Goal: Task Accomplishment & Management: Use online tool/utility

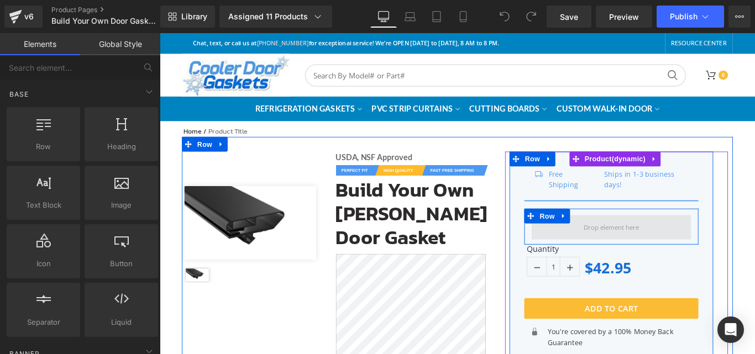
click at [643, 255] on span at bounding box center [667, 251] width 70 height 15
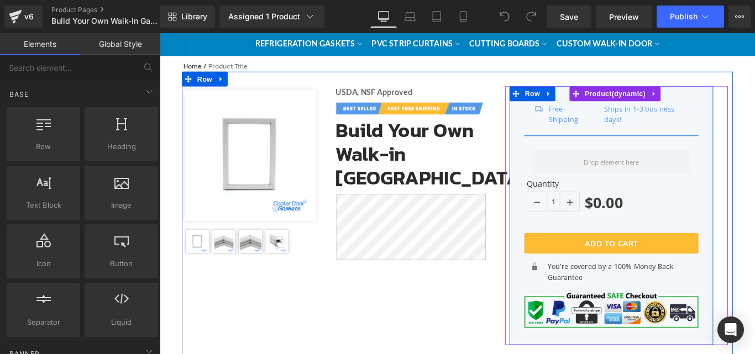
scroll to position [55, 0]
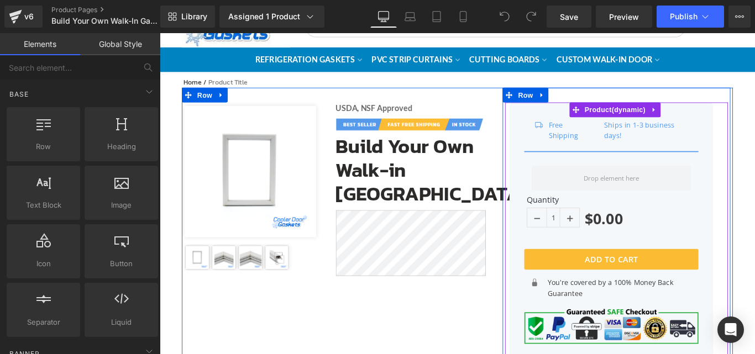
click at [160, 33] on div at bounding box center [160, 33] width 0 height 0
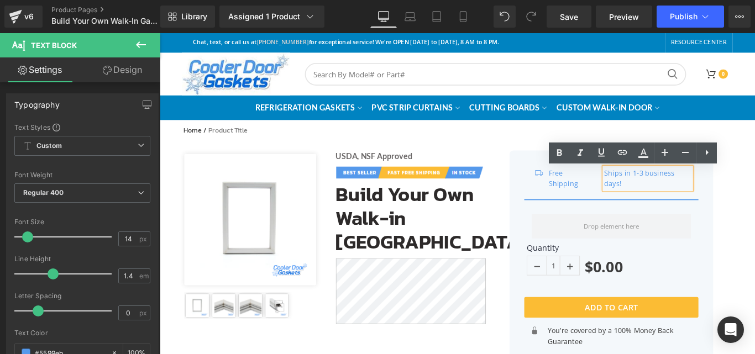
scroll to position [0, 0]
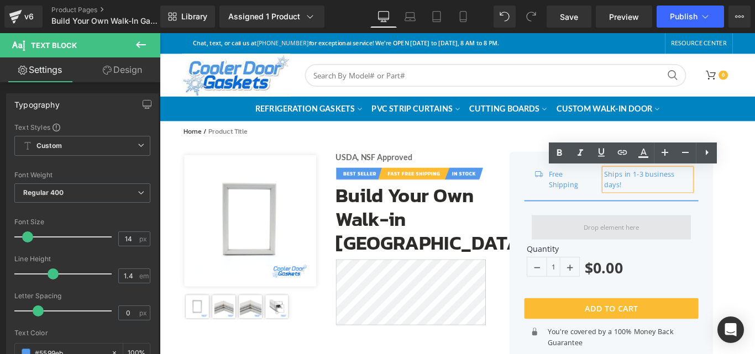
click at [632, 257] on span at bounding box center [667, 251] width 70 height 15
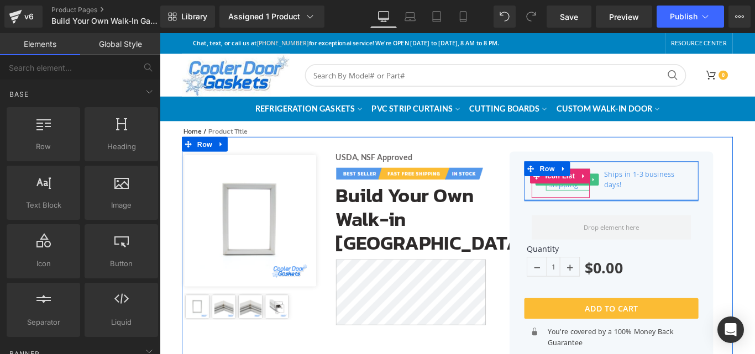
click at [595, 203] on span "Text Block" at bounding box center [611, 197] width 36 height 13
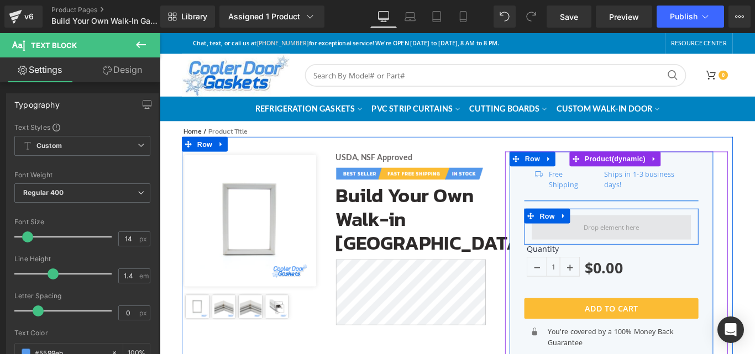
click at [618, 242] on span at bounding box center [666, 252] width 178 height 28
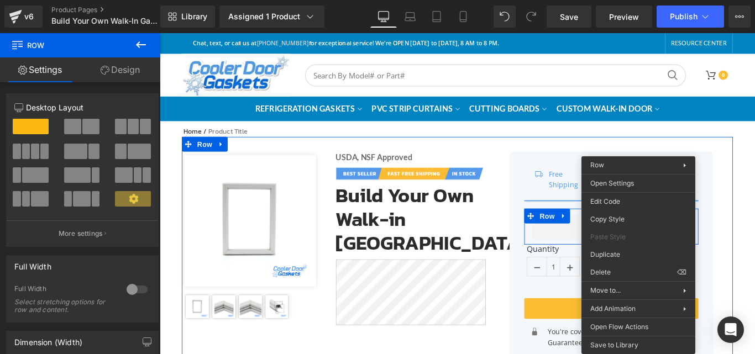
click at [160, 33] on div at bounding box center [160, 33] width 0 height 0
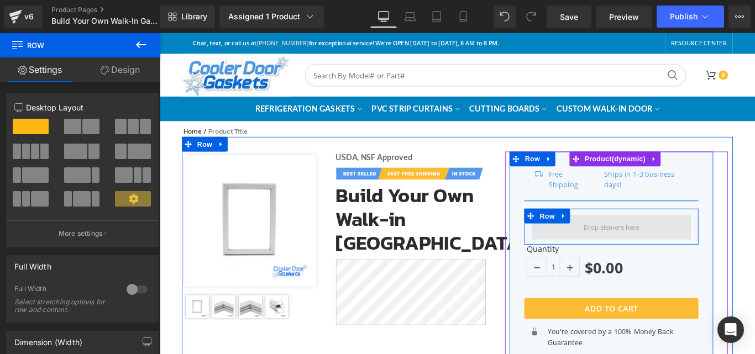
click at [640, 240] on span at bounding box center [666, 252] width 178 height 28
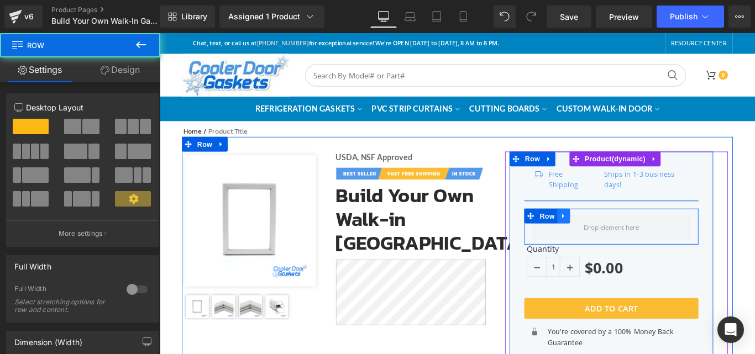
click at [609, 238] on icon at bounding box center [613, 239] width 8 height 8
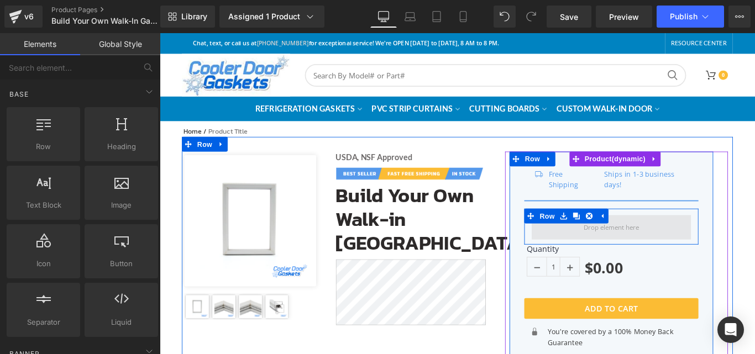
click at [653, 256] on span at bounding box center [667, 251] width 70 height 15
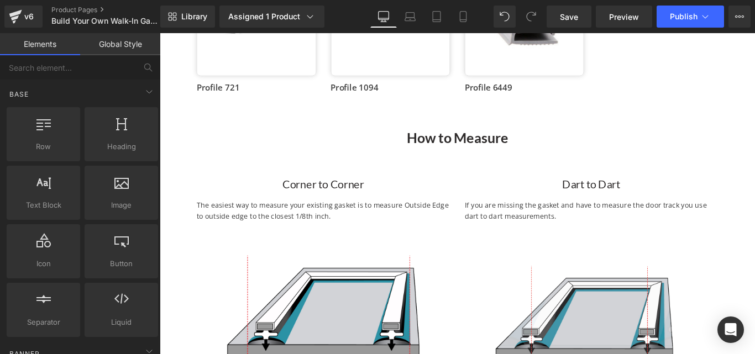
scroll to position [608, 0]
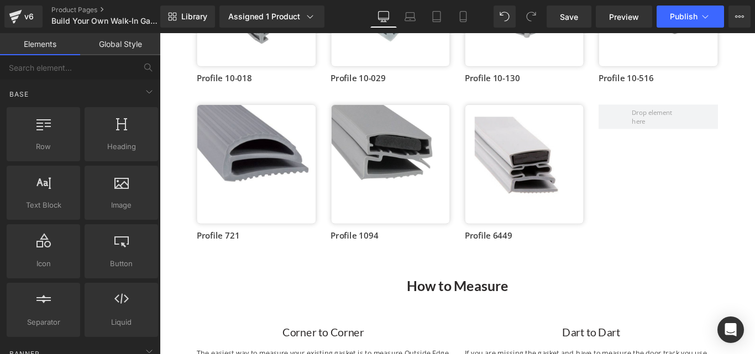
click at [488, 318] on div "How to Measure Heading" at bounding box center [494, 318] width 602 height 22
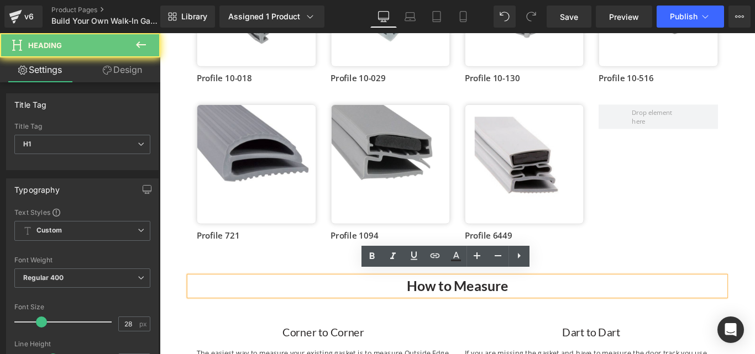
click at [491, 318] on h1 "How to Measure" at bounding box center [494, 318] width 602 height 22
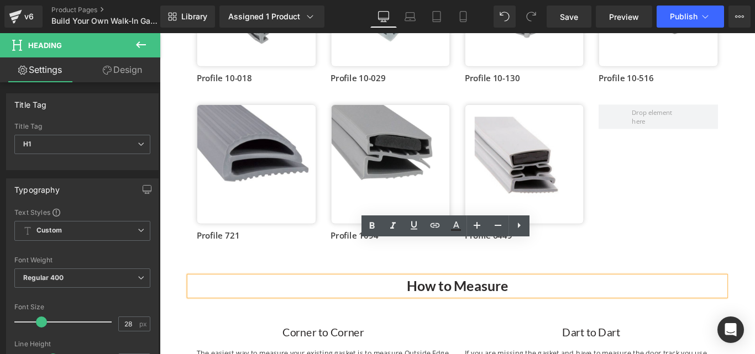
scroll to position [829, 0]
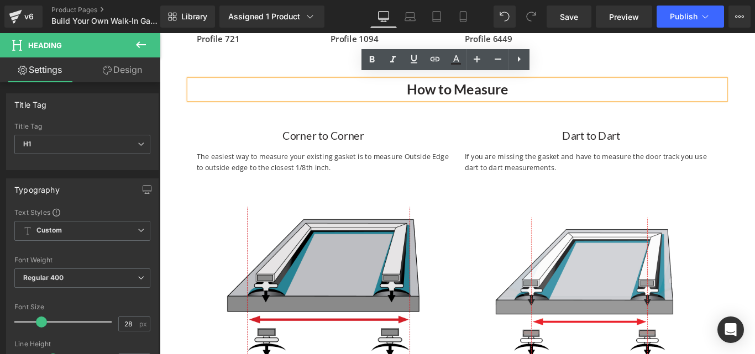
click at [458, 217] on img at bounding box center [343, 317] width 285 height 237
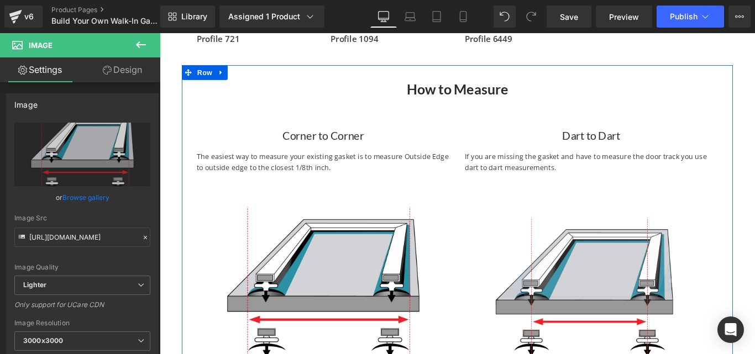
click at [506, 80] on div "How to Measure Heading Corner to Corner Heading The easiest way to measure your…" at bounding box center [494, 258] width 619 height 378
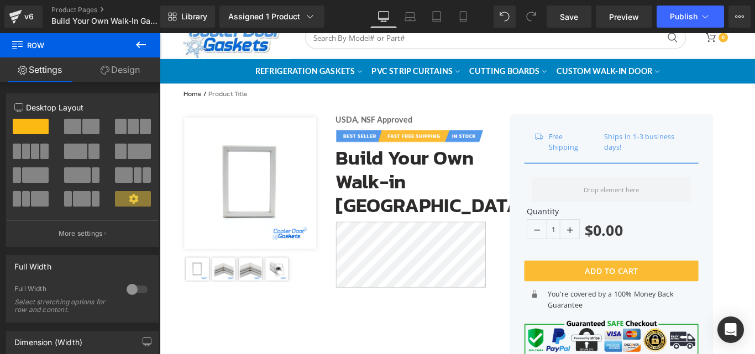
scroll to position [0, 0]
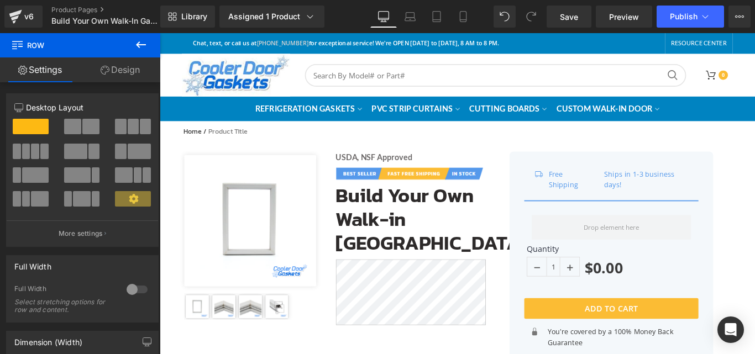
click at [298, 217] on img at bounding box center [261, 244] width 148 height 148
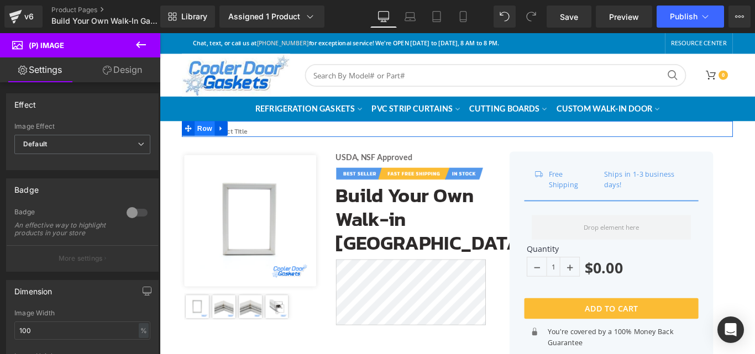
click at [217, 143] on span "Row" at bounding box center [210, 140] width 22 height 17
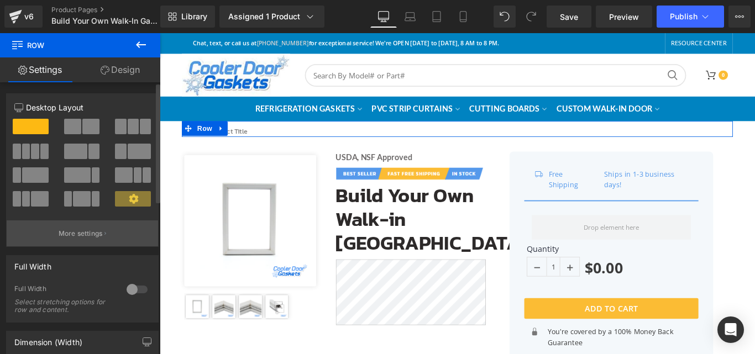
scroll to position [55, 0]
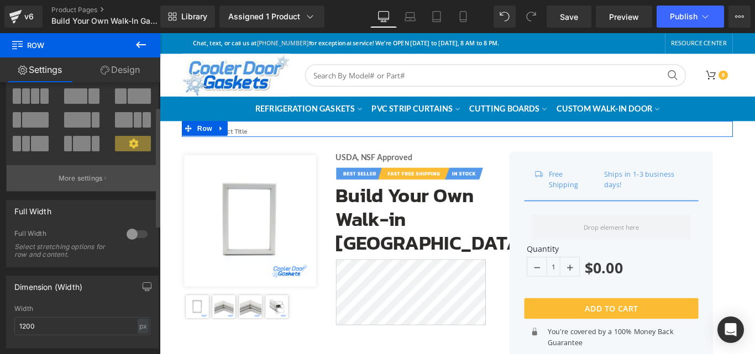
click at [94, 175] on p "More settings" at bounding box center [81, 179] width 44 height 10
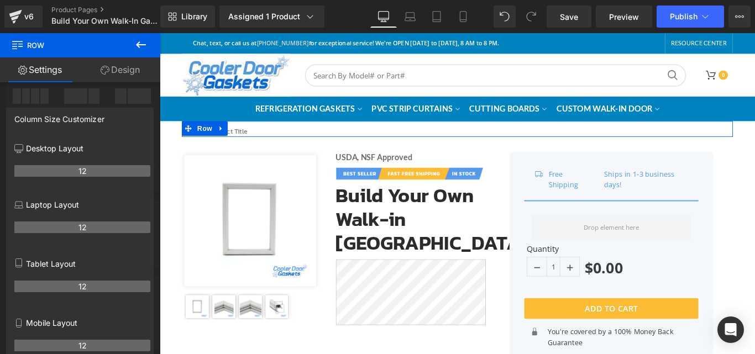
click at [65, 114] on div "Column Size Customizer" at bounding box center [59, 115] width 90 height 15
click at [94, 63] on link "Design" at bounding box center [120, 69] width 80 height 25
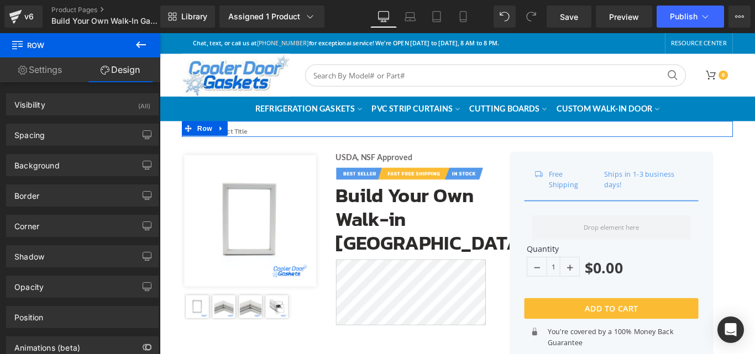
click at [61, 70] on link "Settings" at bounding box center [40, 69] width 80 height 25
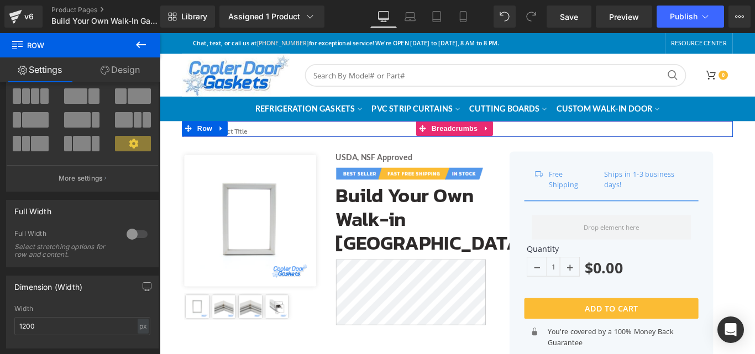
click at [268, 141] on nav "Home / Product Title" at bounding box center [494, 141] width 617 height 18
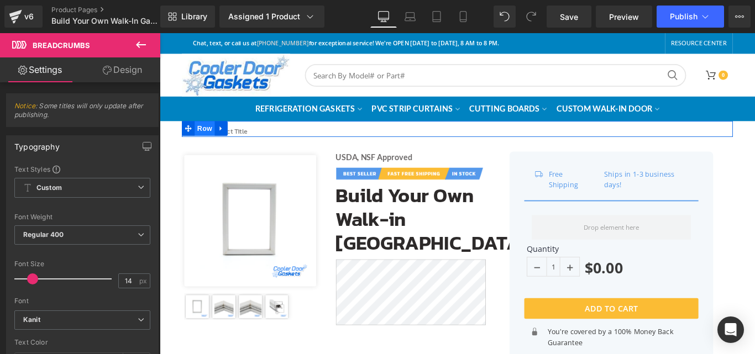
click at [202, 141] on span "Row" at bounding box center [210, 140] width 22 height 17
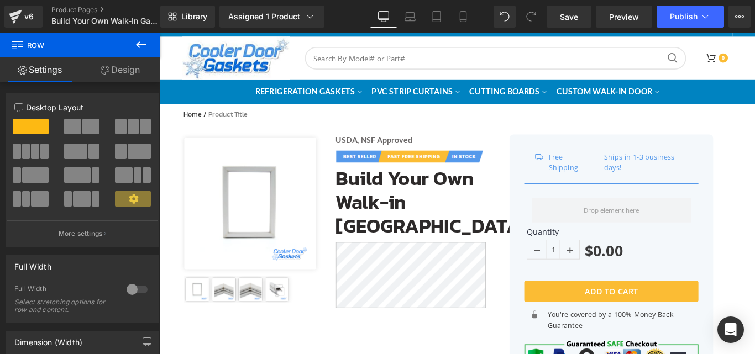
scroll to position [0, 0]
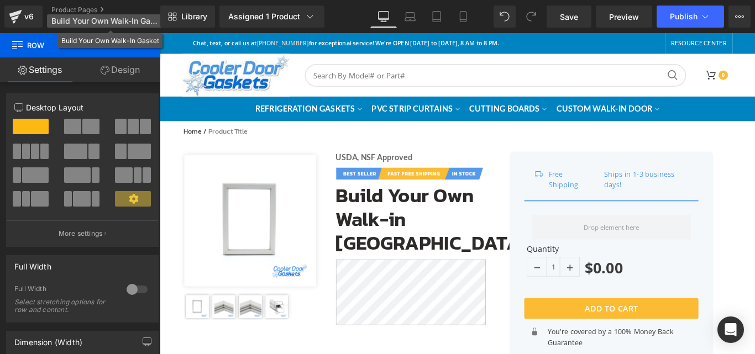
click at [120, 24] on span "Build Your Own Walk-In Gasket" at bounding box center [104, 21] width 106 height 9
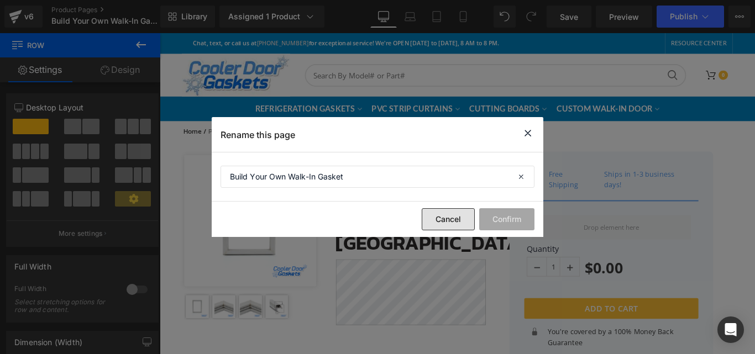
click at [451, 219] on button "Cancel" at bounding box center [448, 219] width 53 height 22
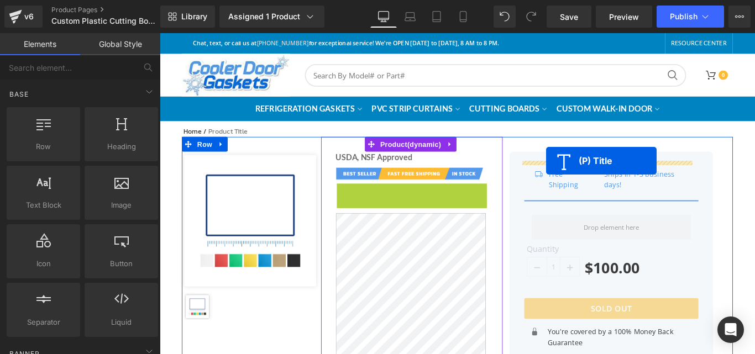
drag, startPoint x: 415, startPoint y: 229, endPoint x: 593, endPoint y: 176, distance: 186.2
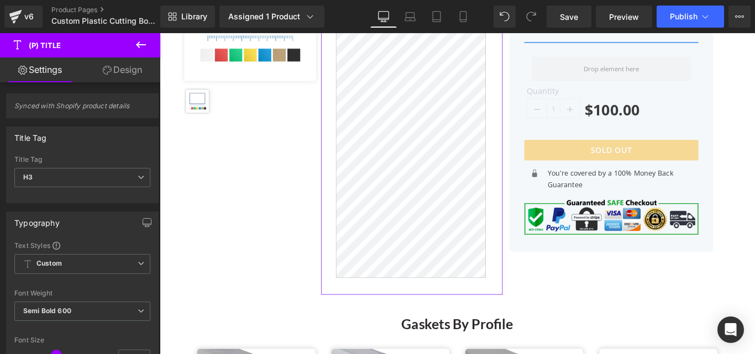
scroll to position [332, 0]
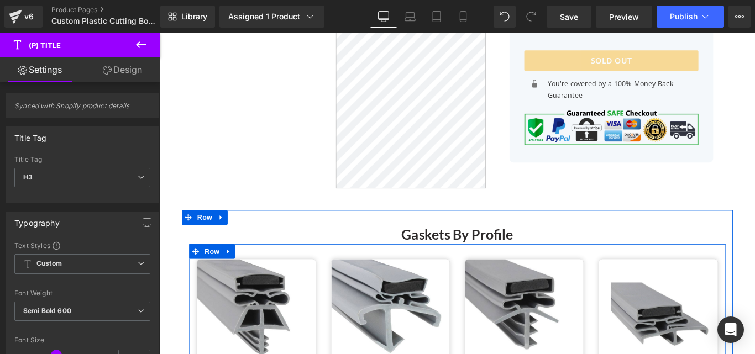
click at [449, 260] on h1 "Gaskets By Profile" at bounding box center [494, 260] width 602 height 22
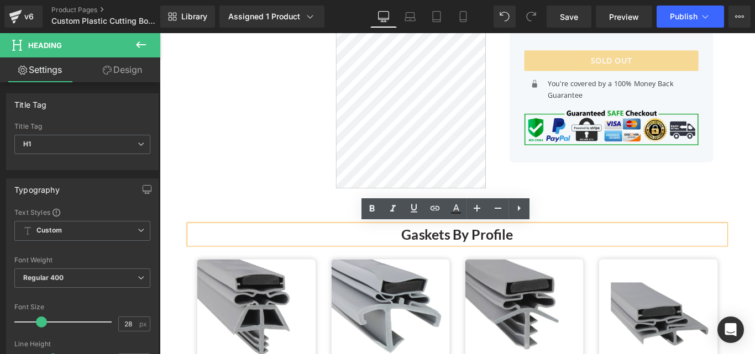
click at [449, 260] on h1 "Gaskets By Profile" at bounding box center [494, 260] width 602 height 22
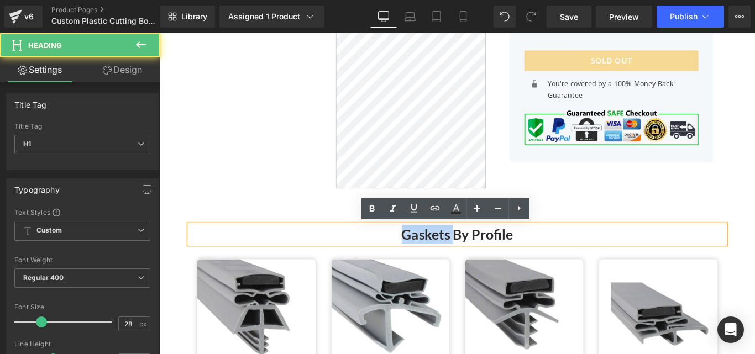
click at [449, 260] on h1 "Gaskets By Profile" at bounding box center [494, 260] width 602 height 22
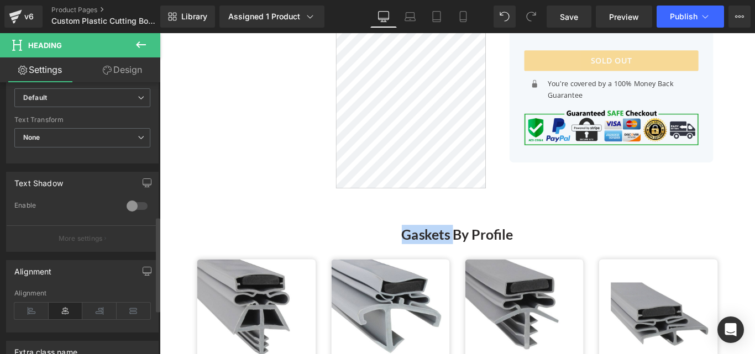
scroll to position [387, 0]
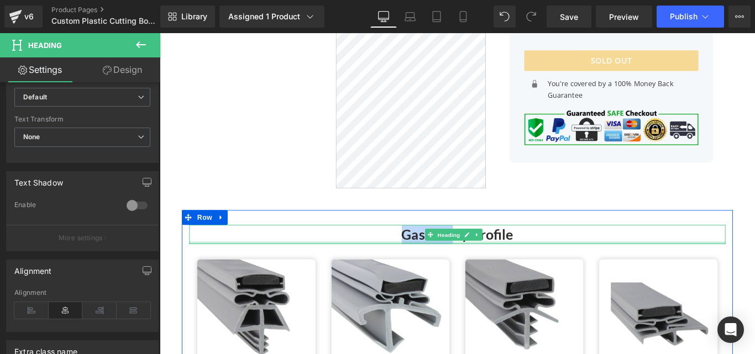
click at [482, 267] on div at bounding box center [494, 268] width 602 height 3
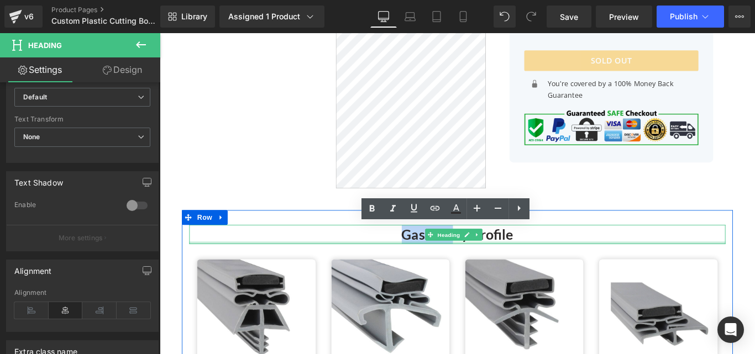
click at [482, 267] on h1 "Gaskets By Profile" at bounding box center [494, 260] width 602 height 22
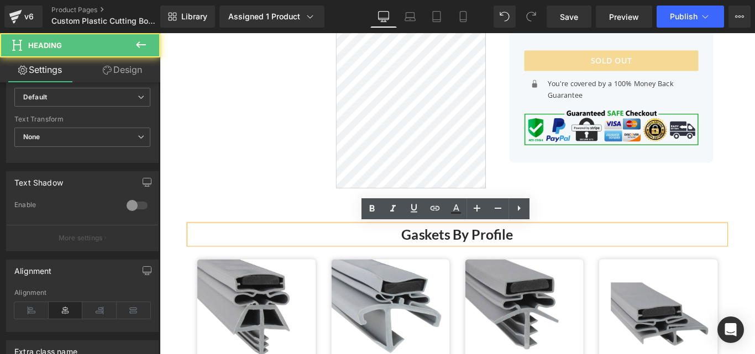
click at [491, 260] on h1 "Gaskets By Profile" at bounding box center [494, 260] width 602 height 22
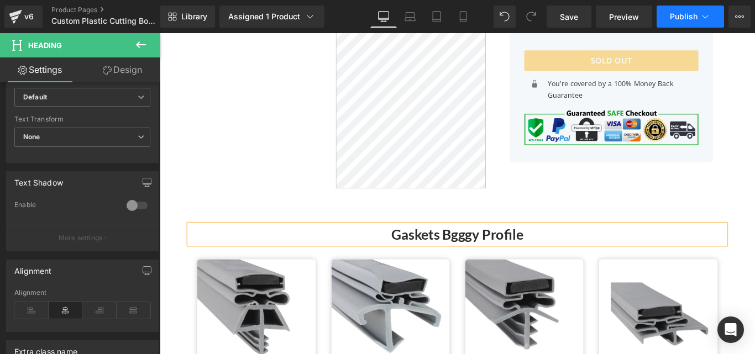
click at [677, 21] on button "Publish" at bounding box center [689, 17] width 67 height 22
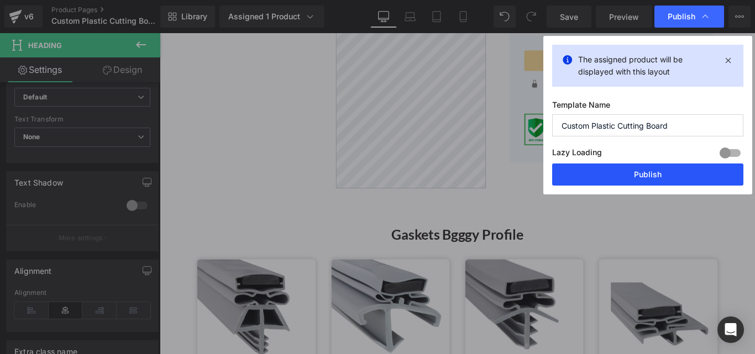
click at [668, 171] on button "Publish" at bounding box center [647, 175] width 191 height 22
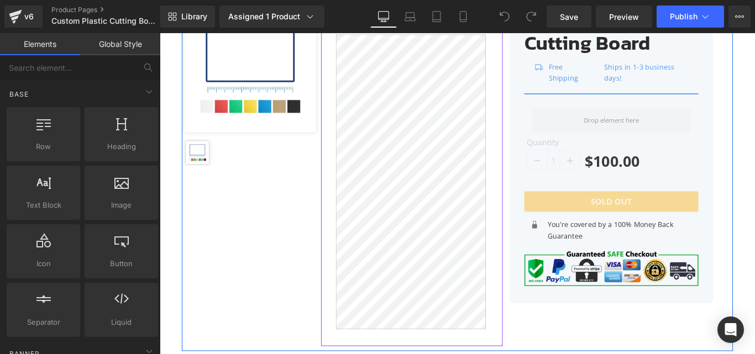
scroll to position [55, 0]
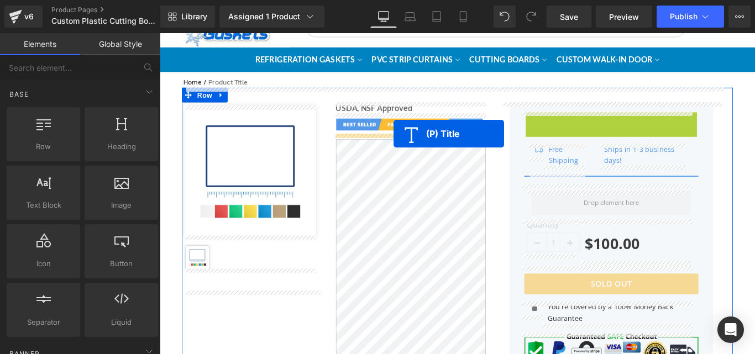
drag, startPoint x: 651, startPoint y: 146, endPoint x: 422, endPoint y: 146, distance: 229.3
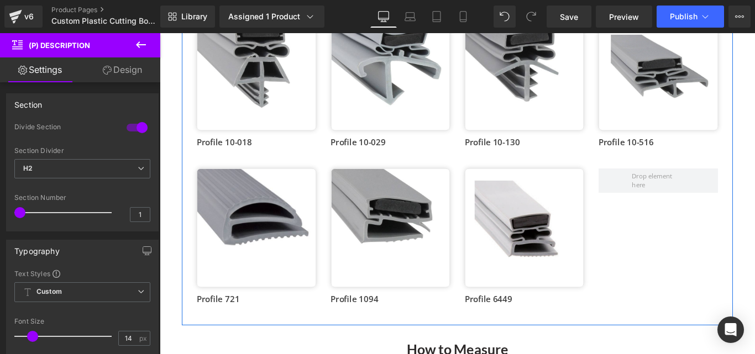
scroll to position [939, 0]
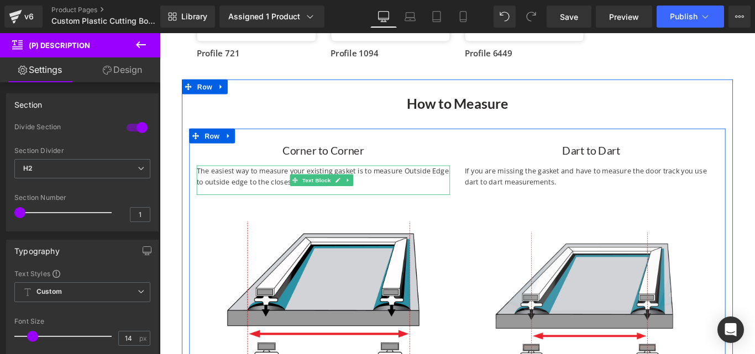
click at [466, 188] on p "The easiest way to measure your existing gasket is to measure Outside Edge to o…" at bounding box center [343, 194] width 285 height 25
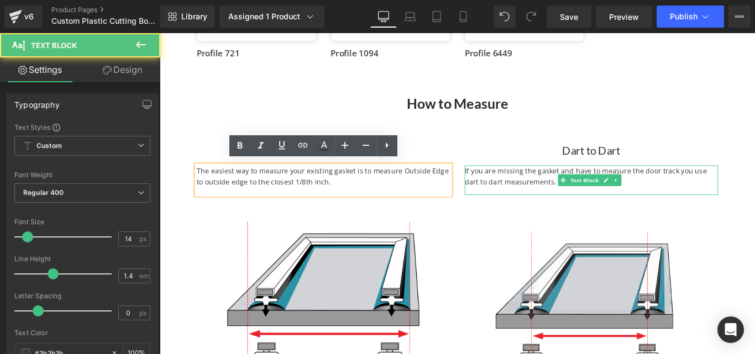
click at [581, 191] on p "If you are missing the gasket and have to measure the door track you use dart t…" at bounding box center [644, 194] width 285 height 25
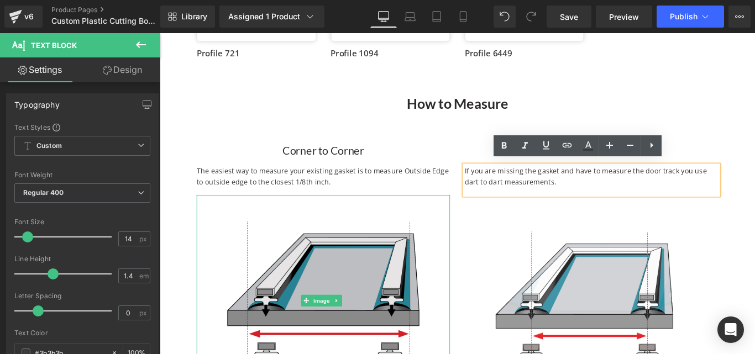
click at [435, 252] on img at bounding box center [343, 333] width 285 height 237
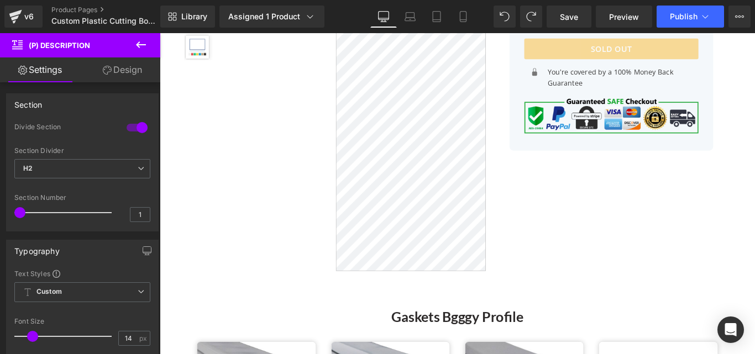
scroll to position [229, 0]
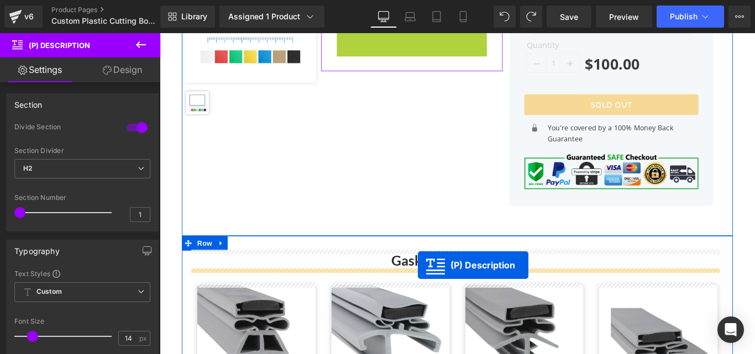
drag, startPoint x: 433, startPoint y: 198, endPoint x: 450, endPoint y: 294, distance: 97.0
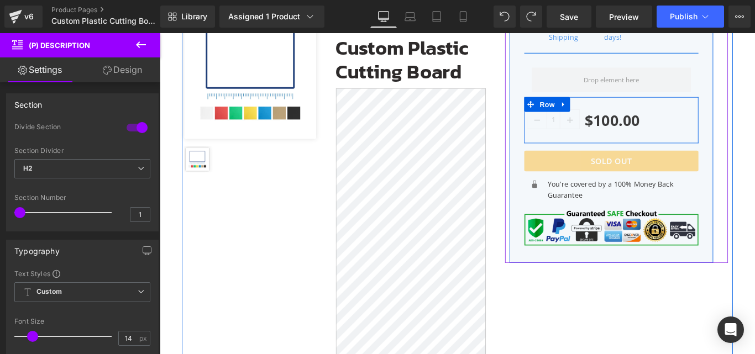
scroll to position [55, 0]
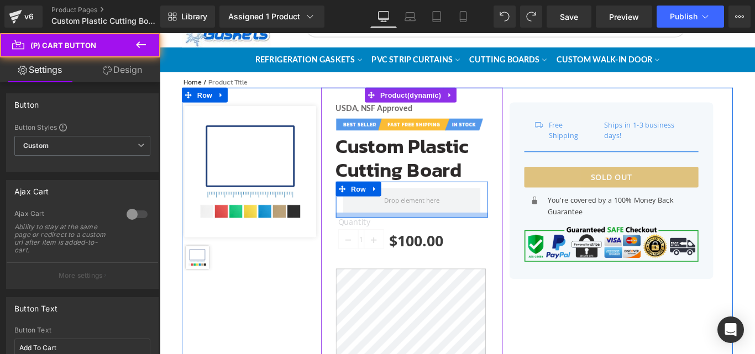
drag, startPoint x: 587, startPoint y: 195, endPoint x: 695, endPoint y: 188, distance: 107.4
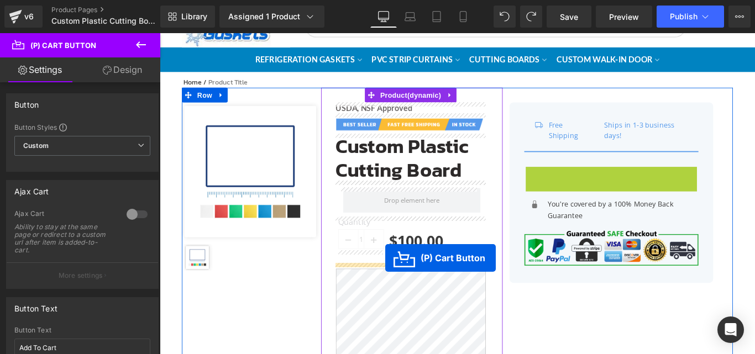
drag, startPoint x: 654, startPoint y: 197, endPoint x: 415, endPoint y: 285, distance: 254.4
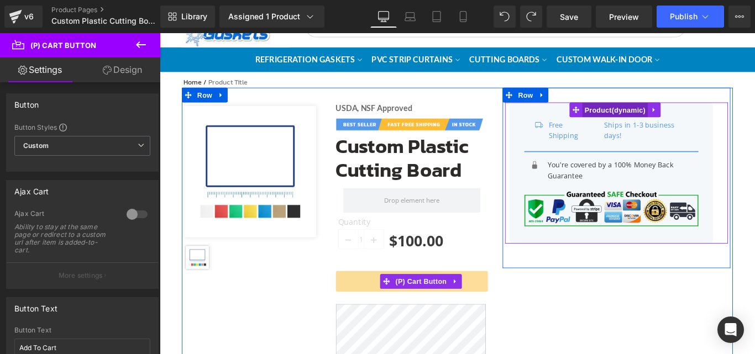
click at [672, 122] on span "Product" at bounding box center [671, 120] width 74 height 17
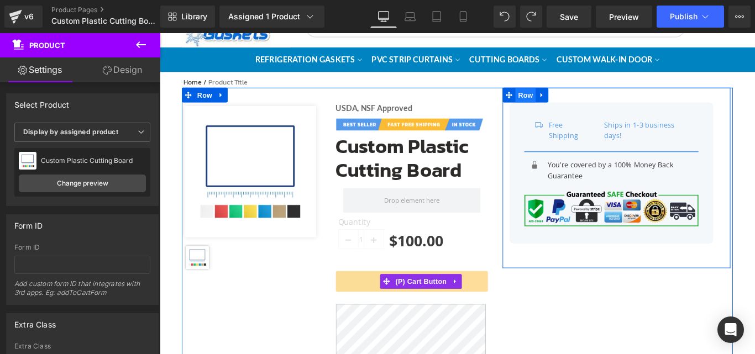
click at [567, 106] on span "Row" at bounding box center [570, 102] width 22 height 17
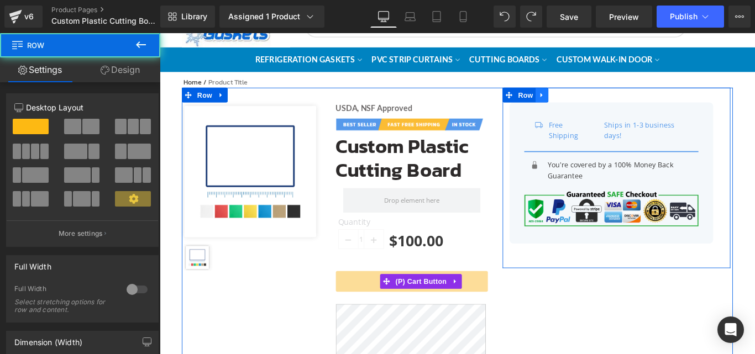
click at [585, 102] on icon at bounding box center [589, 102] width 8 height 8
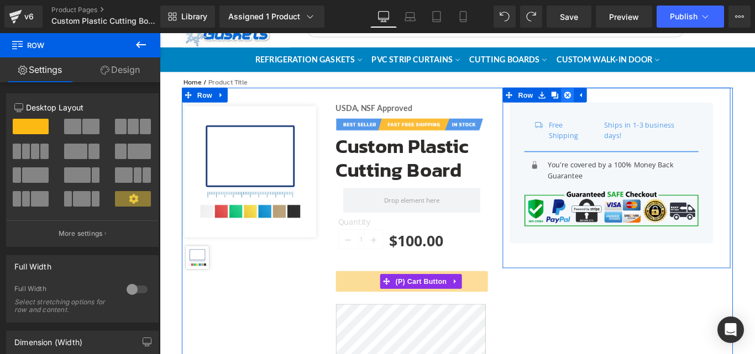
click at [611, 106] on link at bounding box center [618, 102] width 14 height 17
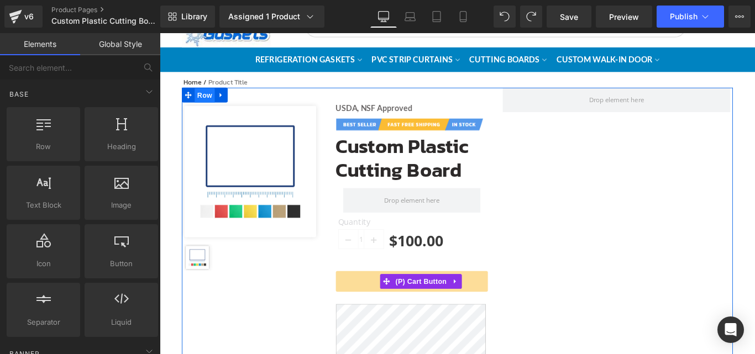
click at [212, 105] on span "Row" at bounding box center [210, 103] width 22 height 17
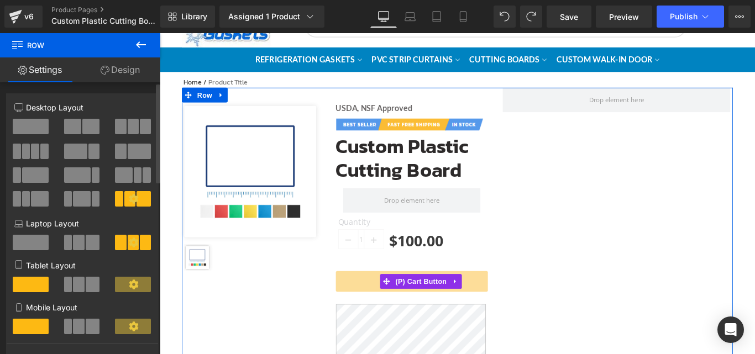
click at [70, 122] on span at bounding box center [72, 126] width 17 height 15
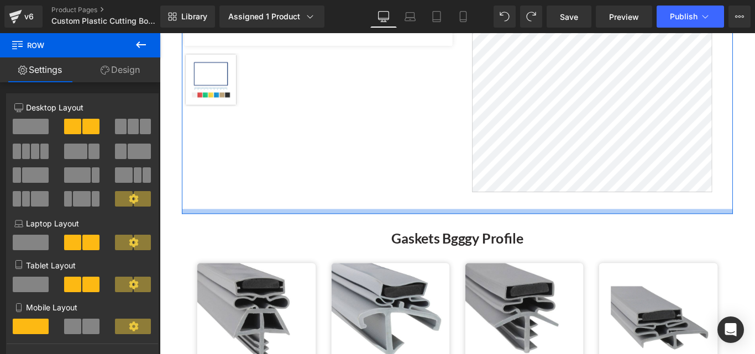
scroll to position [442, 0]
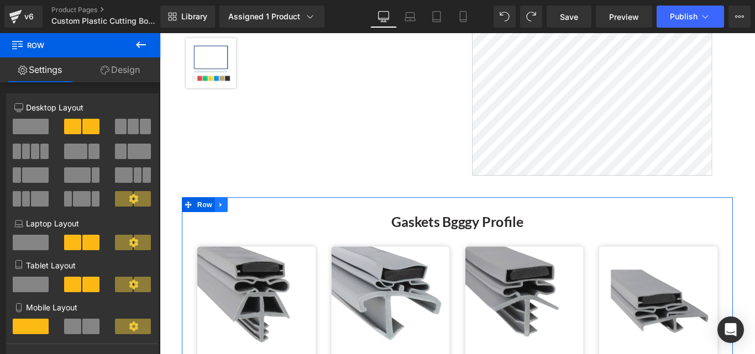
click at [233, 227] on link at bounding box center [229, 226] width 14 height 17
click at [256, 231] on link at bounding box center [257, 226] width 14 height 17
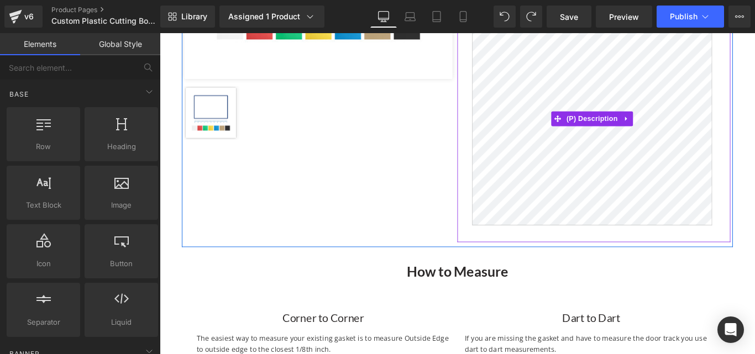
scroll to position [387, 0]
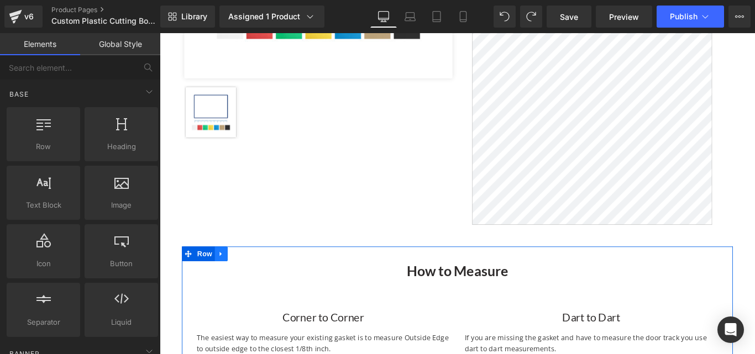
click at [231, 281] on icon at bounding box center [229, 281] width 8 height 8
click at [257, 282] on icon at bounding box center [258, 281] width 8 height 8
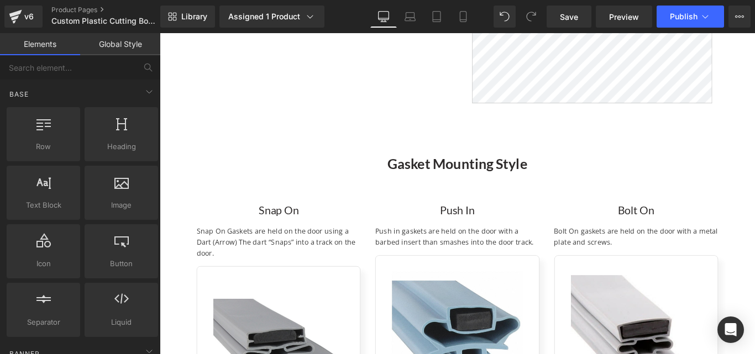
scroll to position [507, 0]
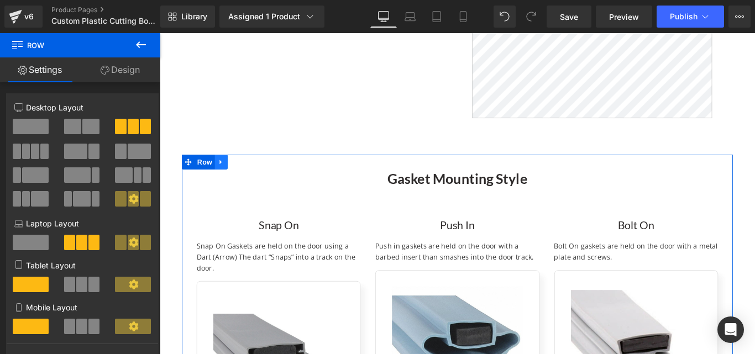
click at [232, 182] on icon at bounding box center [229, 178] width 8 height 8
click at [257, 183] on link at bounding box center [257, 178] width 14 height 17
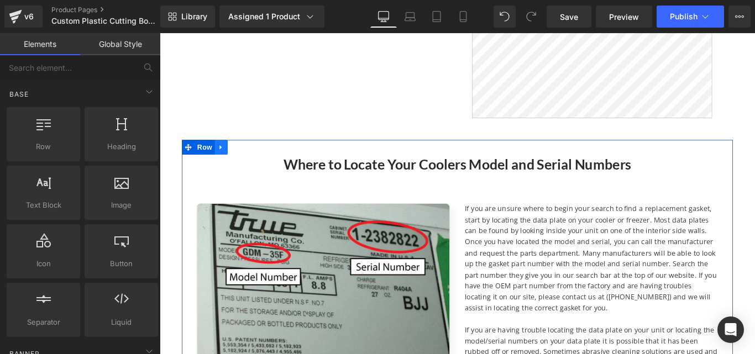
click at [228, 166] on link at bounding box center [229, 161] width 14 height 17
click at [256, 161] on icon at bounding box center [258, 161] width 8 height 8
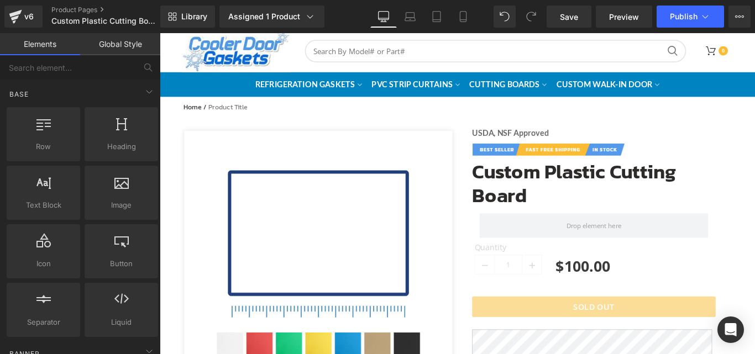
scroll to position [9, 0]
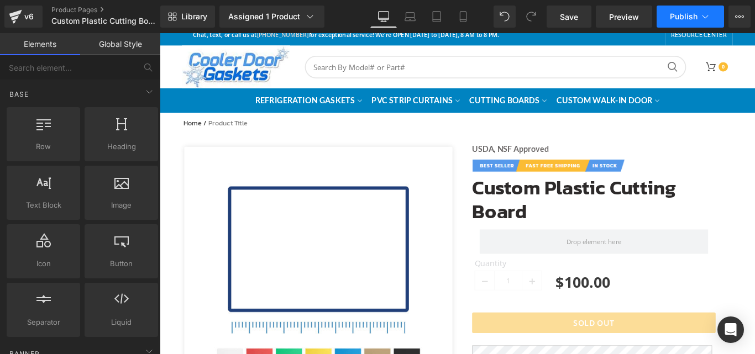
click at [680, 18] on span "Publish" at bounding box center [684, 16] width 28 height 9
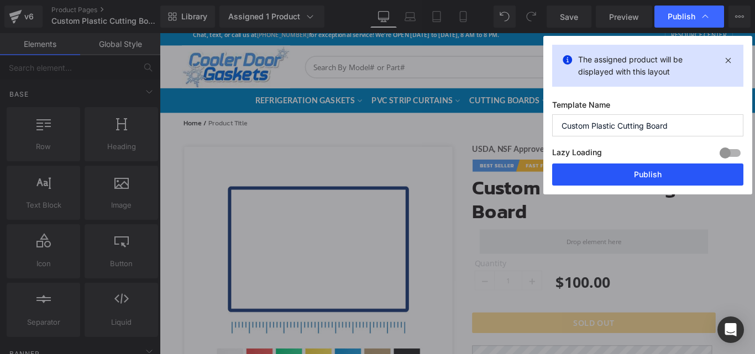
click at [628, 172] on button "Publish" at bounding box center [647, 175] width 191 height 22
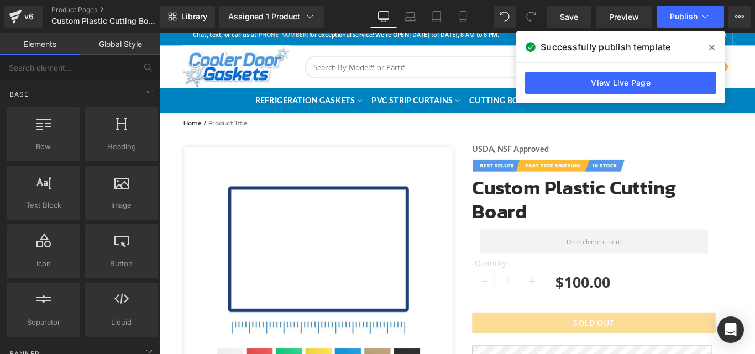
scroll to position [175, 0]
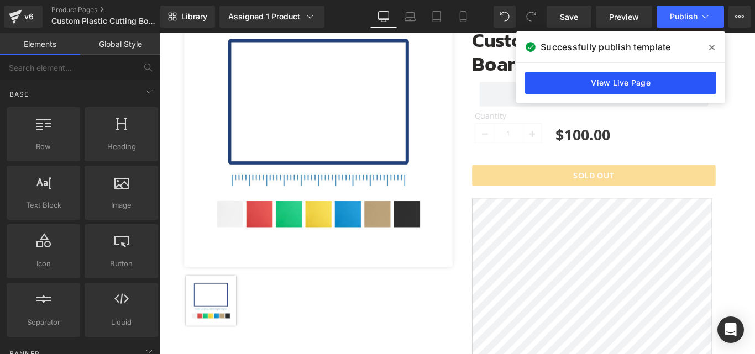
click at [642, 80] on link "View Live Page" at bounding box center [620, 83] width 191 height 22
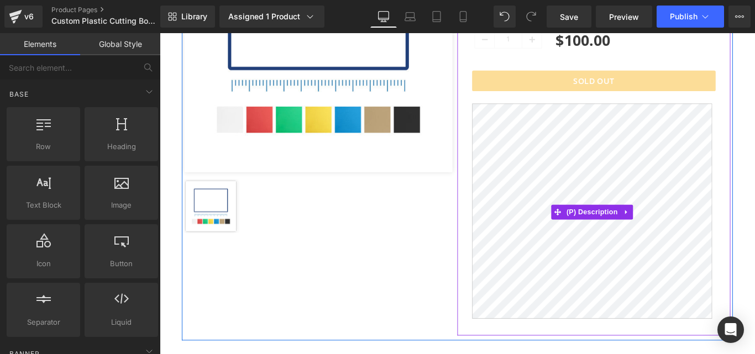
scroll to position [286, 0]
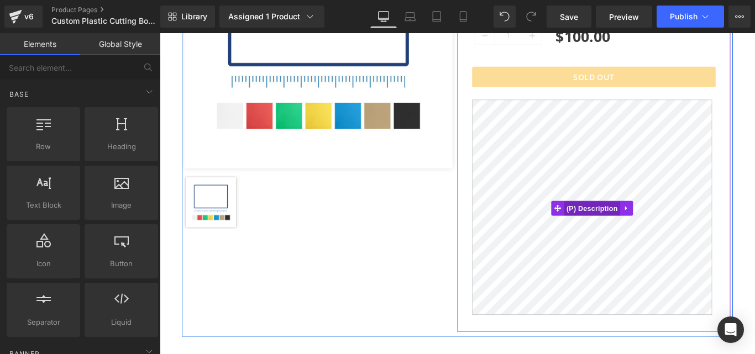
click at [637, 237] on span "(P) Description" at bounding box center [645, 230] width 63 height 17
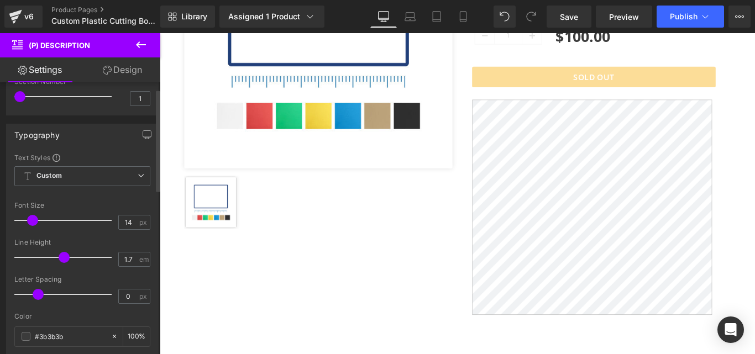
scroll to position [0, 0]
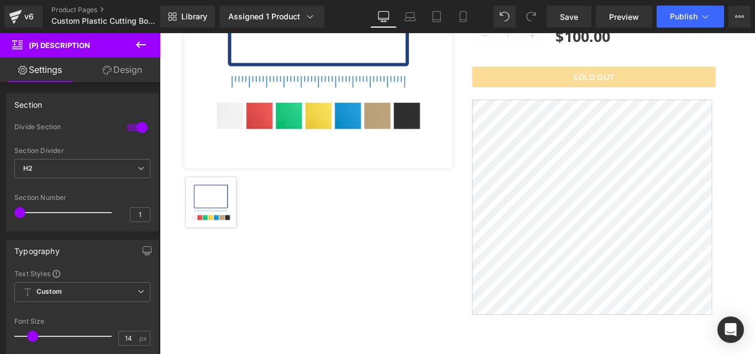
click at [120, 64] on link "Design" at bounding box center [122, 69] width 80 height 25
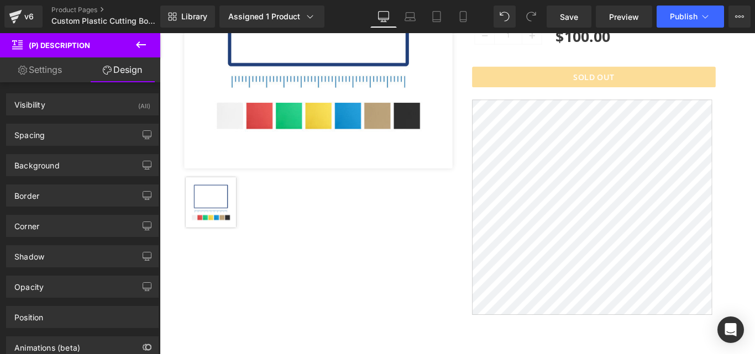
click at [41, 69] on link "Settings" at bounding box center [40, 69] width 80 height 25
type input "100"
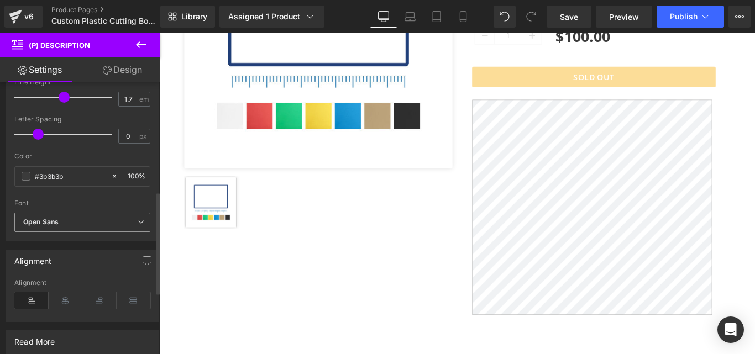
scroll to position [387, 0]
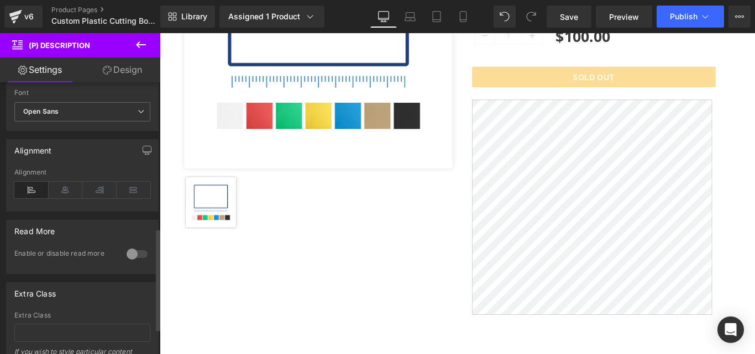
click at [135, 256] on div at bounding box center [137, 254] width 27 height 18
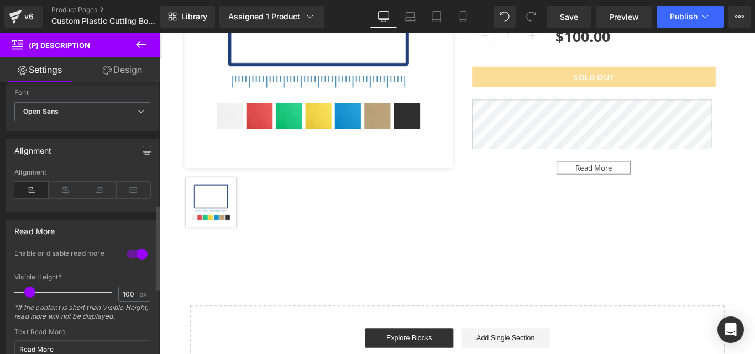
click at [135, 255] on div at bounding box center [137, 254] width 27 height 18
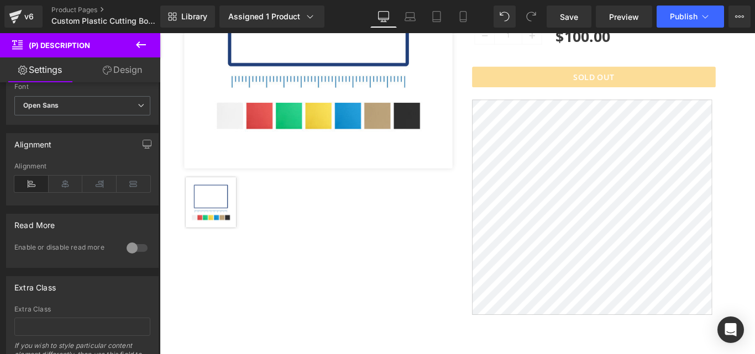
scroll to position [233, 0]
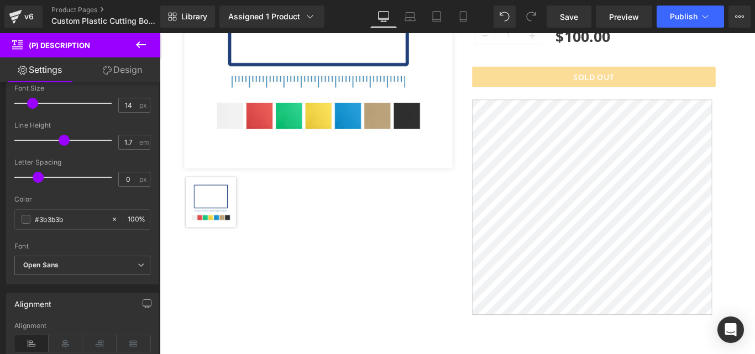
click at [141, 47] on icon at bounding box center [140, 44] width 13 height 13
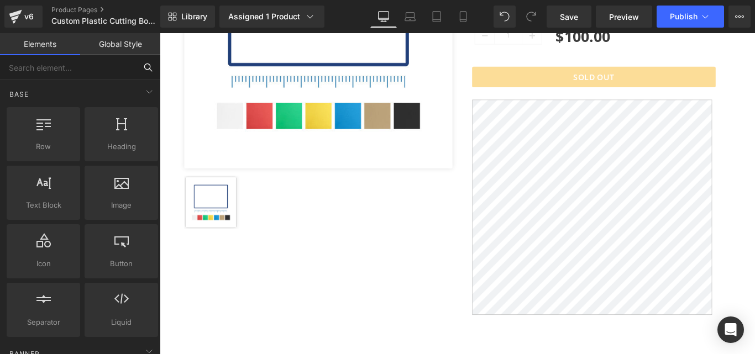
click at [45, 68] on input "text" at bounding box center [68, 67] width 136 height 24
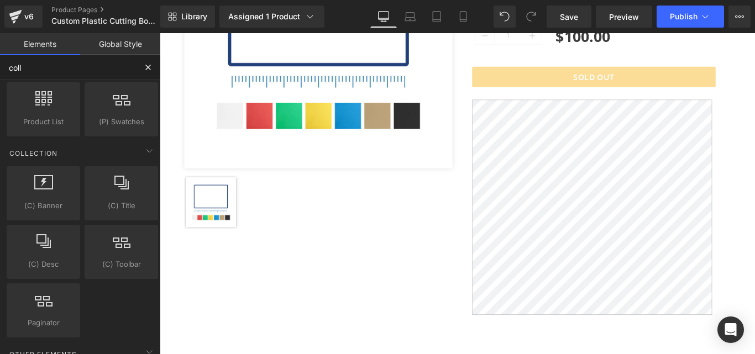
scroll to position [0, 0]
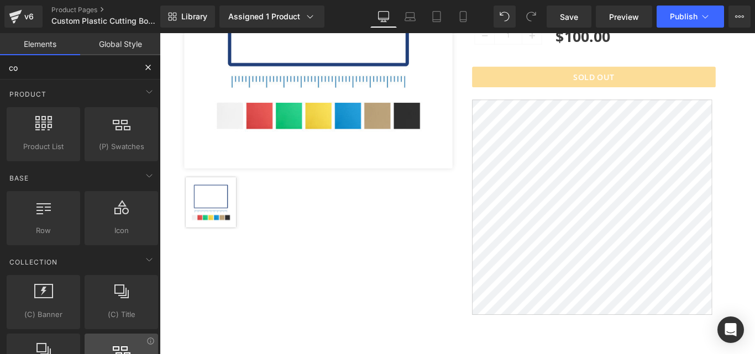
type input "c"
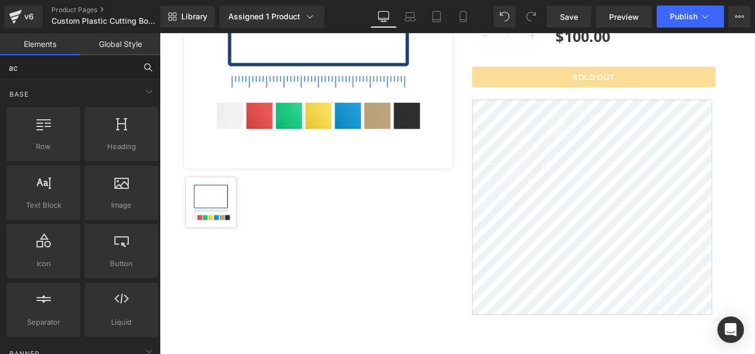
type input "acc"
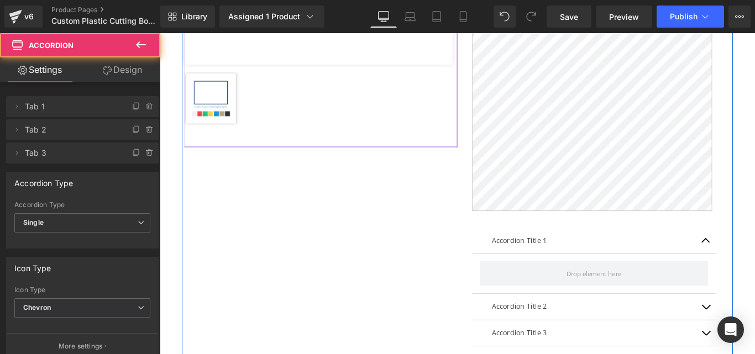
scroll to position [451, 0]
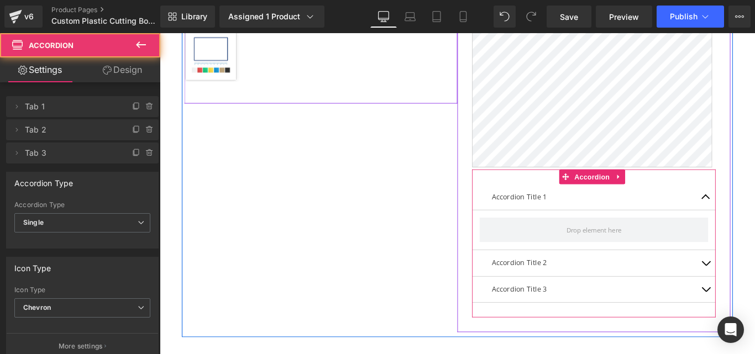
click at [598, 233] on article at bounding box center [648, 254] width 274 height 45
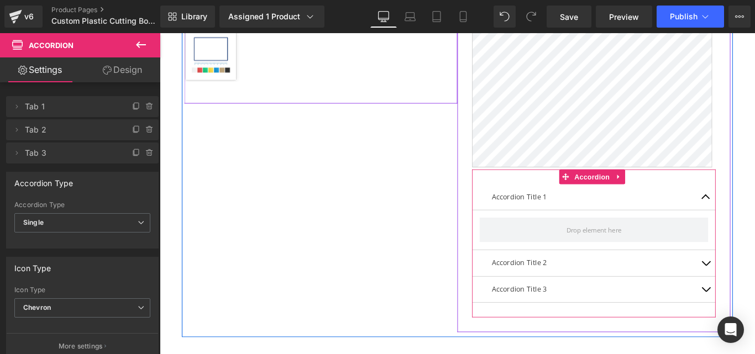
click at [546, 238] on article at bounding box center [648, 254] width 274 height 45
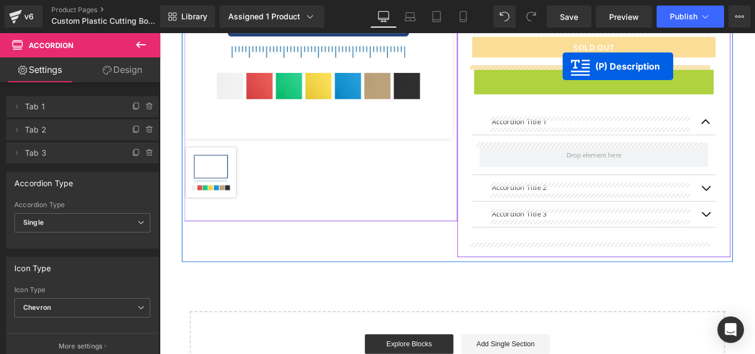
scroll to position [275, 0]
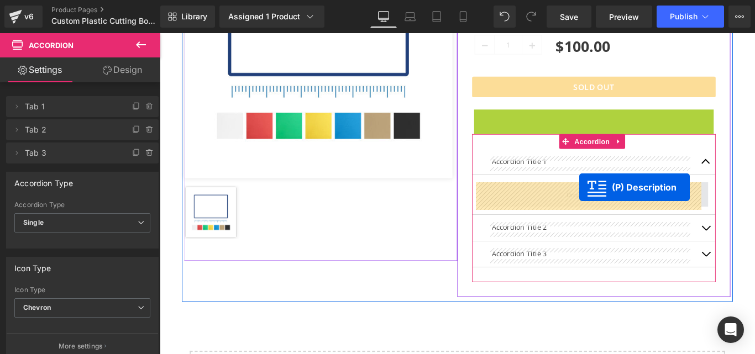
drag, startPoint x: 642, startPoint y: 65, endPoint x: 631, endPoint y: 206, distance: 141.3
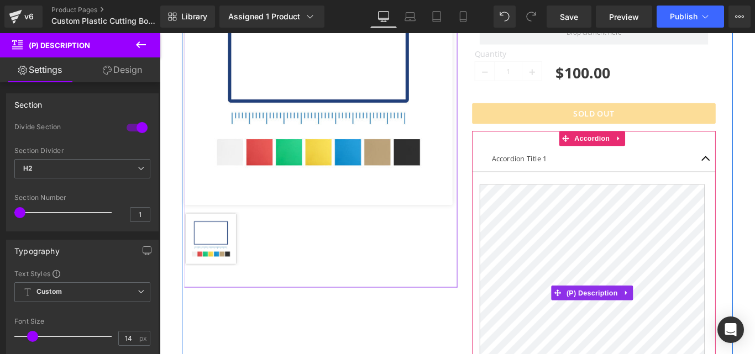
scroll to position [219, 0]
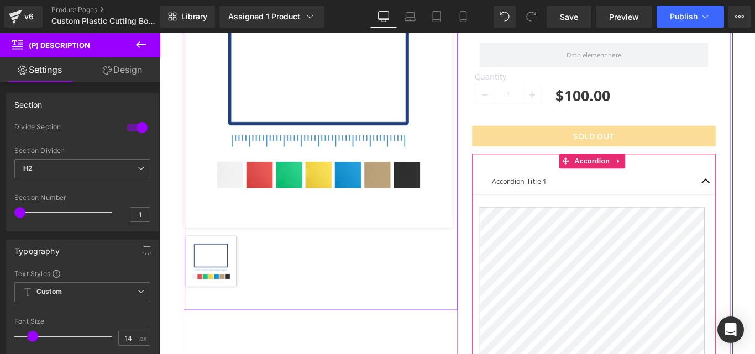
click at [636, 213] on div "Accordion Title 1 Text Block" at bounding box center [648, 199] width 274 height 29
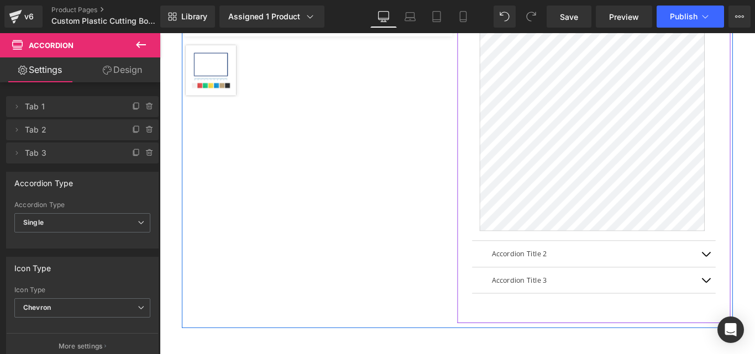
scroll to position [330, 0]
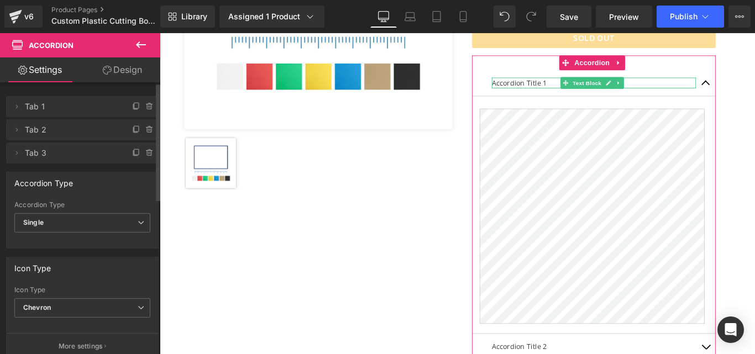
click at [40, 101] on span "Tab 1" at bounding box center [71, 106] width 93 height 21
click at [21, 109] on span at bounding box center [16, 106] width 13 height 13
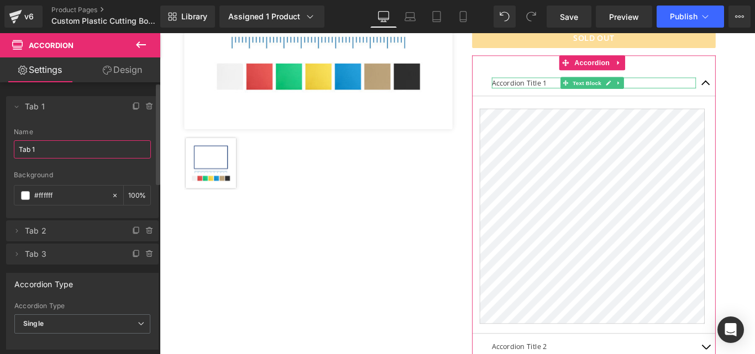
click at [70, 150] on input "Tab 1" at bounding box center [82, 149] width 137 height 18
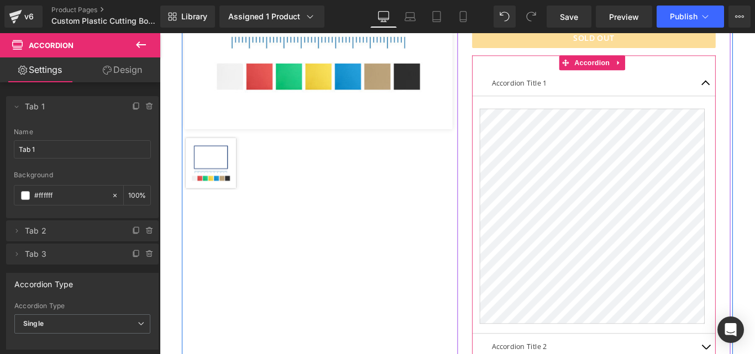
click at [560, 89] on p "Accordion Title 1" at bounding box center [647, 89] width 229 height 12
click at [561, 89] on p "Accordion Title 1" at bounding box center [647, 89] width 229 height 12
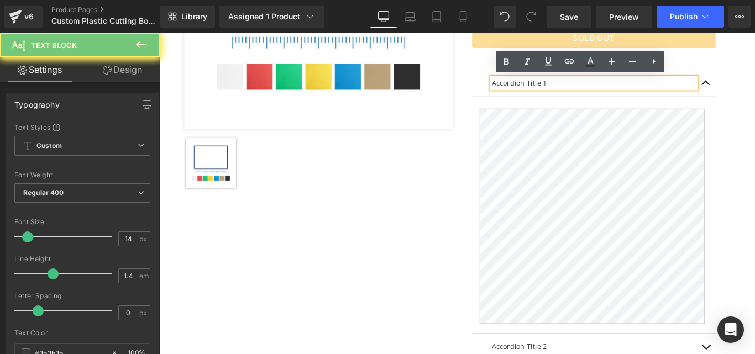
click at [561, 89] on p "Accordion Title 1" at bounding box center [647, 89] width 229 height 12
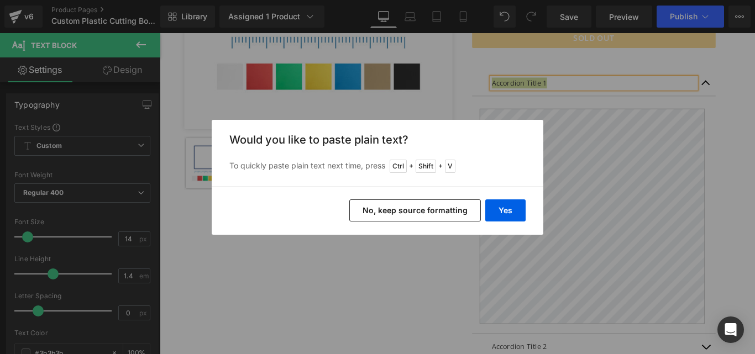
click at [568, 186] on div "Back to Library Insert Would you like to paste plain text? To quickly paste pla…" at bounding box center [377, 177] width 755 height 354
click at [544, 78] on div "Back to Library Insert Would you like to paste plain text? To quickly paste pla…" at bounding box center [377, 177] width 755 height 354
click at [455, 250] on div "Back to Library Insert Would you like to paste plain text? To quickly paste pla…" at bounding box center [377, 177] width 755 height 354
click at [558, 159] on div "Back to Library Insert Would you like to paste plain text? To quickly paste pla…" at bounding box center [377, 177] width 755 height 354
click at [277, 85] on div "Back to Library Insert Would you like to paste plain text? To quickly paste pla…" at bounding box center [377, 177] width 755 height 354
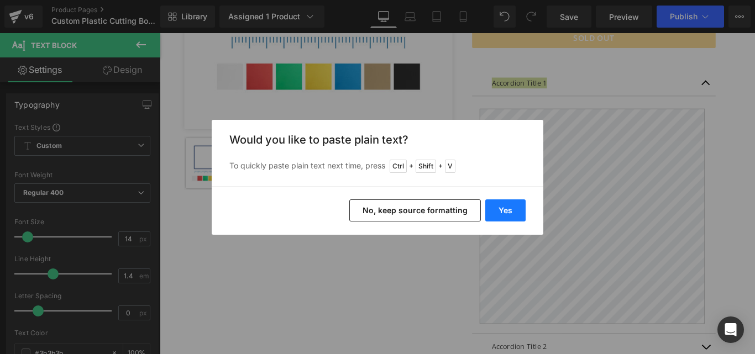
click at [498, 214] on button "Yes" at bounding box center [505, 210] width 40 height 22
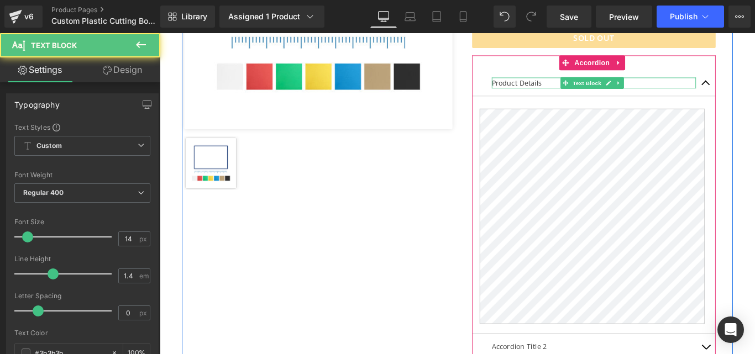
click at [584, 86] on p "Product Details" at bounding box center [647, 89] width 229 height 12
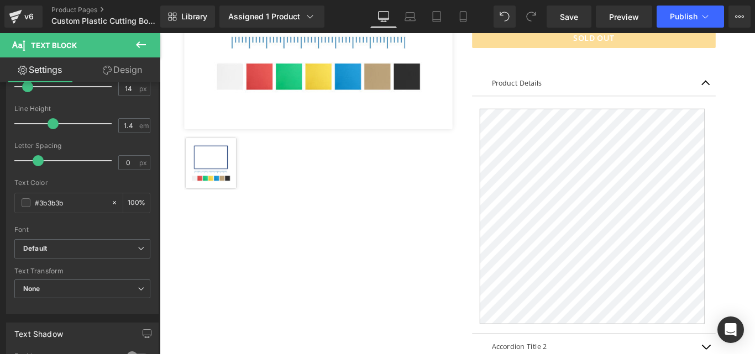
scroll to position [0, 0]
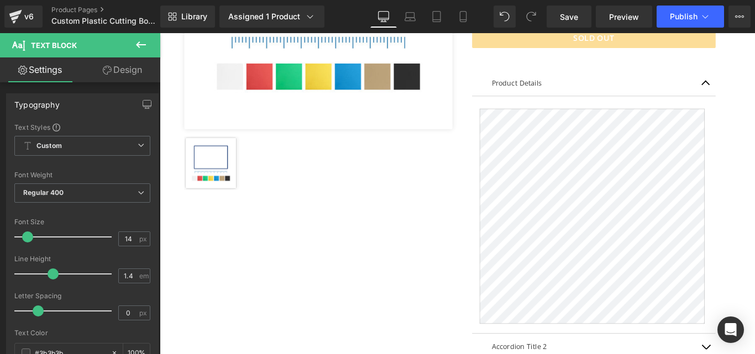
click at [663, 96] on div "Product Details Text Block" at bounding box center [648, 89] width 274 height 29
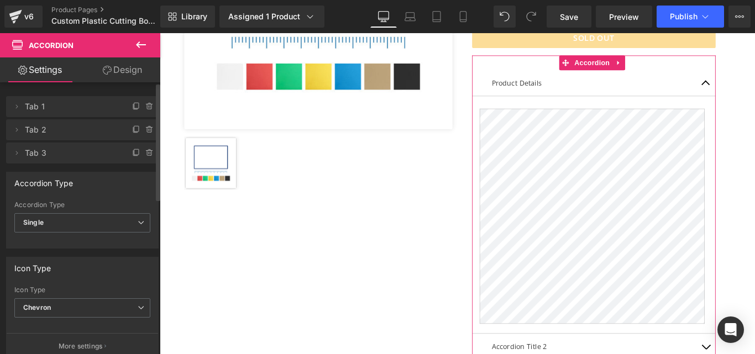
click at [33, 104] on span "Tab 1" at bounding box center [71, 106] width 93 height 21
click at [20, 112] on span at bounding box center [16, 106] width 13 height 13
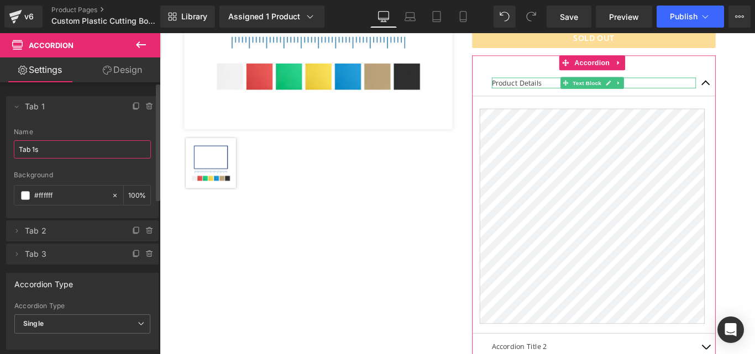
click at [43, 152] on input "Tab 1s" at bounding box center [82, 149] width 137 height 18
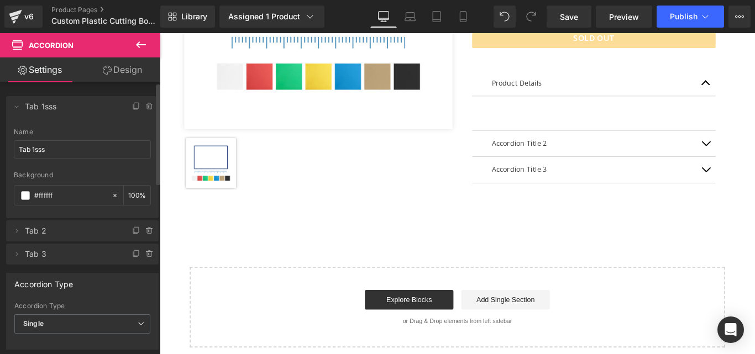
click at [75, 123] on li "Delete Cancel Tab 1sss Tab 1sss Name Tab 1sss #FFFFFF Background #ffffff 100 %" at bounding box center [82, 157] width 153 height 122
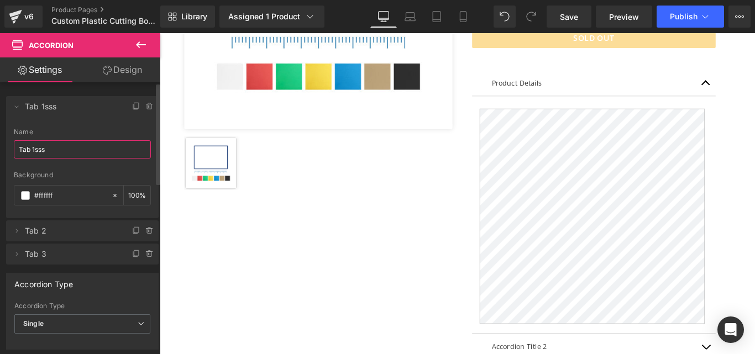
click at [55, 150] on input "Tab 1sss" at bounding box center [82, 149] width 137 height 18
paste input "Product Details"
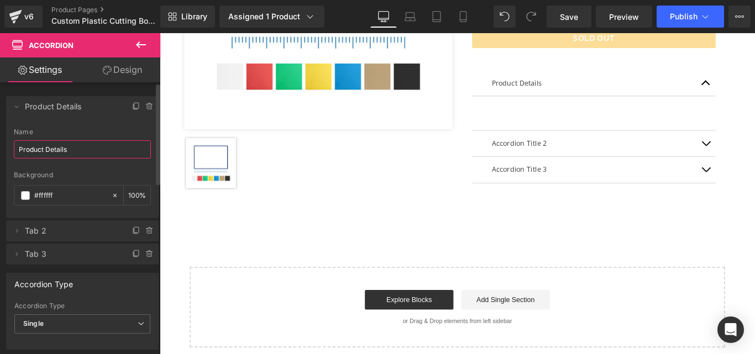
type input "Product Details"
click at [72, 125] on li "Delete Cancel Product Details Product Details Name Product Details #FFFFFF Back…" at bounding box center [82, 157] width 153 height 122
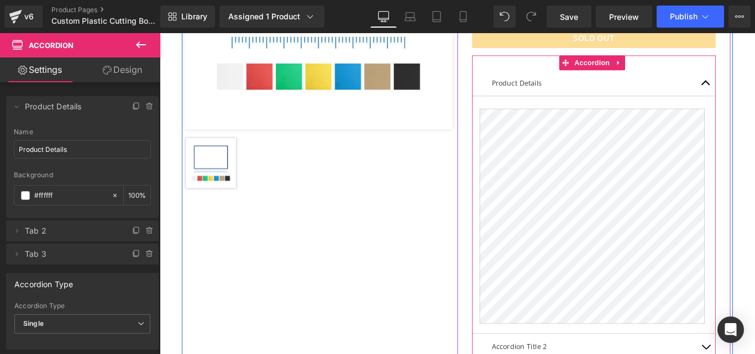
click at [550, 76] on div "Product Details Text Block" at bounding box center [648, 89] width 274 height 29
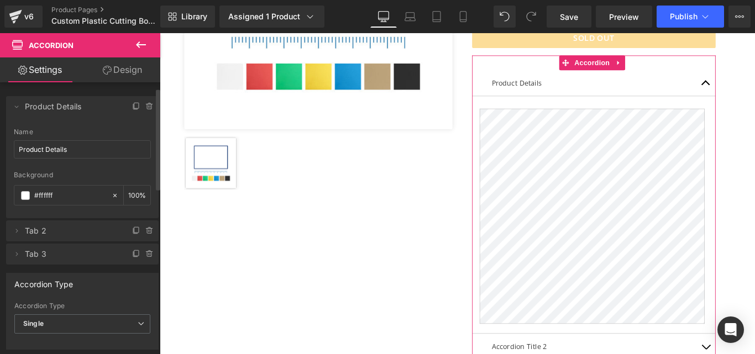
scroll to position [111, 0]
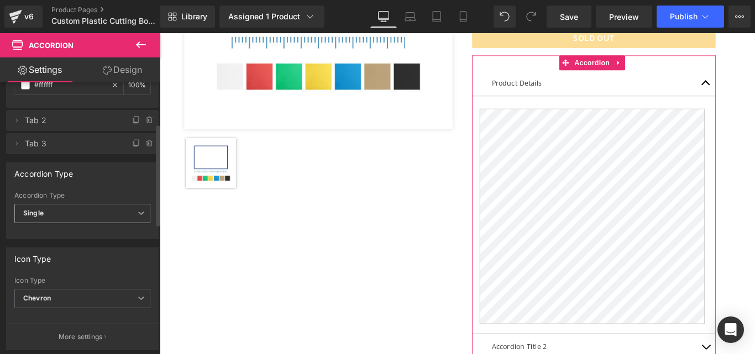
click at [62, 218] on span "Single" at bounding box center [82, 213] width 136 height 19
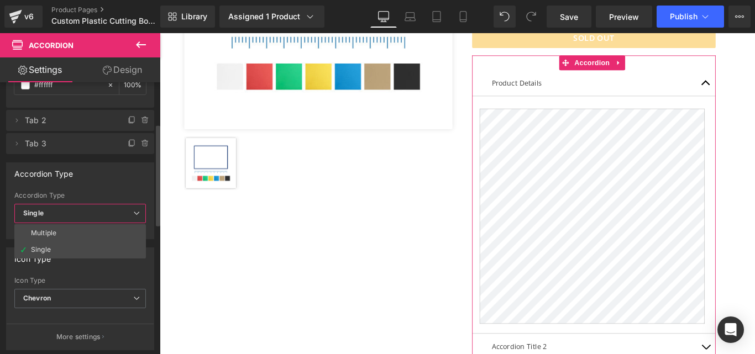
click at [62, 218] on span "Single" at bounding box center [80, 213] width 132 height 19
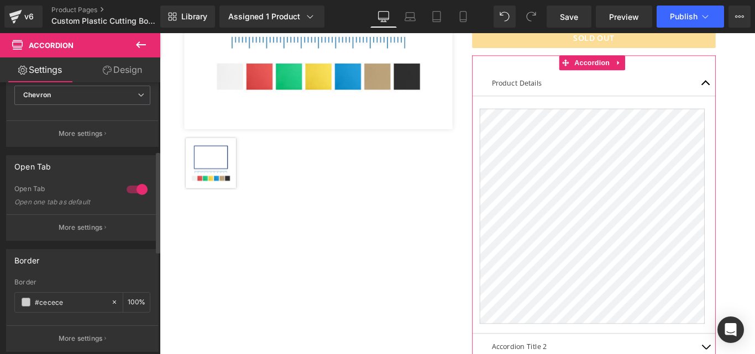
scroll to position [183, 0]
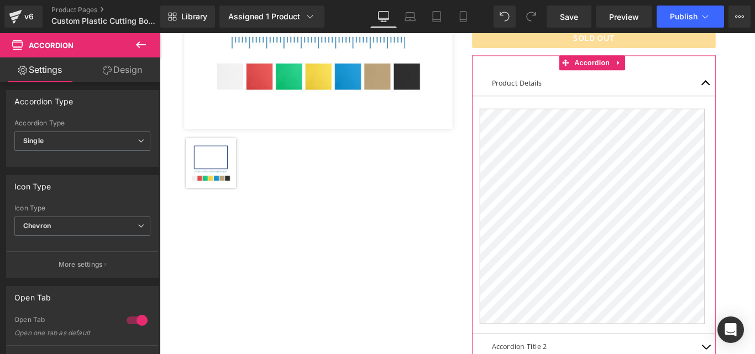
click at [124, 69] on link "Design" at bounding box center [122, 69] width 80 height 25
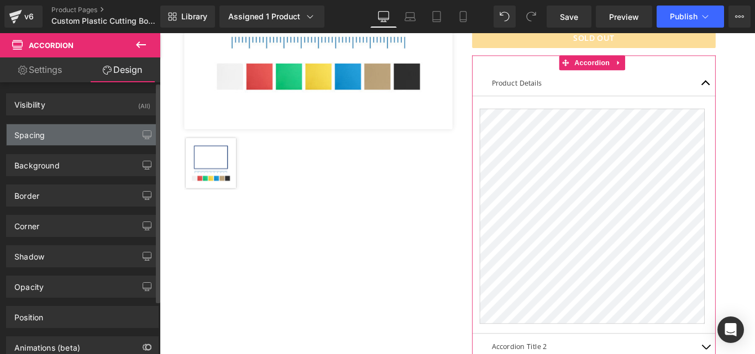
type input "0"
type input "30"
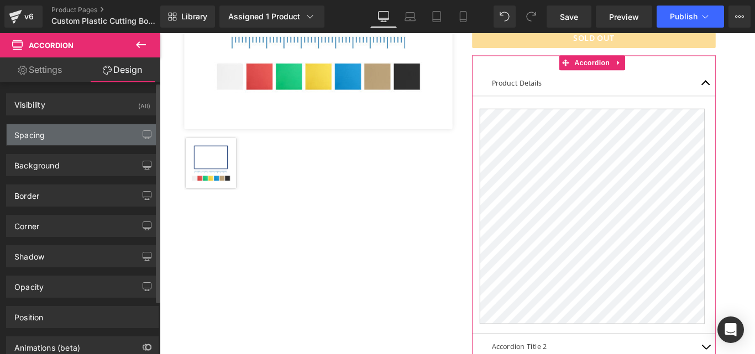
type input "0"
type input "30"
type input "0"
click at [72, 129] on div "Spacing" at bounding box center [82, 134] width 151 height 21
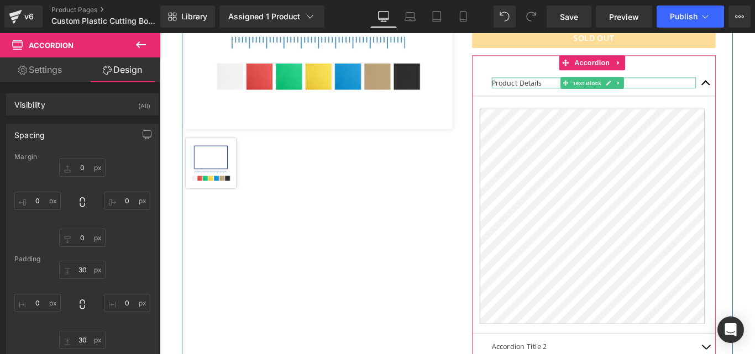
click at [553, 90] on p "Product Details" at bounding box center [647, 89] width 229 height 12
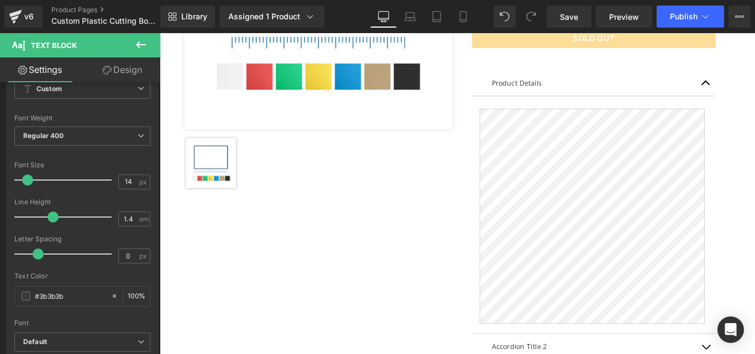
scroll to position [0, 0]
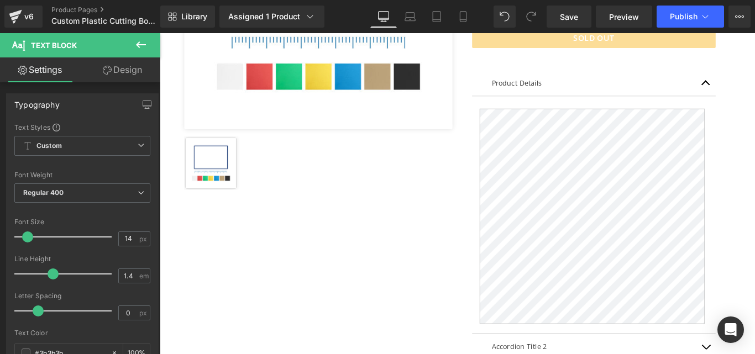
click at [124, 239] on input "14" at bounding box center [128, 239] width 19 height 14
type input "20"
click at [113, 216] on div "Font Default Open Sans Kanit Default Default Open Sans Kanit Open Font Manager" at bounding box center [82, 256] width 136 height 267
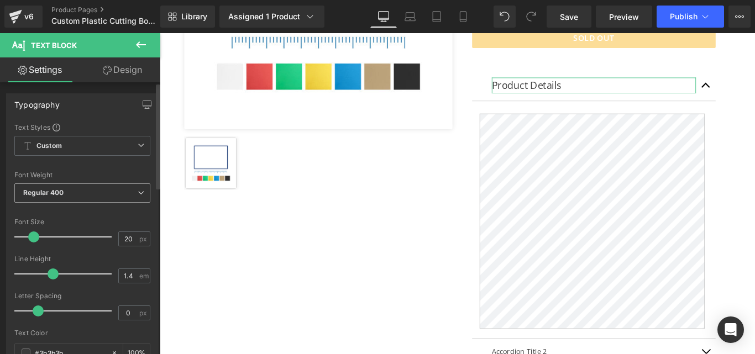
click at [90, 197] on span "Regular 400" at bounding box center [82, 192] width 136 height 19
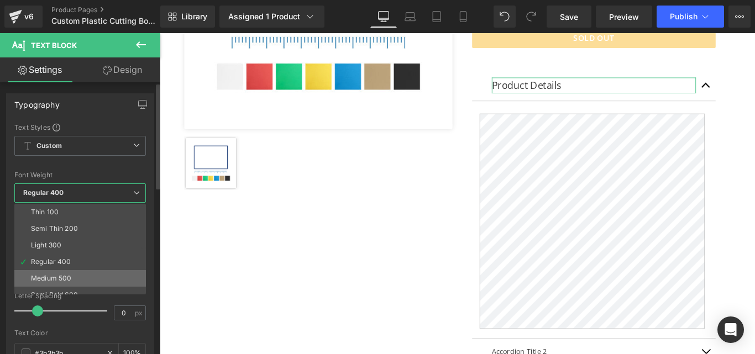
click at [72, 281] on li "Medium 500" at bounding box center [82, 278] width 136 height 17
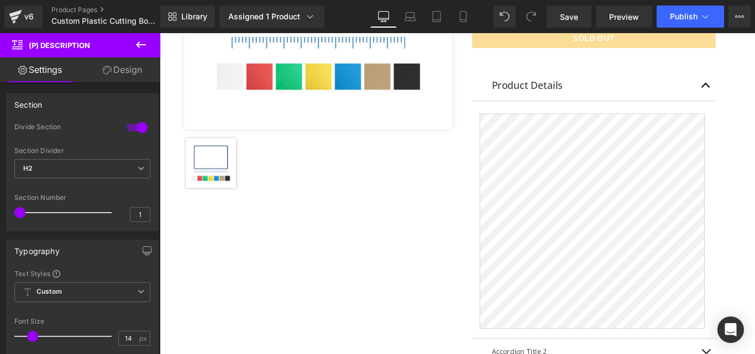
click at [134, 67] on link "Design" at bounding box center [122, 69] width 80 height 25
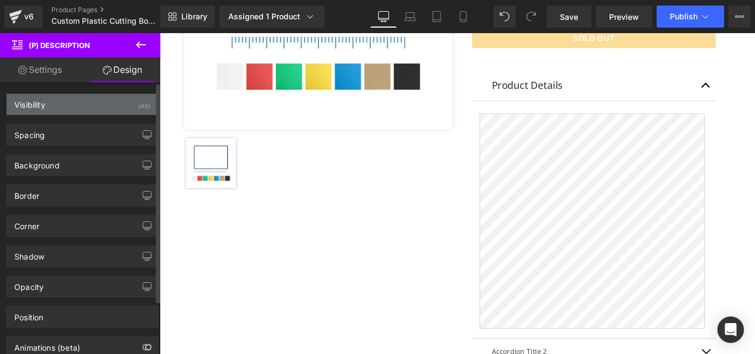
click at [52, 101] on div "Visibility (All)" at bounding box center [82, 104] width 151 height 21
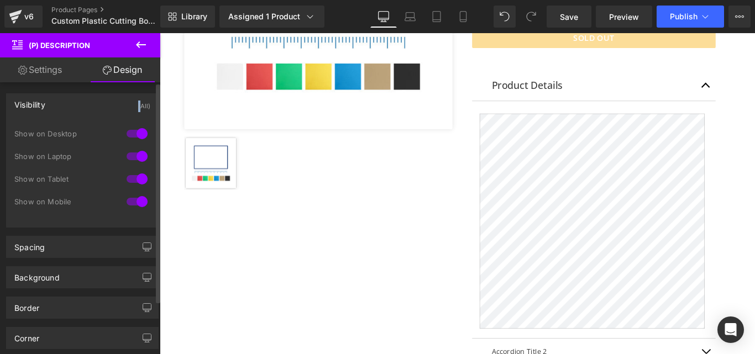
click at [52, 101] on div "Visibility (All)" at bounding box center [82, 104] width 151 height 21
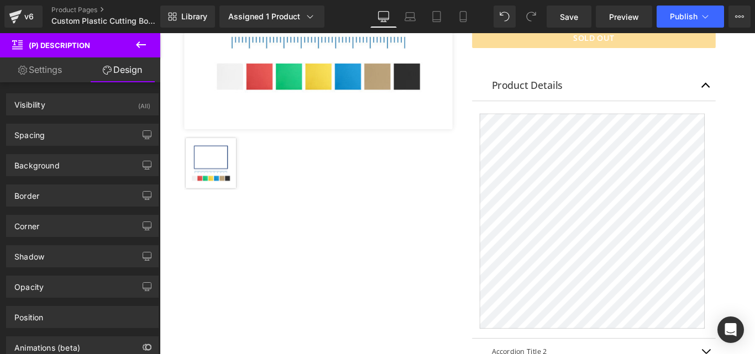
click at [59, 67] on link "Settings" at bounding box center [40, 69] width 80 height 25
type input "100"
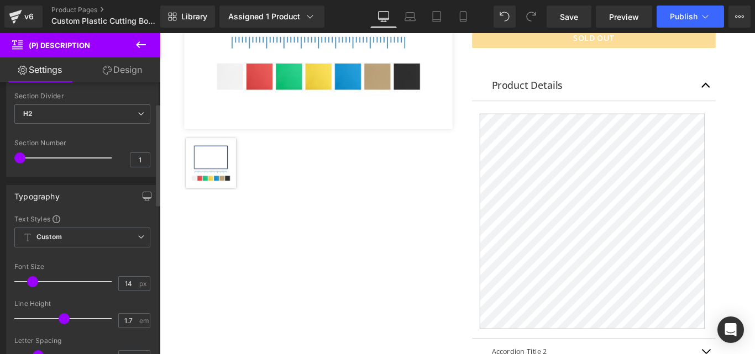
scroll to position [55, 0]
click at [103, 244] on span "Custom Setup Global Style" at bounding box center [82, 237] width 136 height 20
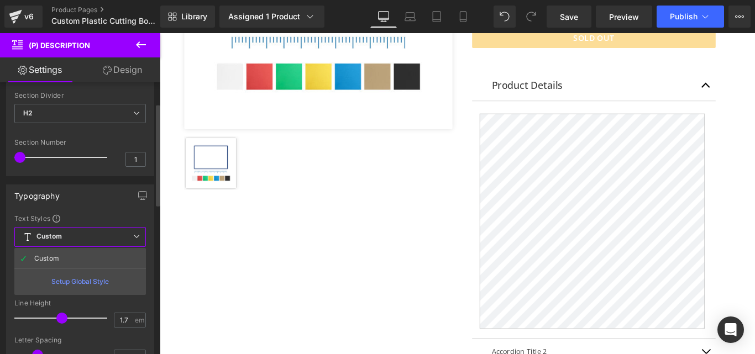
click at [103, 241] on span "Custom Setup Global Style" at bounding box center [80, 237] width 132 height 20
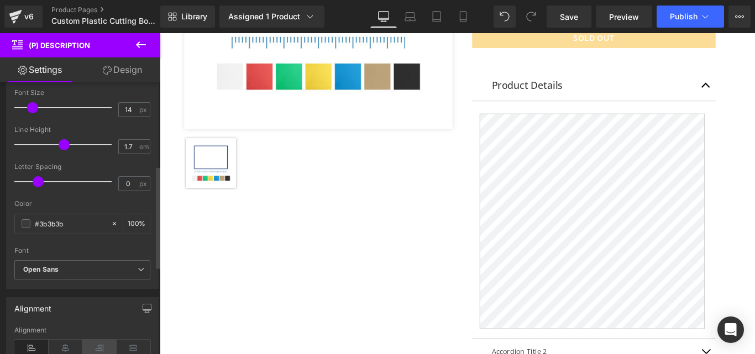
scroll to position [221, 0]
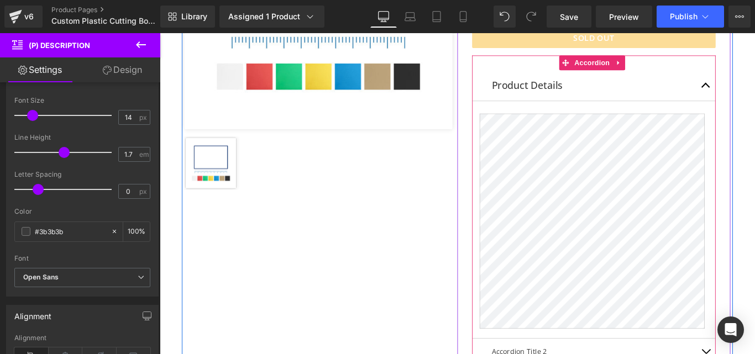
click at [608, 96] on div "Product Details Text Block" at bounding box center [647, 92] width 229 height 18
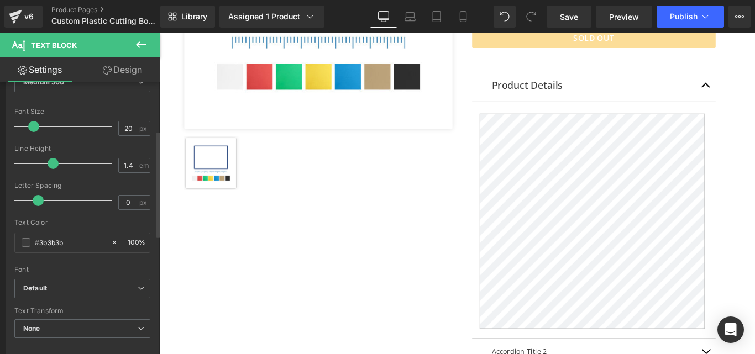
scroll to position [166, 0]
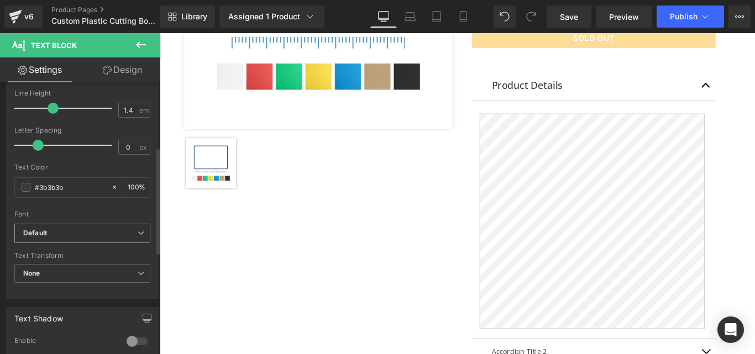
click at [88, 232] on b "Default" at bounding box center [80, 233] width 114 height 9
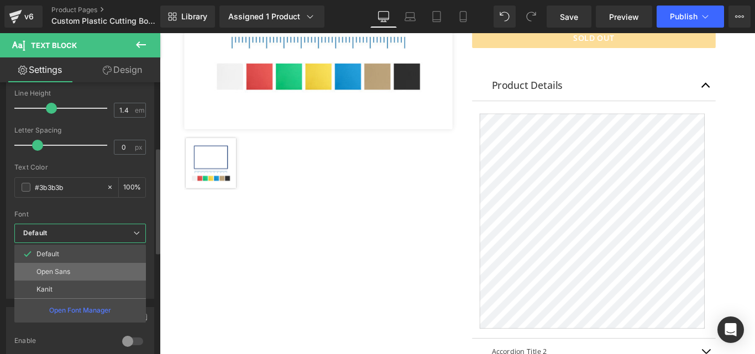
click at [73, 270] on li "Open Sans" at bounding box center [80, 272] width 132 height 18
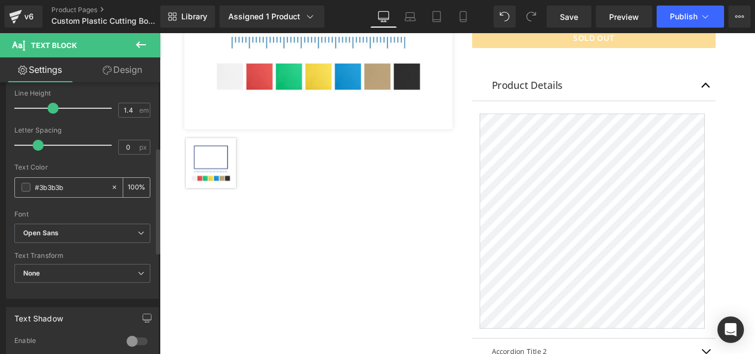
click at [64, 191] on input "#3b3b3b" at bounding box center [70, 187] width 71 height 12
type input "#00"
type input "0"
type input "#000"
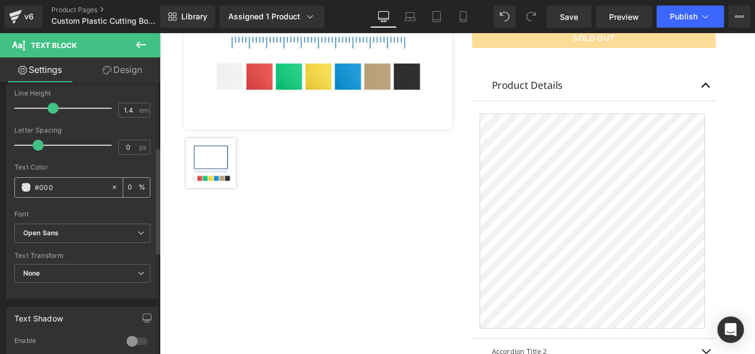
type input "100"
type input "#000000"
type input "100"
type input "#00000"
type input "0"
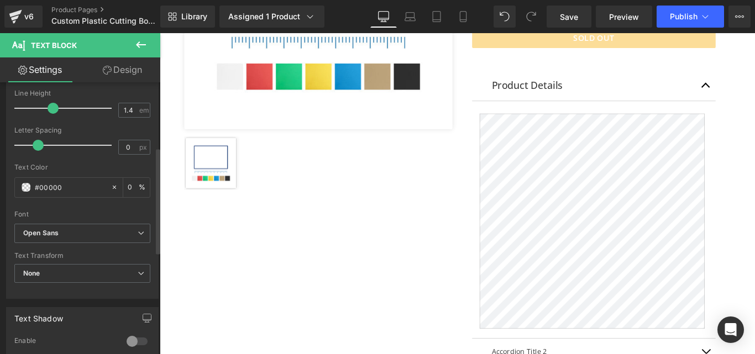
click at [54, 203] on div at bounding box center [82, 206] width 136 height 7
click at [60, 191] on input "#00000" at bounding box center [70, 187] width 71 height 12
type input "#000"
type input "100"
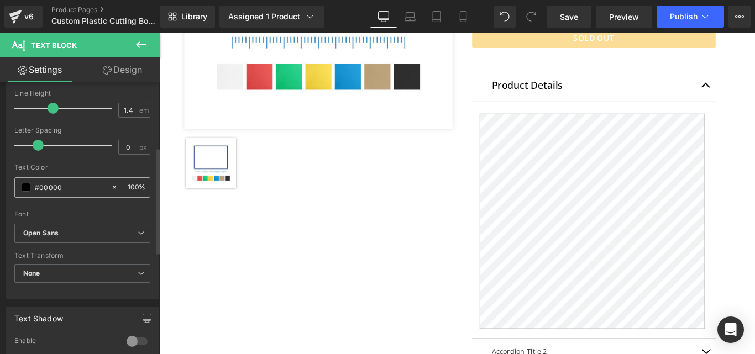
type input "#000000"
type input "100"
type input "#000000"
click at [77, 217] on div "Font" at bounding box center [82, 215] width 136 height 8
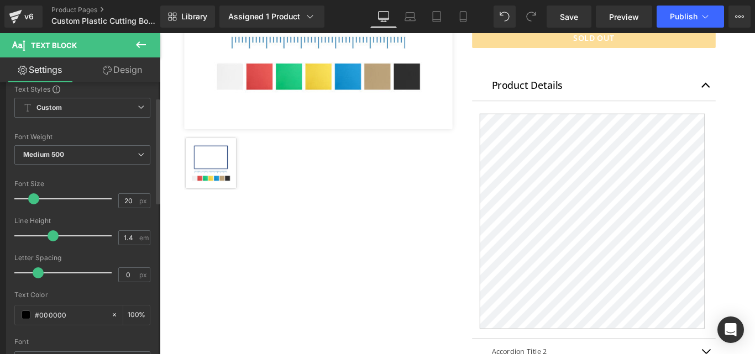
scroll to position [0, 0]
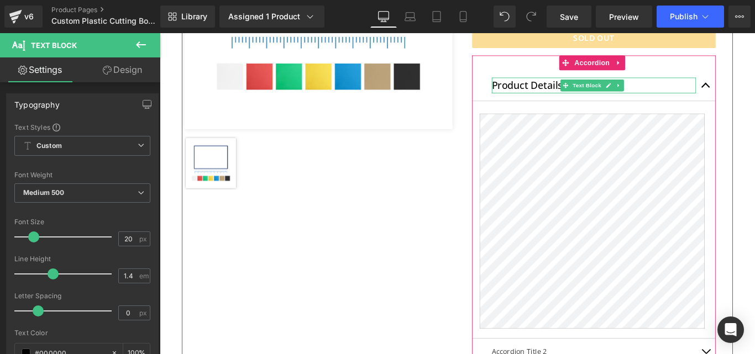
click at [643, 84] on div at bounding box center [647, 84] width 229 height 3
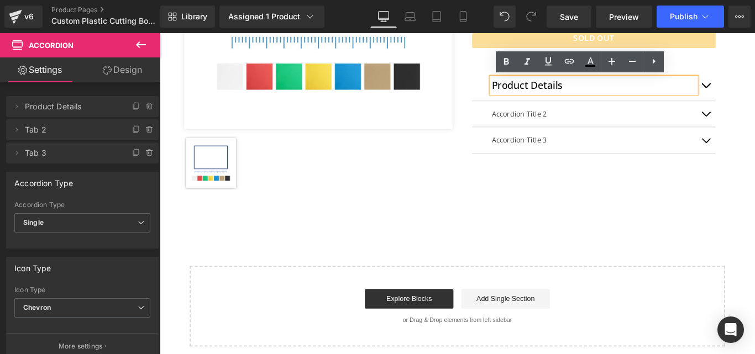
click at [610, 125] on li "Text Block" at bounding box center [633, 123] width 48 height 13
click at [569, 125] on p "Accordion Title 2" at bounding box center [647, 124] width 229 height 12
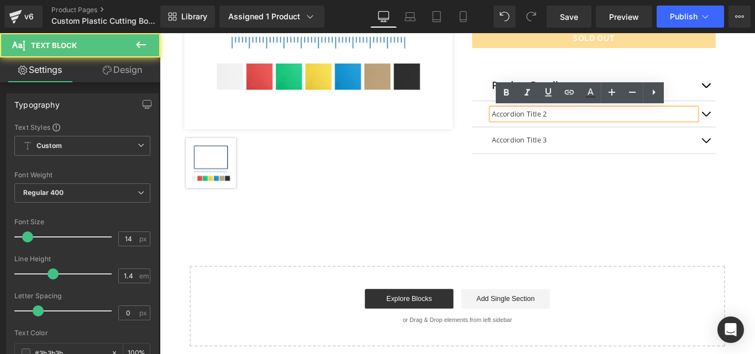
click at [586, 120] on p "Accordion Title 2" at bounding box center [647, 124] width 229 height 12
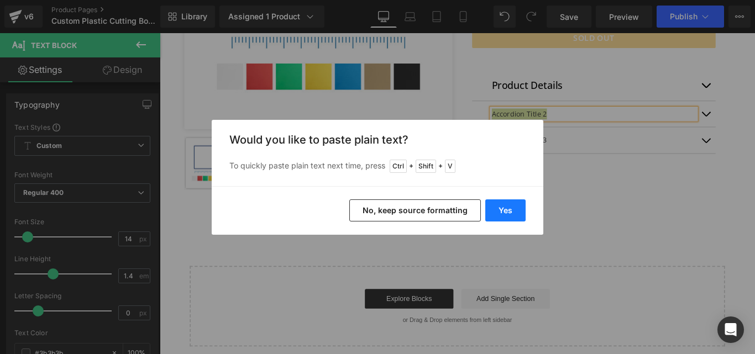
click at [512, 215] on button "Yes" at bounding box center [505, 210] width 40 height 22
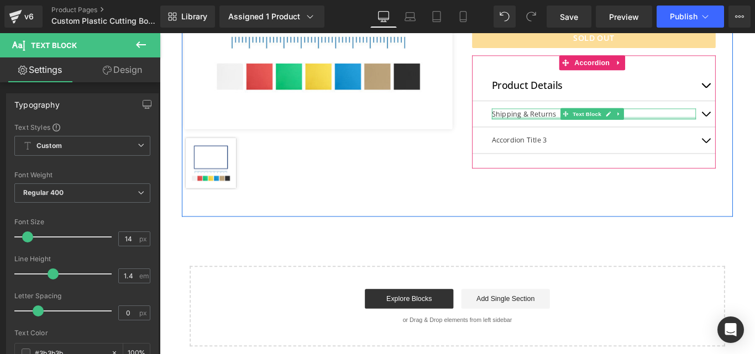
click at [575, 130] on div at bounding box center [647, 128] width 229 height 3
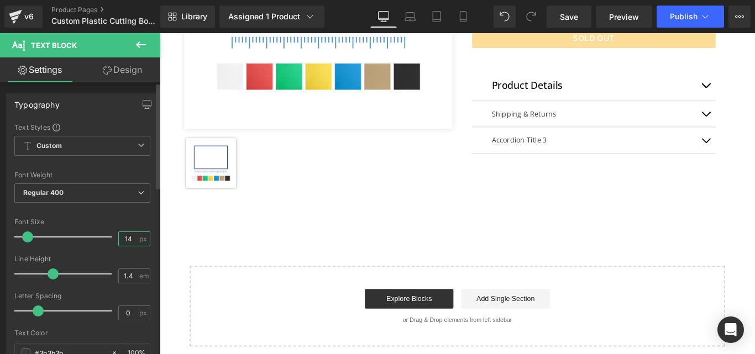
click at [125, 241] on input "14" at bounding box center [128, 239] width 19 height 14
click at [125, 241] on input "142" at bounding box center [128, 239] width 19 height 14
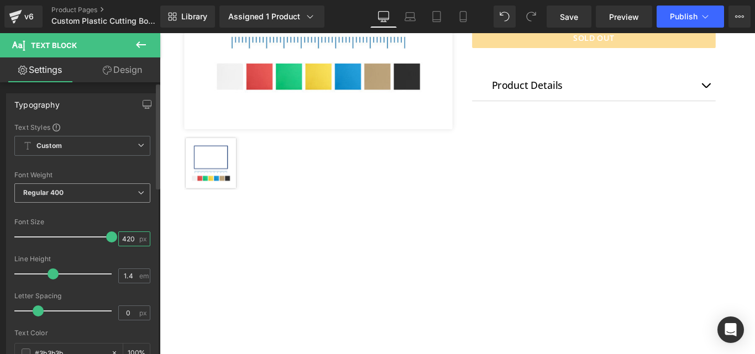
type input "1420"
click at [90, 197] on span "Regular 400" at bounding box center [82, 192] width 136 height 19
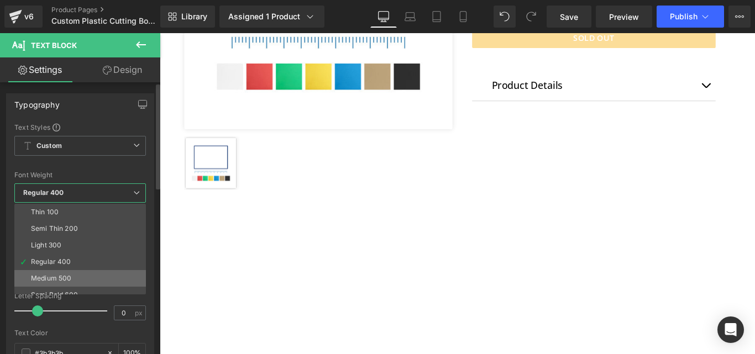
click at [75, 272] on li "Medium 500" at bounding box center [82, 278] width 136 height 17
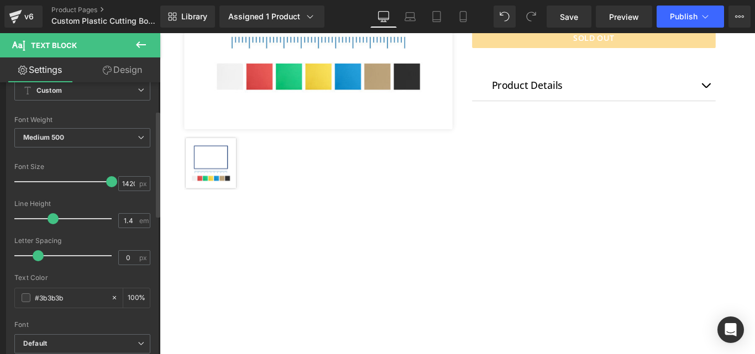
scroll to position [166, 0]
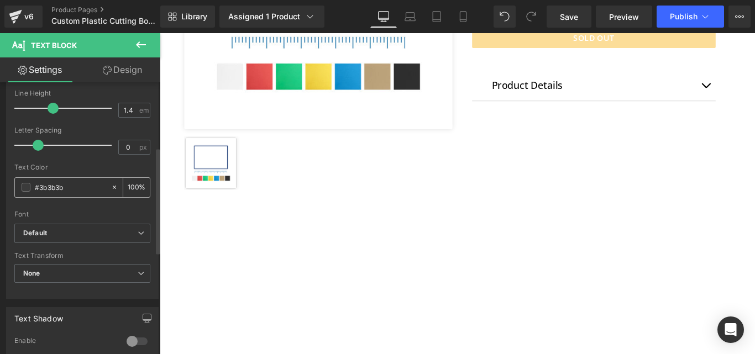
click at [63, 178] on div "#3b3b3b" at bounding box center [63, 187] width 96 height 19
click at [52, 190] on input "#3b3b3b" at bounding box center [70, 187] width 71 height 12
type input "#00"
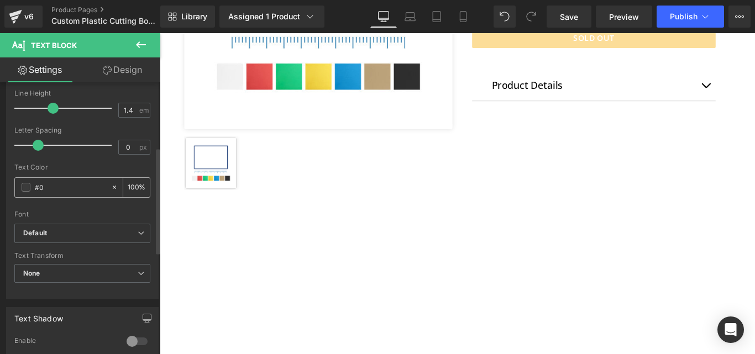
type input "0"
type input "#000"
type input "100"
type input "#000000"
type input "100"
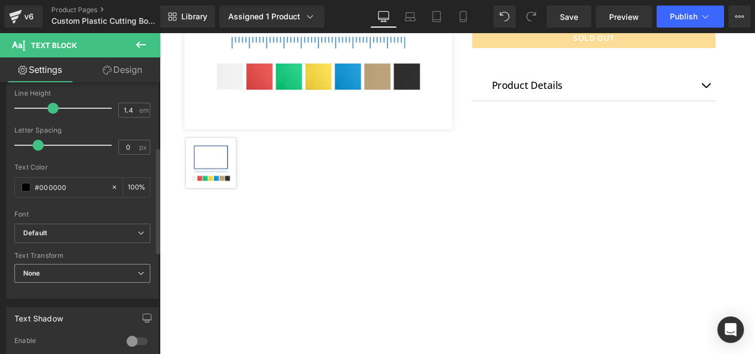
type input "#000000"
click at [64, 273] on span "None" at bounding box center [82, 273] width 136 height 19
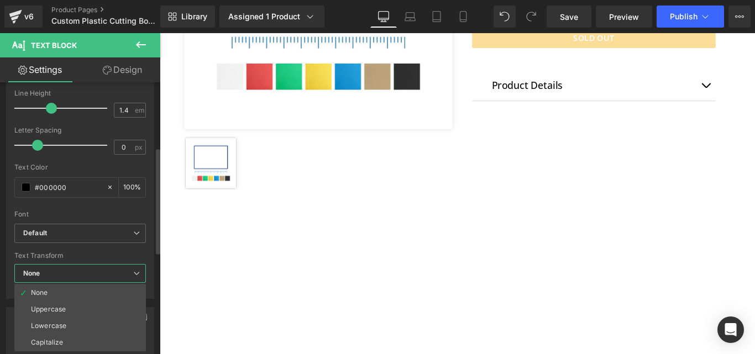
click at [64, 273] on span "None" at bounding box center [80, 273] width 132 height 19
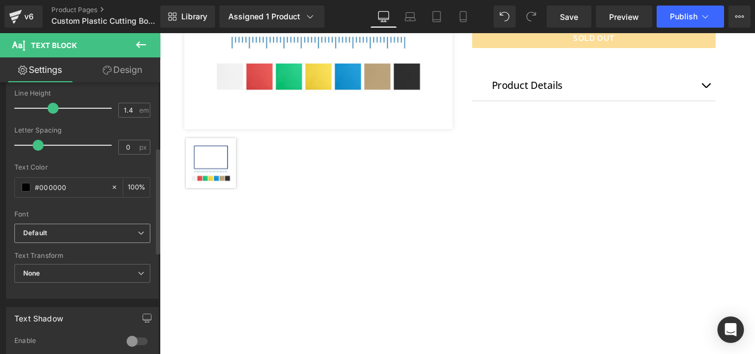
click at [54, 240] on span "Default" at bounding box center [82, 233] width 136 height 19
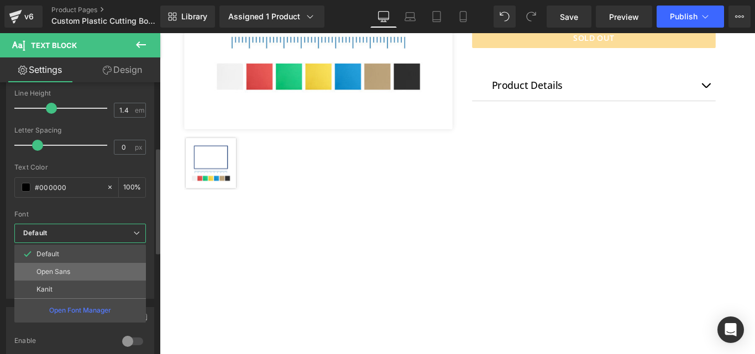
click at [60, 271] on p "Open Sans" at bounding box center [53, 272] width 34 height 8
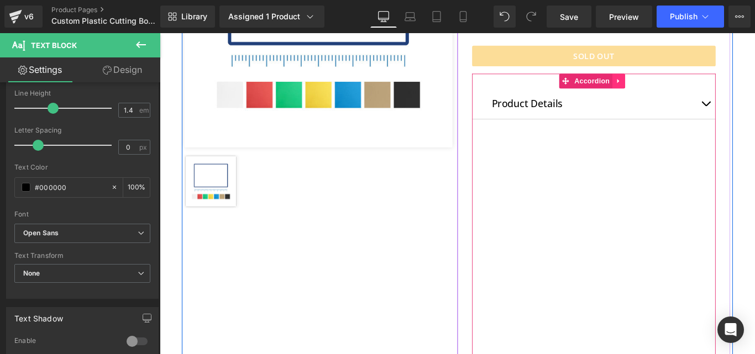
scroll to position [275, 0]
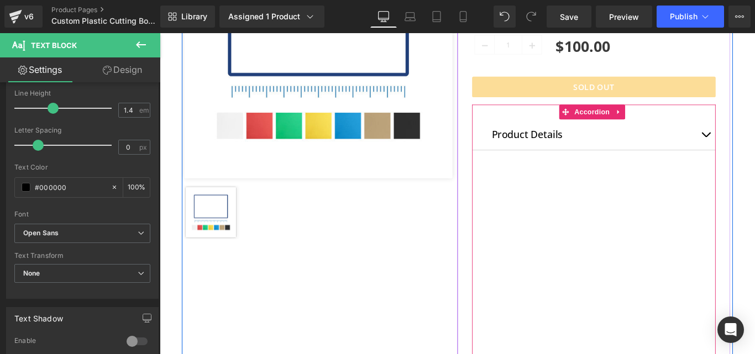
click at [645, 156] on div "Product Details Text Block" at bounding box center [648, 147] width 274 height 35
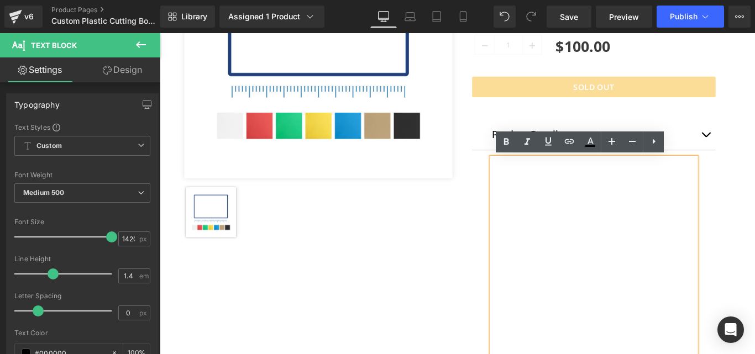
type input "#3b3b3b"
type input "100"
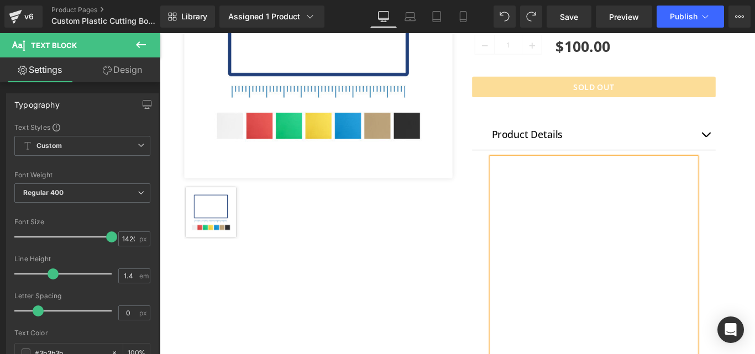
type input "14"
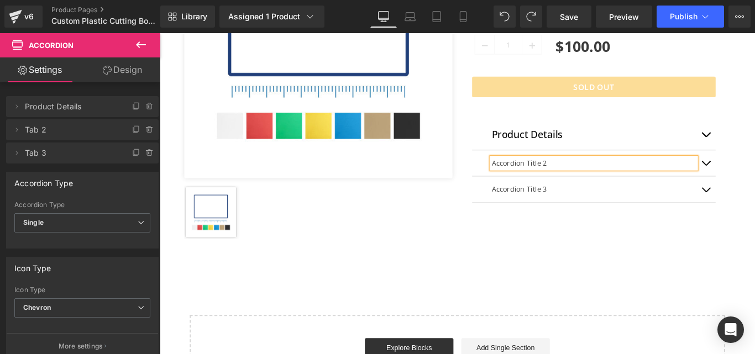
click at [504, 178] on div "USDA, NSF Approved Heading Image Custom Plastic Cutting Board (P) Title Row Qua…" at bounding box center [647, 66] width 307 height 382
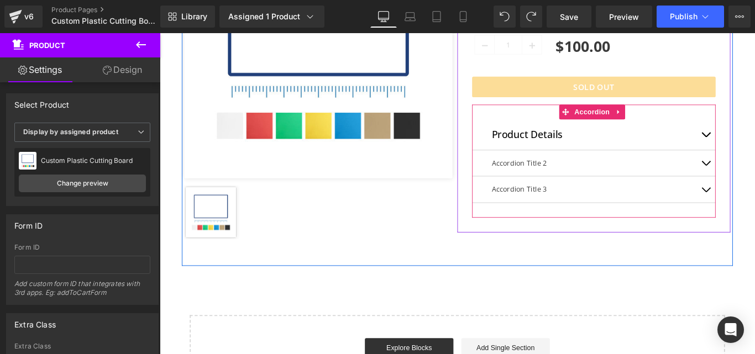
click at [160, 33] on div at bounding box center [160, 33] width 0 height 0
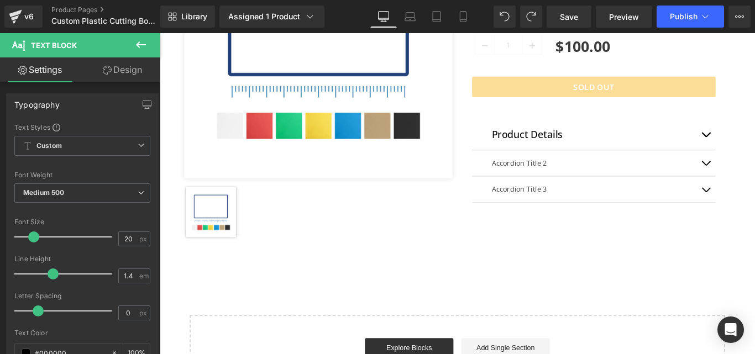
click at [27, 75] on link "Settings" at bounding box center [40, 69] width 80 height 25
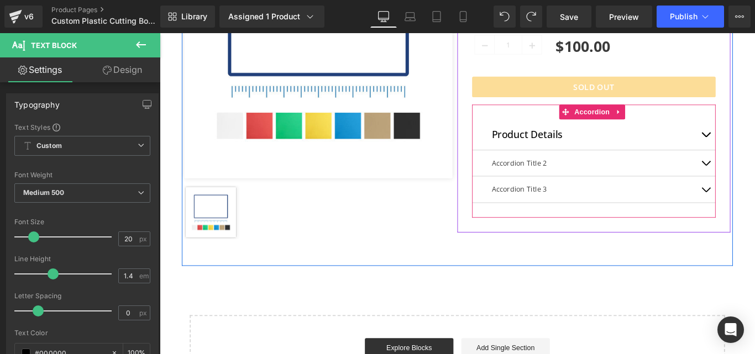
click at [558, 127] on div "Product Details Text Block (P) Description Accordion Title 2 Text Block Accordi…" at bounding box center [648, 176] width 274 height 127
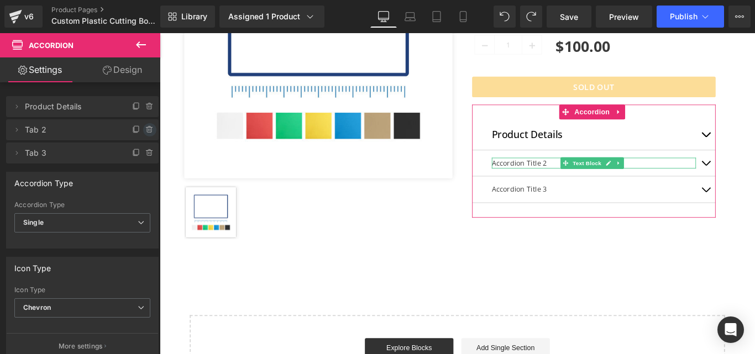
click at [145, 129] on icon at bounding box center [149, 129] width 9 height 9
click at [139, 132] on button "Delete" at bounding box center [137, 130] width 35 height 14
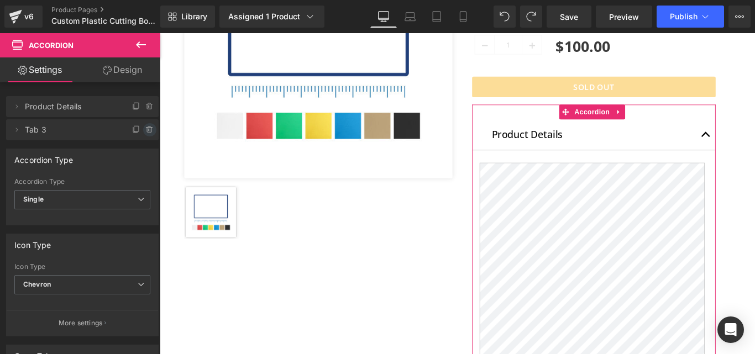
click at [146, 128] on icon at bounding box center [149, 128] width 6 height 0
click at [129, 129] on button "Delete" at bounding box center [137, 130] width 35 height 14
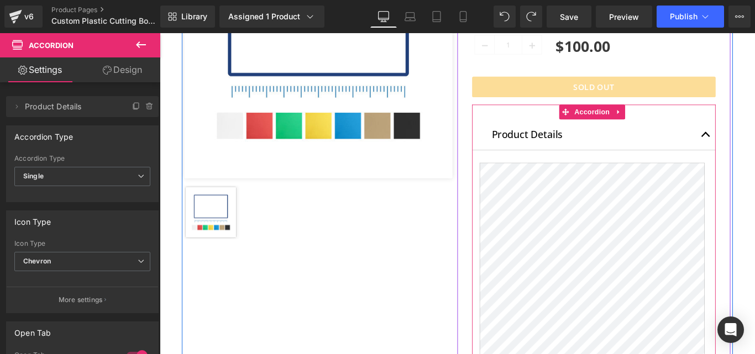
click at [160, 33] on div at bounding box center [160, 33] width 0 height 0
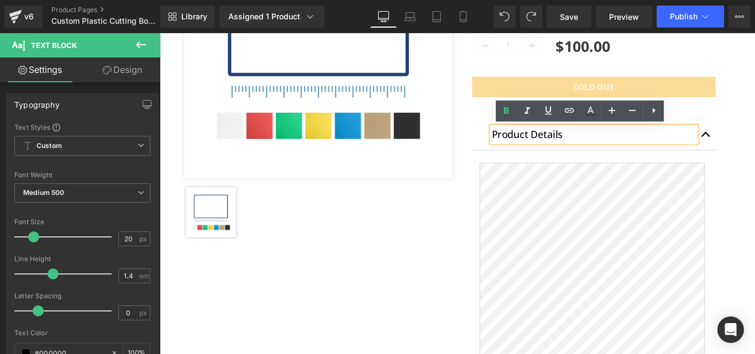
click at [513, 144] on div "Product Details Text Block" at bounding box center [648, 147] width 274 height 35
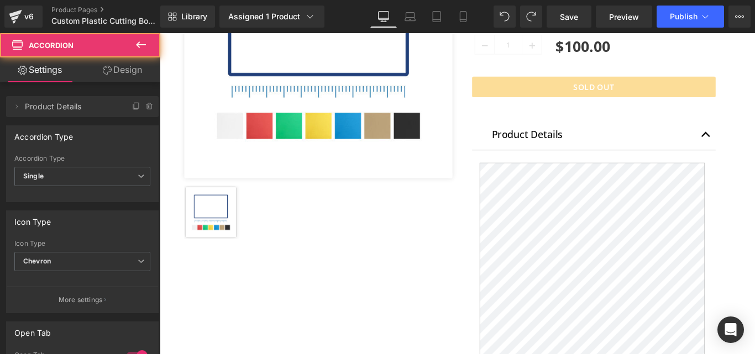
click at [513, 144] on div "Product Details Text Block" at bounding box center [648, 147] width 274 height 35
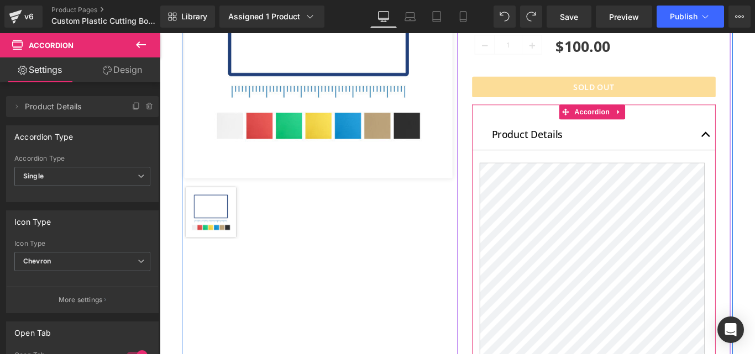
click at [540, 146] on p "Product Details" at bounding box center [647, 147] width 229 height 18
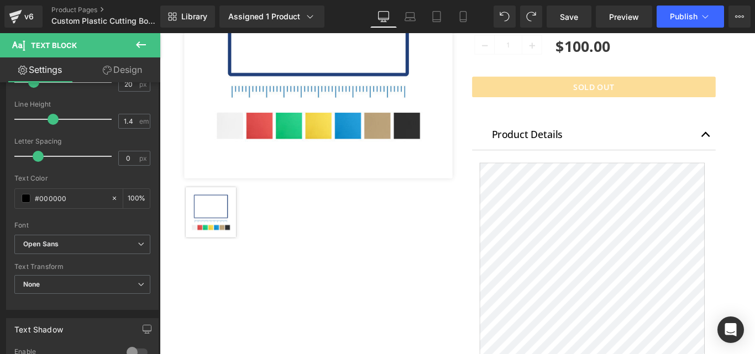
scroll to position [40, 0]
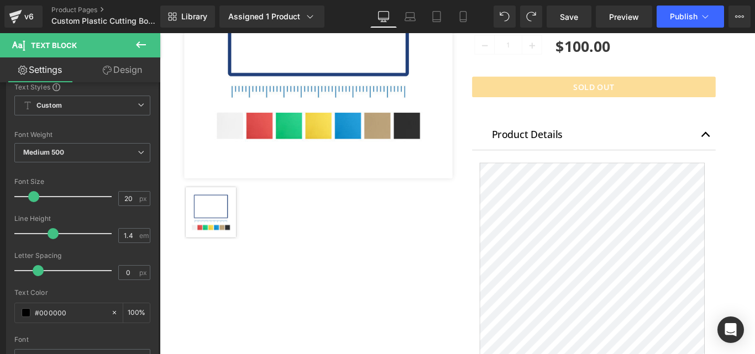
drag, startPoint x: 134, startPoint y: 66, endPoint x: 123, endPoint y: 88, distance: 25.2
click at [134, 66] on link "Design" at bounding box center [122, 69] width 80 height 25
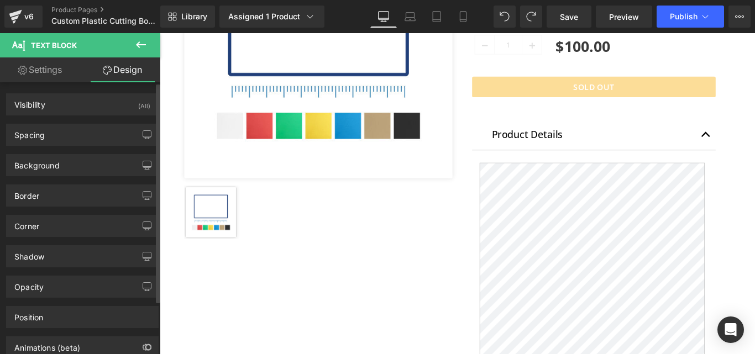
type input "0"
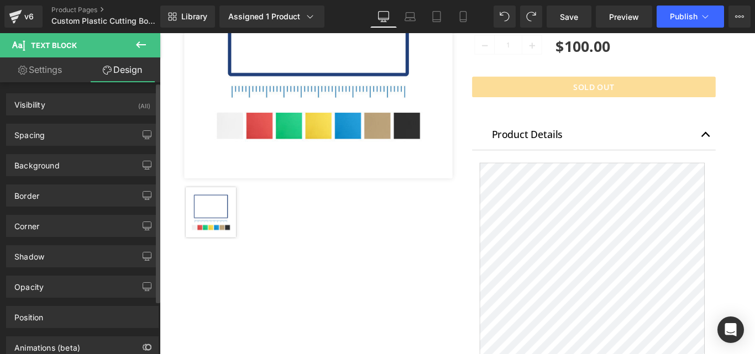
type input "0"
click at [48, 145] on div "Spacing Margin 0px 0 0px 0 0px 0 0px 0 Padding 0px 0 0px 0 0px 0 0px 0 Setup Gl…" at bounding box center [82, 135] width 153 height 22
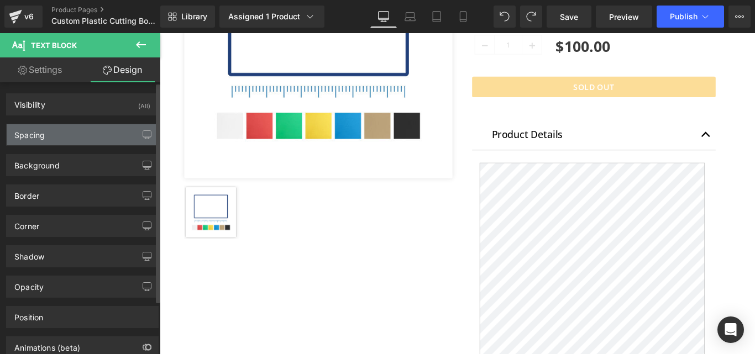
click at [46, 140] on div "Spacing" at bounding box center [82, 134] width 151 height 21
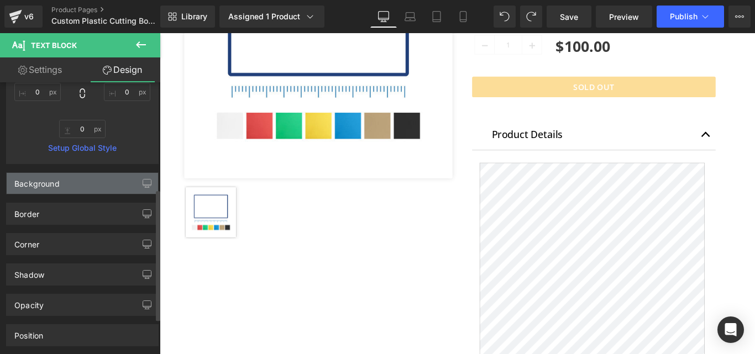
scroll to position [221, 0]
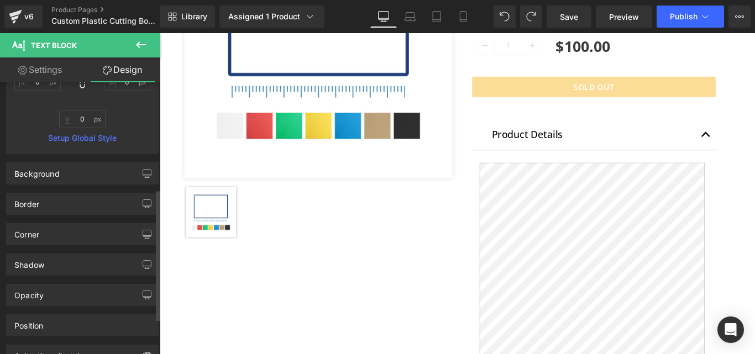
click at [82, 247] on div "Shadow Shadow Style Drop Shadow Outer Shadow #333333 Shadow Color #333333 100 %…" at bounding box center [82, 260] width 165 height 30
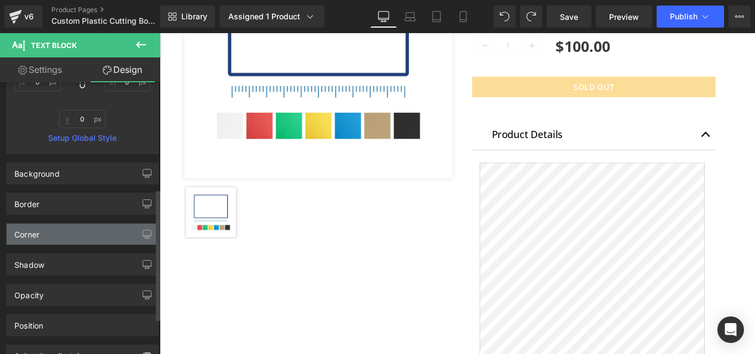
click at [80, 239] on div "Corner" at bounding box center [82, 234] width 151 height 21
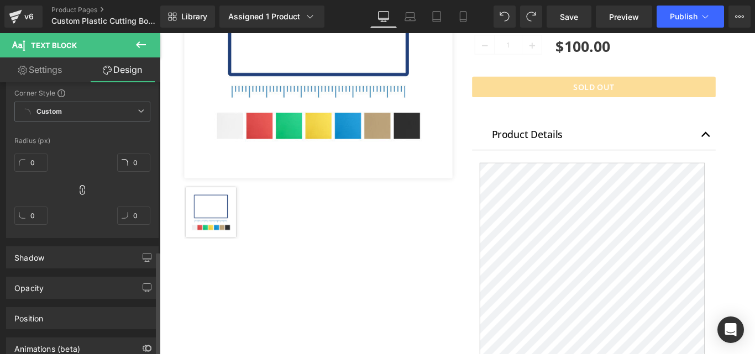
scroll to position [452, 0]
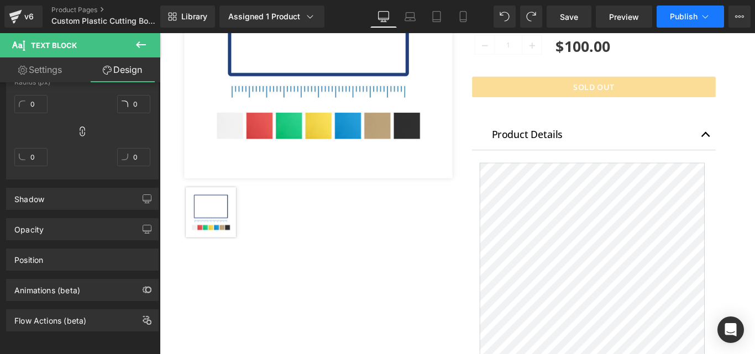
click at [685, 14] on span "Publish" at bounding box center [684, 16] width 28 height 9
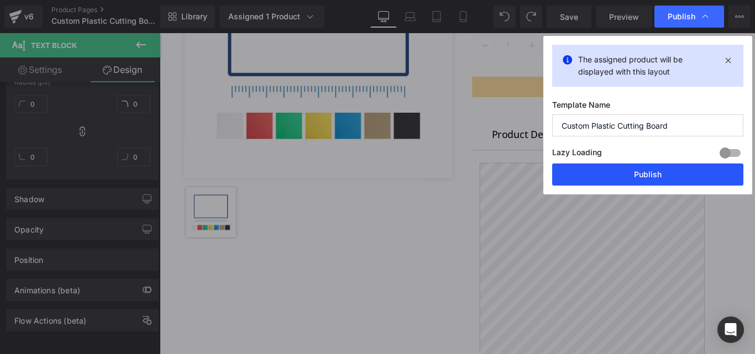
click at [639, 172] on button "Publish" at bounding box center [647, 175] width 191 height 22
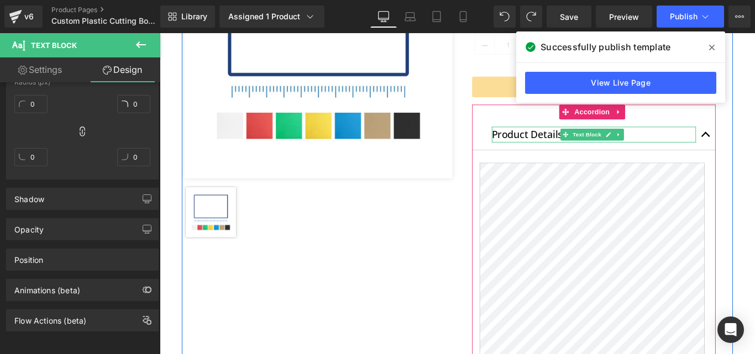
click at [625, 143] on span "Text Block" at bounding box center [639, 146] width 36 height 13
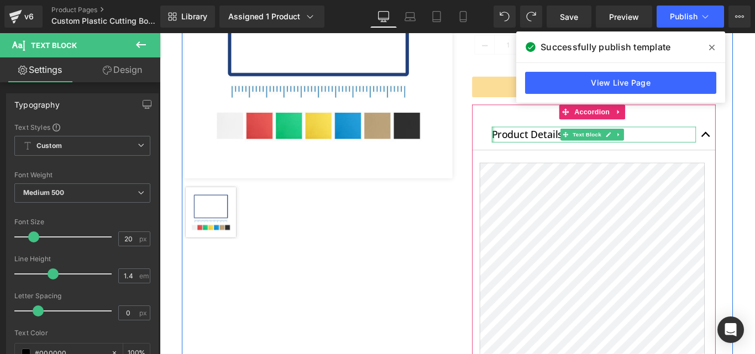
drag, startPoint x: 530, startPoint y: 146, endPoint x: 504, endPoint y: 149, distance: 26.1
click at [504, 149] on div "USDA, NSF Approved Heading Image Custom Plastic Cutting Board (P) Title Row Qua…" at bounding box center [647, 170] width 307 height 590
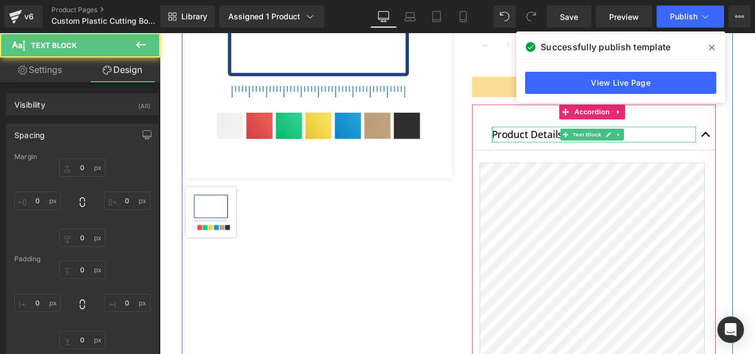
click at [533, 150] on div at bounding box center [534, 147] width 3 height 18
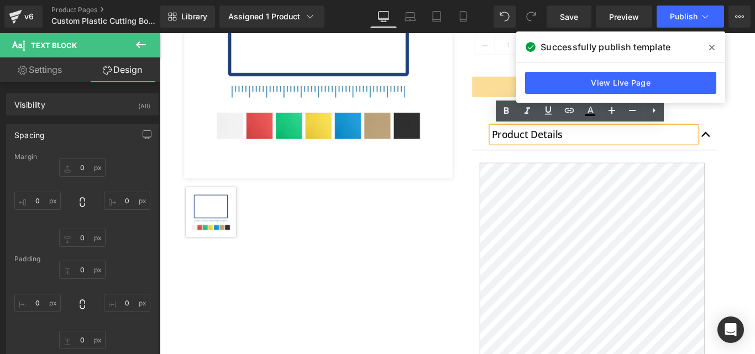
click at [533, 149] on div "Product Details" at bounding box center [647, 147] width 229 height 18
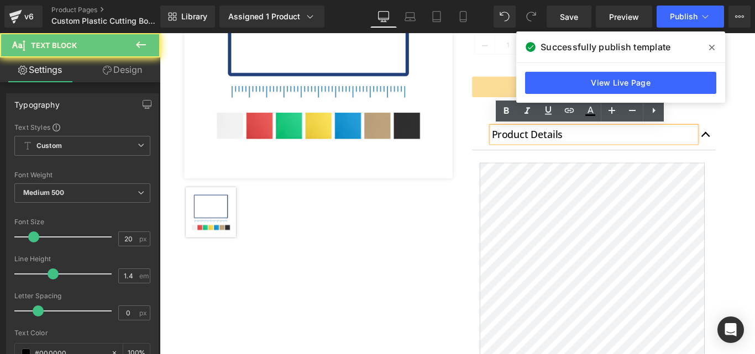
drag, startPoint x: 544, startPoint y: 149, endPoint x: 547, endPoint y: 172, distance: 22.9
click at [544, 152] on p "Product Details" at bounding box center [647, 147] width 229 height 18
click at [548, 177] on article "(P) Description" at bounding box center [648, 298] width 274 height 267
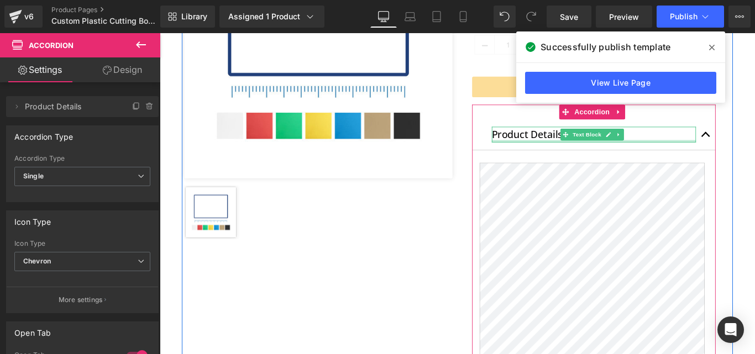
click at [557, 153] on div at bounding box center [647, 154] width 229 height 3
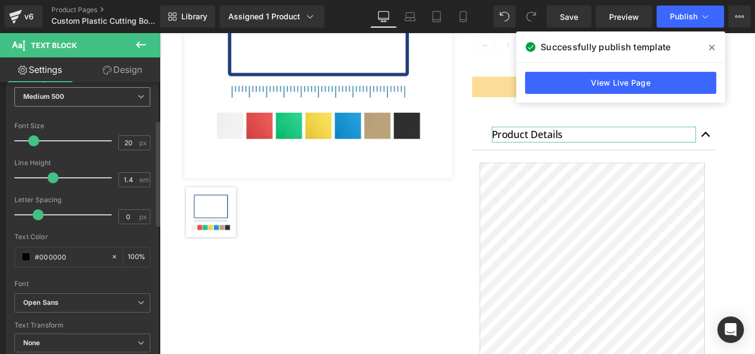
scroll to position [96, 0]
click at [132, 69] on link "Design" at bounding box center [122, 69] width 80 height 25
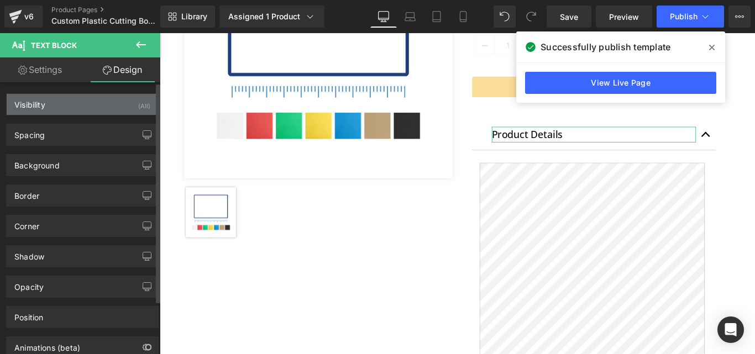
click at [82, 105] on div "Visibility (All)" at bounding box center [82, 104] width 151 height 21
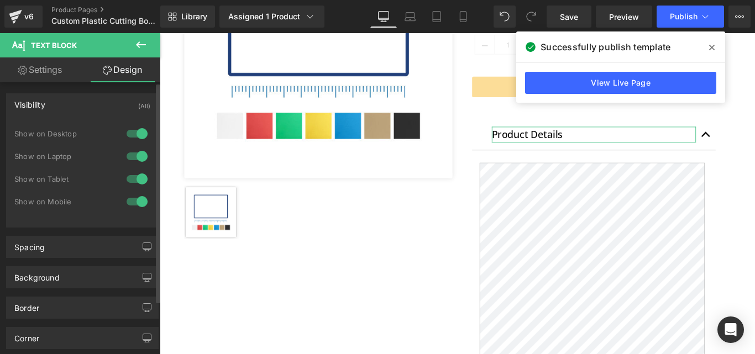
click at [82, 105] on div "Visibility (All)" at bounding box center [82, 104] width 151 height 21
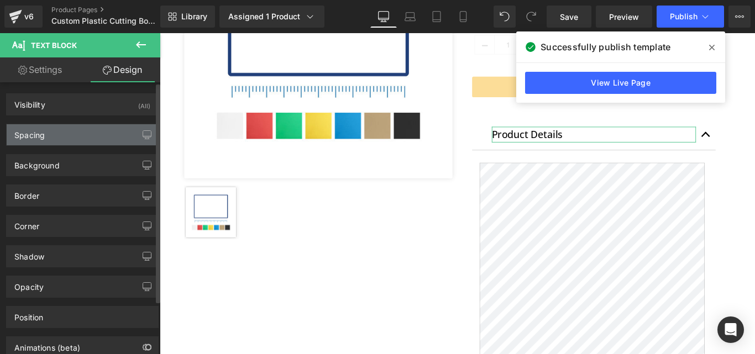
click at [69, 138] on div "Spacing" at bounding box center [82, 134] width 151 height 21
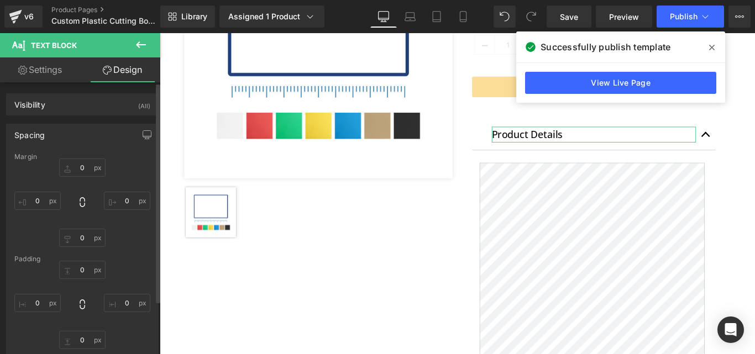
scroll to position [166, 0]
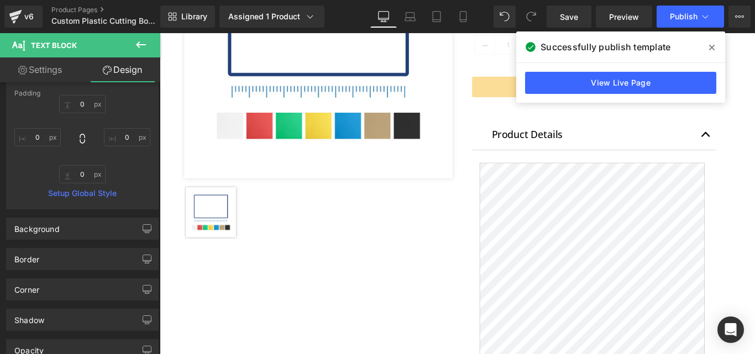
click at [713, 49] on icon at bounding box center [712, 48] width 6 height 6
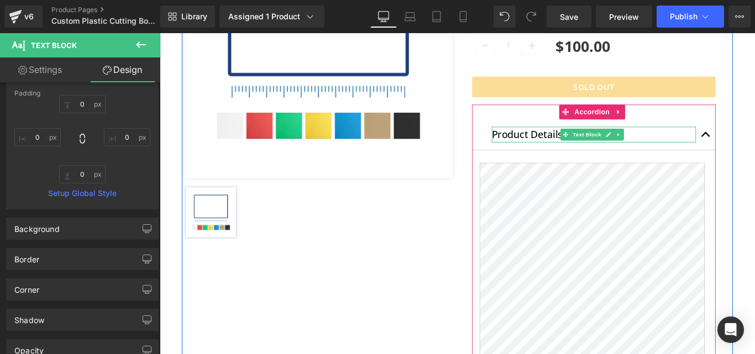
click at [544, 153] on div at bounding box center [647, 154] width 229 height 3
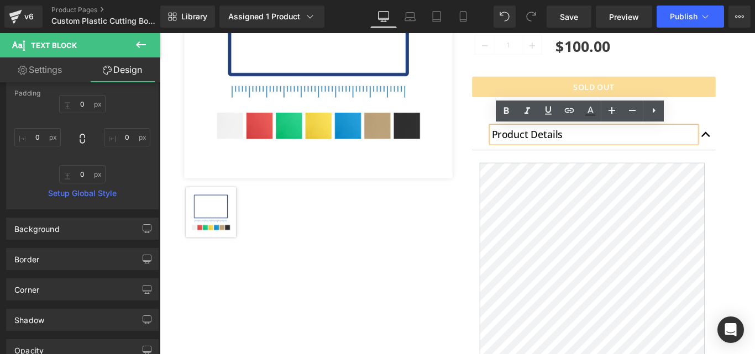
click at [511, 147] on div "Product Details Text Block" at bounding box center [648, 147] width 274 height 35
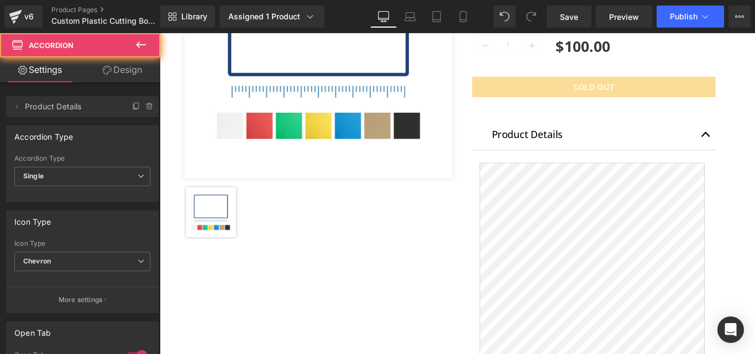
click at [518, 149] on div "Product Details Text Block" at bounding box center [648, 147] width 274 height 35
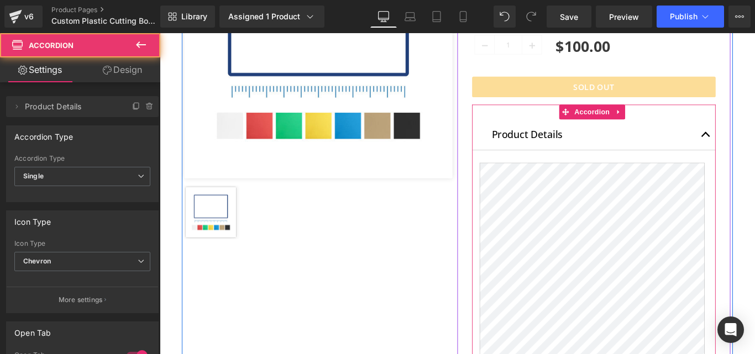
click at [528, 150] on div "Product Details Text Block" at bounding box center [648, 147] width 274 height 35
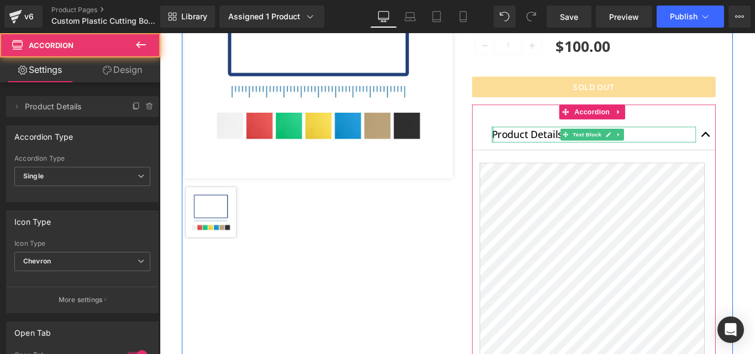
click at [533, 150] on div at bounding box center [534, 147] width 3 height 18
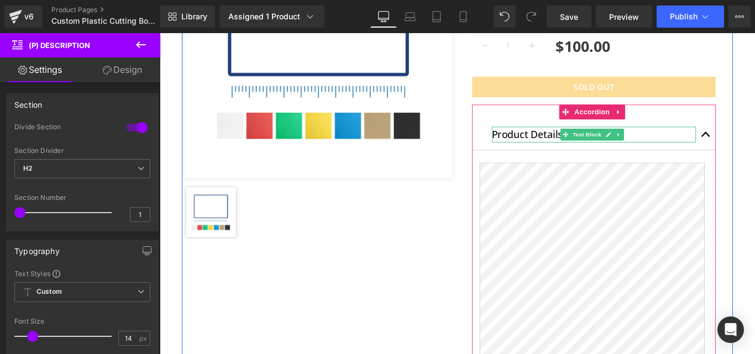
click at [739, 144] on p "Product Details" at bounding box center [647, 147] width 229 height 18
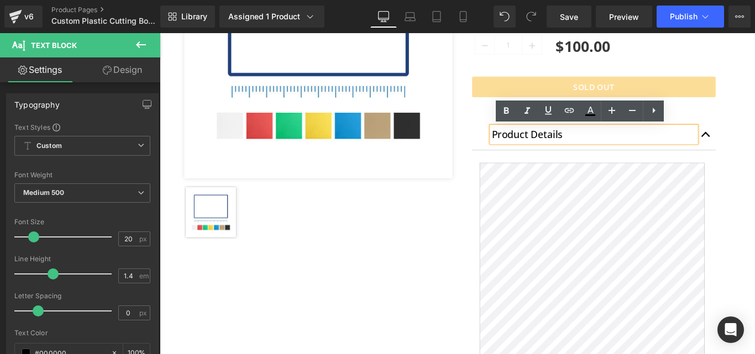
click at [533, 148] on div "Product Details" at bounding box center [647, 147] width 229 height 18
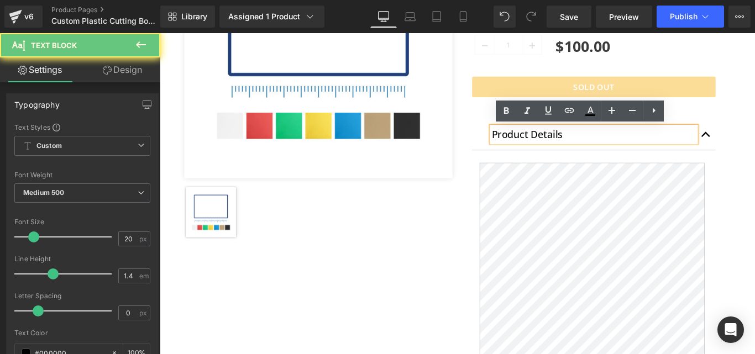
click at [533, 148] on p "Product Details" at bounding box center [647, 147] width 229 height 18
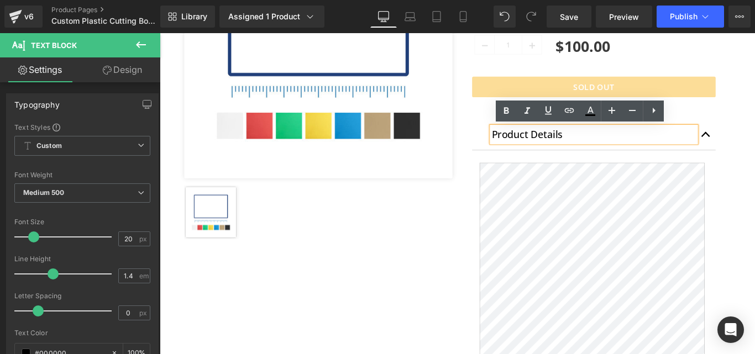
drag, startPoint x: 530, startPoint y: 177, endPoint x: 536, endPoint y: 150, distance: 27.8
click at [529, 177] on article "(P) Description" at bounding box center [648, 298] width 274 height 267
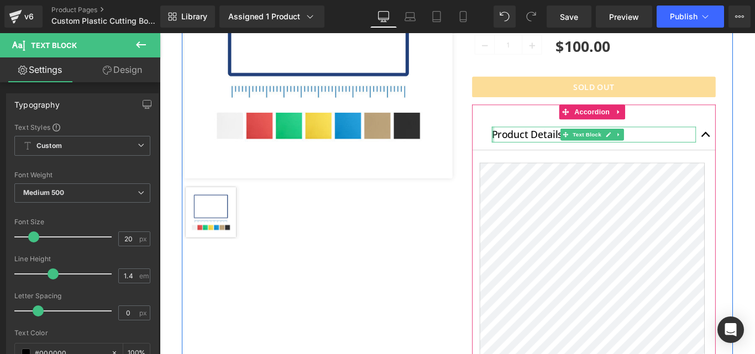
drag, startPoint x: 529, startPoint y: 149, endPoint x: 491, endPoint y: 142, distance: 39.3
click at [514, 146] on div "Product Details Text Block" at bounding box center [648, 147] width 274 height 35
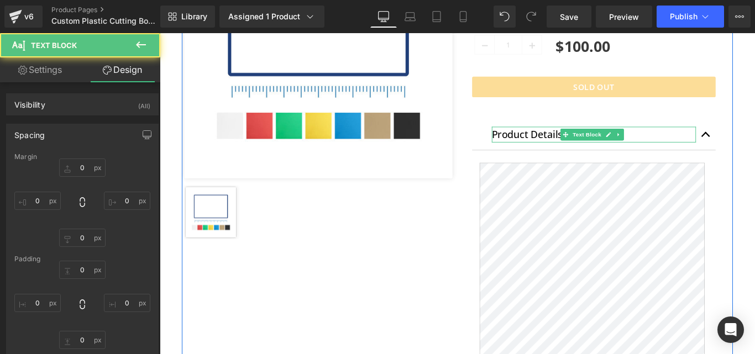
type input "0"
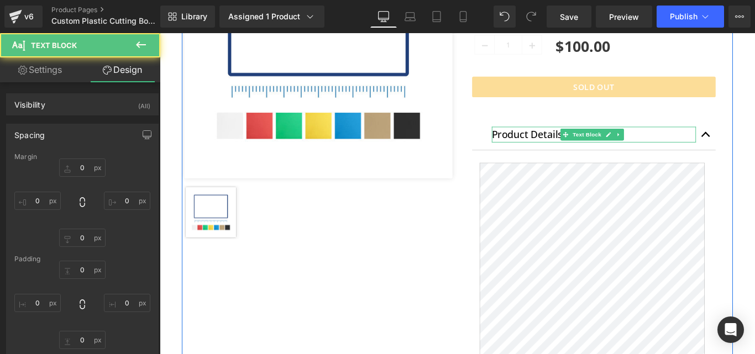
type input "0"
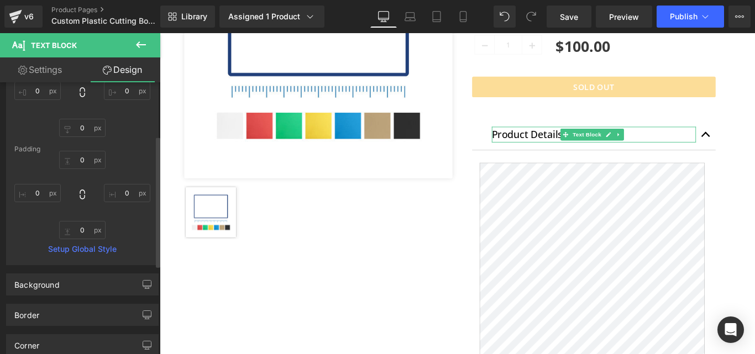
scroll to position [111, 0]
click at [109, 250] on link "Setup Global Style" at bounding box center [82, 248] width 136 height 9
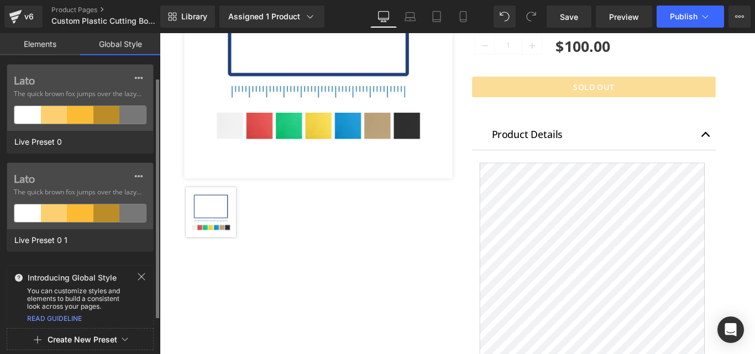
scroll to position [8, 0]
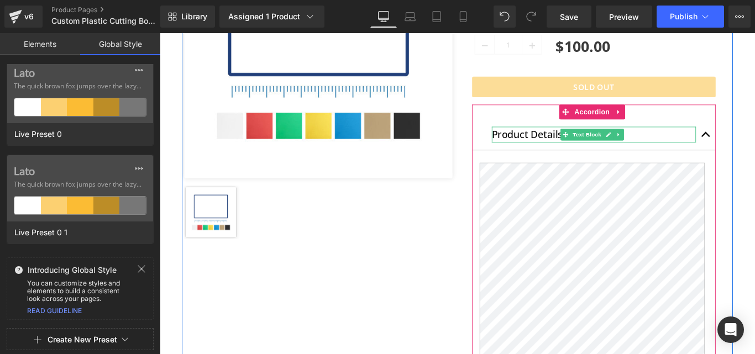
click at [590, 148] on p "Product Details" at bounding box center [647, 147] width 229 height 18
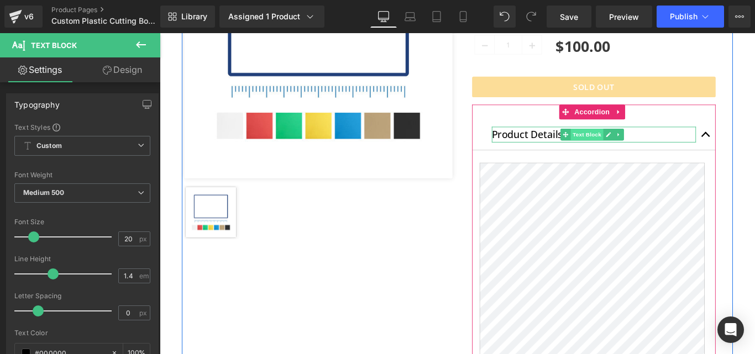
click at [621, 151] on span "Text Block" at bounding box center [639, 146] width 36 height 13
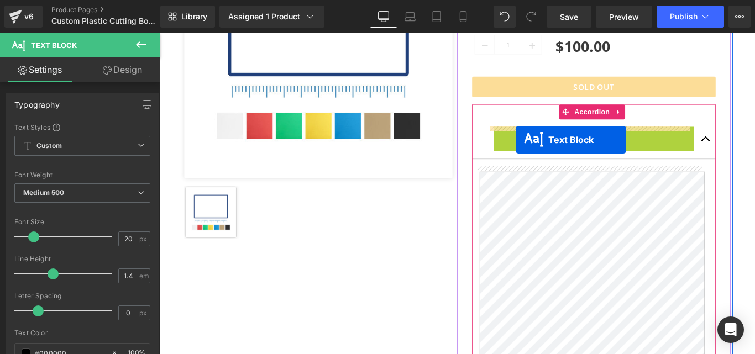
drag, startPoint x: 621, startPoint y: 151, endPoint x: 556, endPoint y: 153, distance: 65.2
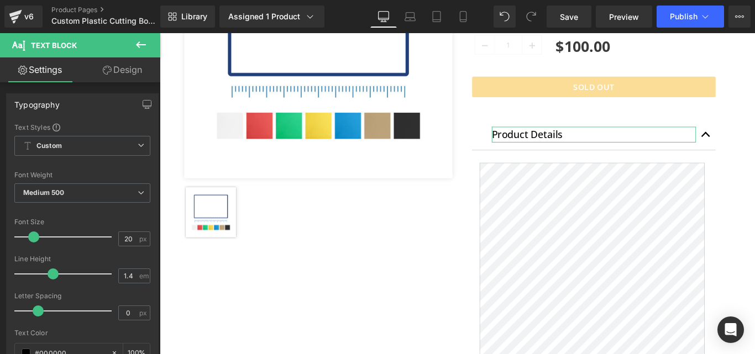
click at [122, 71] on link "Design" at bounding box center [122, 69] width 80 height 25
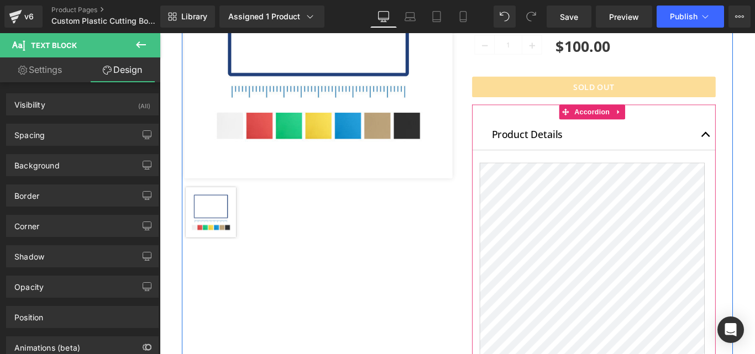
click at [650, 157] on div "Product Details Text Block" at bounding box center [648, 147] width 274 height 35
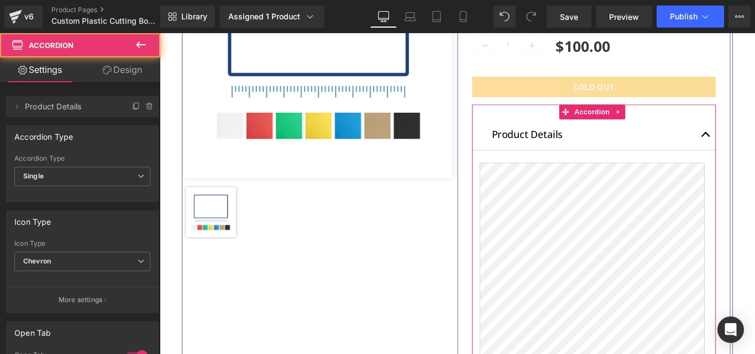
click at [621, 150] on span "Text Block" at bounding box center [639, 146] width 36 height 13
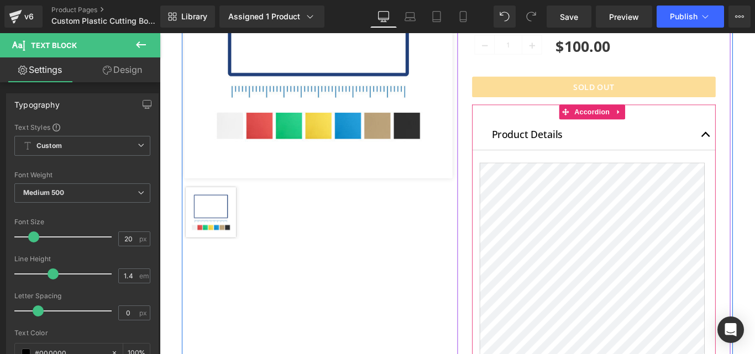
click at [579, 120] on div "Product Details Text Block (P) Description Accordion" at bounding box center [648, 280] width 274 height 335
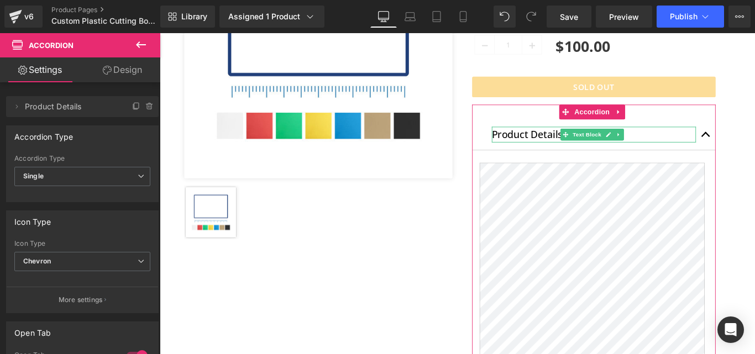
click at [44, 107] on span "Product Details" at bounding box center [71, 106] width 93 height 21
click at [18, 108] on icon at bounding box center [16, 106] width 9 height 9
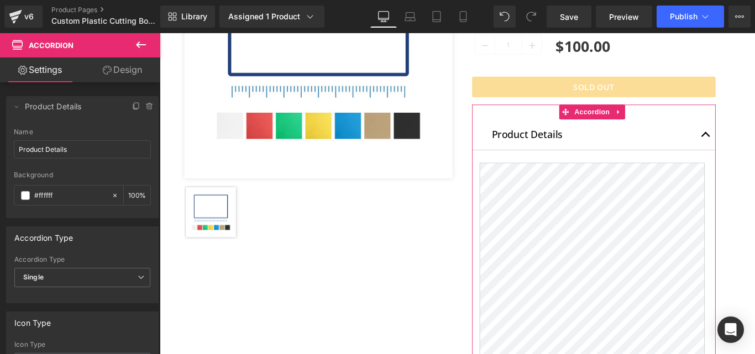
click at [113, 63] on link "Design" at bounding box center [122, 69] width 80 height 25
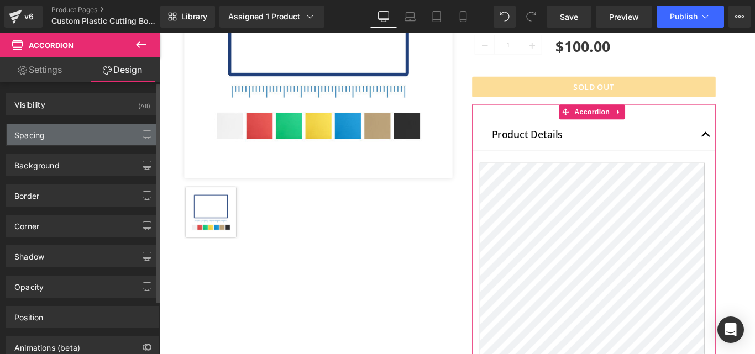
type input "0"
type input "30"
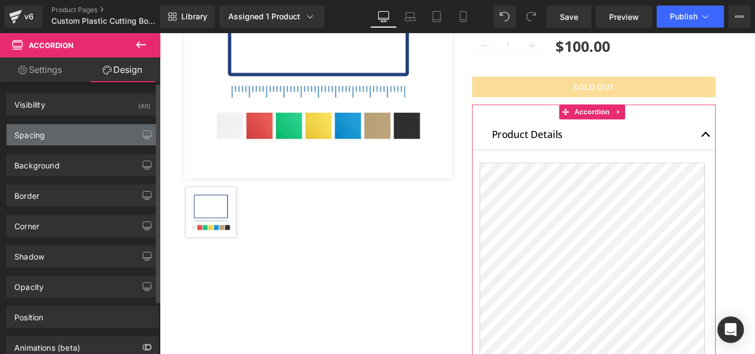
type input "0"
type input "30"
type input "0"
click at [31, 134] on div "Spacing" at bounding box center [29, 131] width 30 height 15
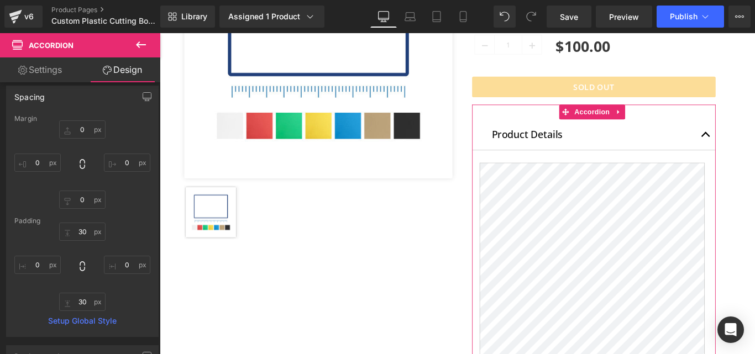
scroll to position [19, 0]
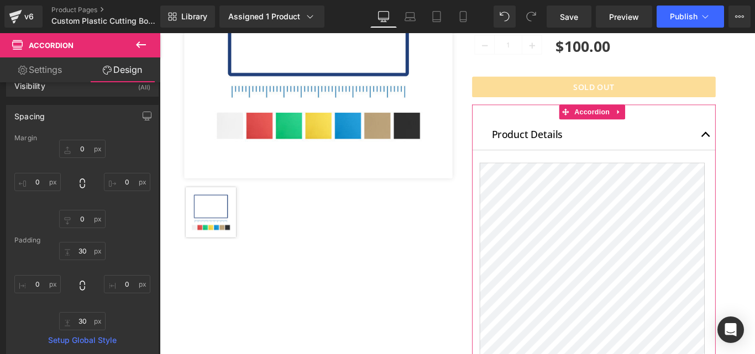
click at [62, 66] on link "Settings" at bounding box center [40, 69] width 80 height 25
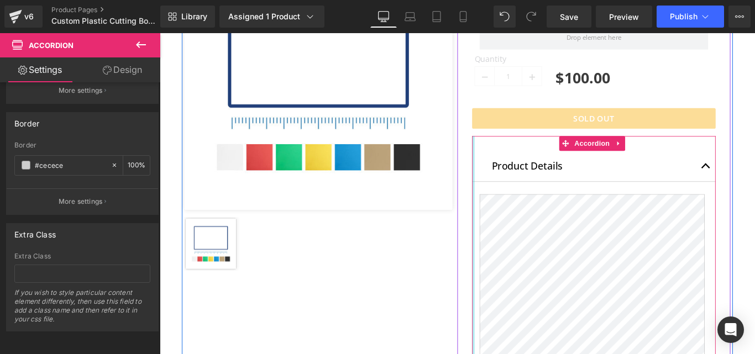
scroll to position [219, 0]
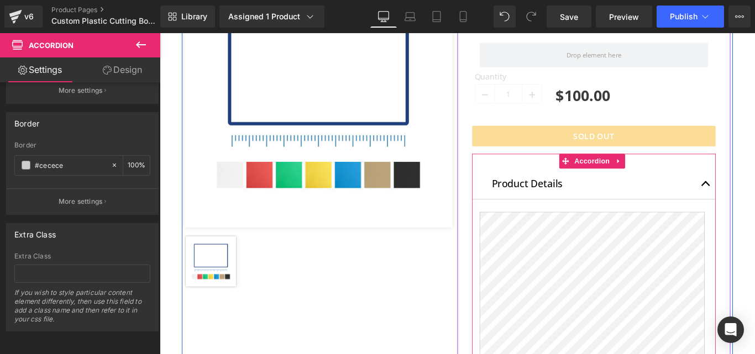
click at [524, 196] on div "Product Details Text Block" at bounding box center [648, 202] width 274 height 35
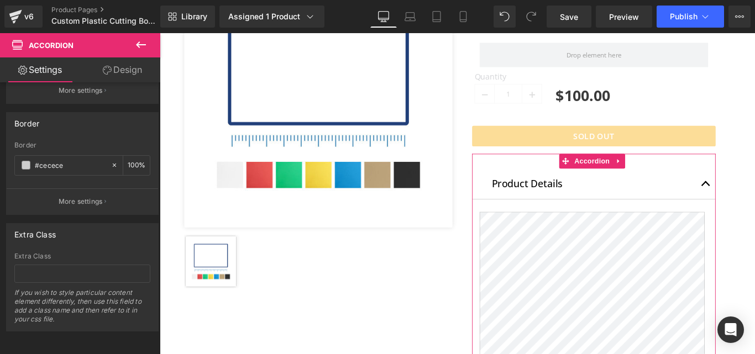
click at [129, 69] on link "Design" at bounding box center [122, 69] width 80 height 25
type input "0"
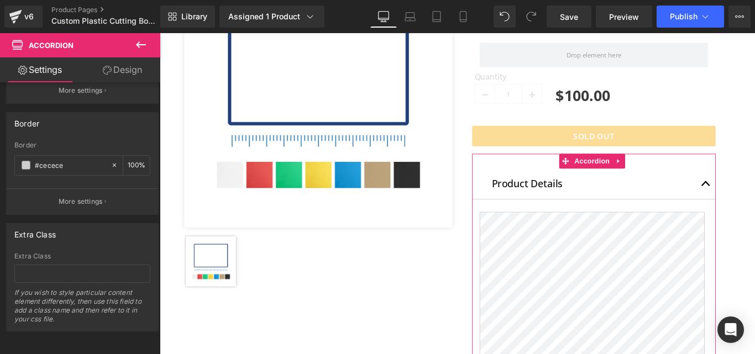
type input "30"
type input "0"
type input "30"
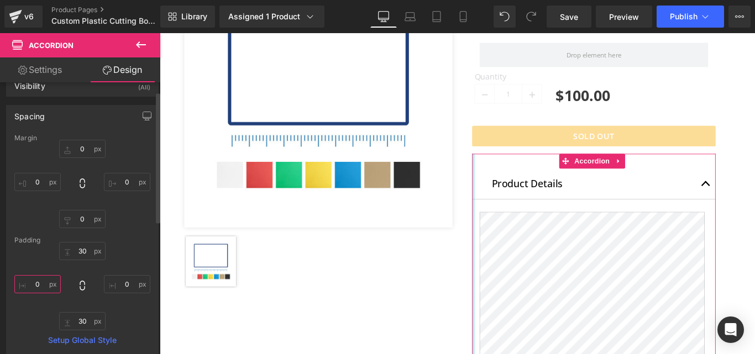
click at [45, 287] on input "0" at bounding box center [37, 284] width 46 height 18
drag, startPoint x: 45, startPoint y: 287, endPoint x: 38, endPoint y: 285, distance: 7.0
click at [44, 287] on input "0" at bounding box center [37, 284] width 46 height 18
type input "15"
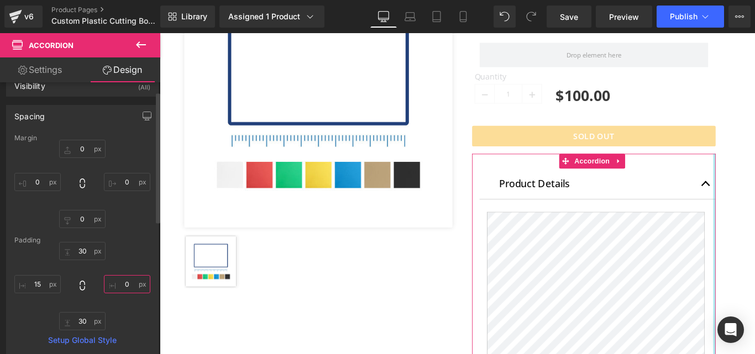
click at [125, 281] on input "0" at bounding box center [127, 284] width 46 height 18
type input "15"
drag, startPoint x: 79, startPoint y: 298, endPoint x: 161, endPoint y: 254, distance: 93.5
click at [79, 298] on div "30px 30 15 15 30px 30 15 15" at bounding box center [82, 286] width 136 height 88
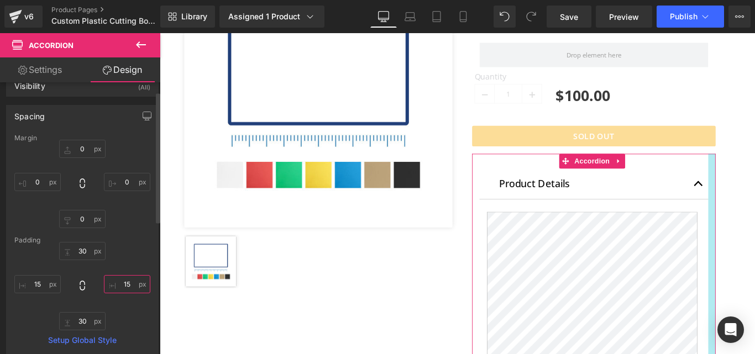
click at [118, 283] on input "15" at bounding box center [127, 284] width 46 height 18
click at [119, 283] on input "15" at bounding box center [127, 284] width 46 height 18
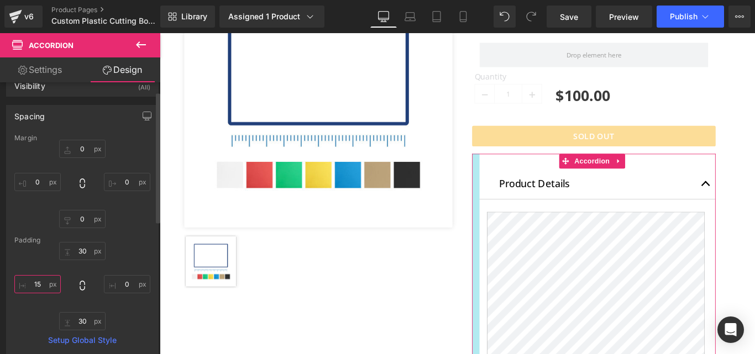
click at [34, 281] on input "15" at bounding box center [37, 284] width 46 height 18
click at [27, 316] on div "30px 30 30px 30" at bounding box center [82, 286] width 136 height 88
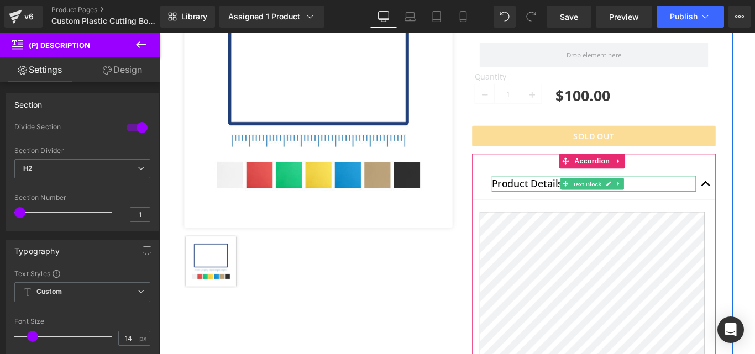
click at [622, 206] on span "Text Block" at bounding box center [639, 202] width 36 height 13
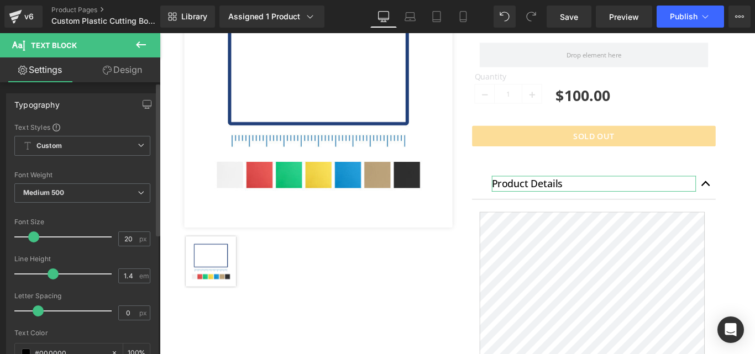
click at [138, 87] on div "Typography Text Styles Custom Custom Setup Global Style Custom Setup Global Sty…" at bounding box center [82, 275] width 165 height 380
click at [135, 74] on link "Design" at bounding box center [122, 69] width 80 height 25
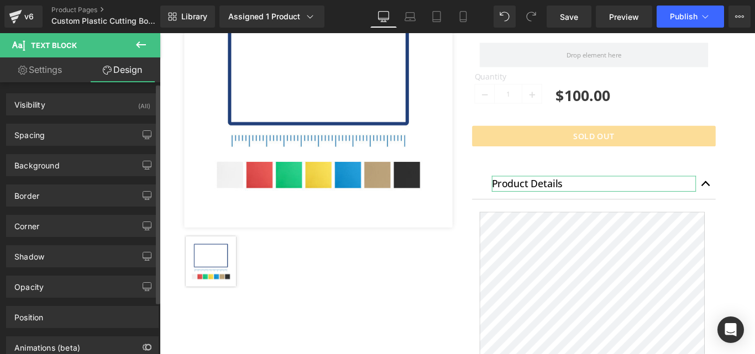
scroll to position [66, 0]
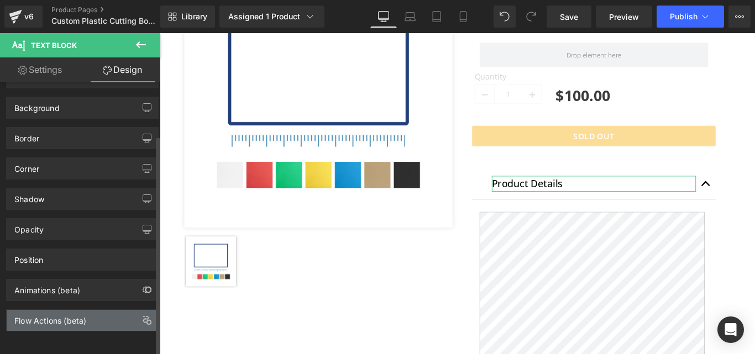
click at [91, 314] on div "Flow Actions (beta)" at bounding box center [82, 320] width 151 height 21
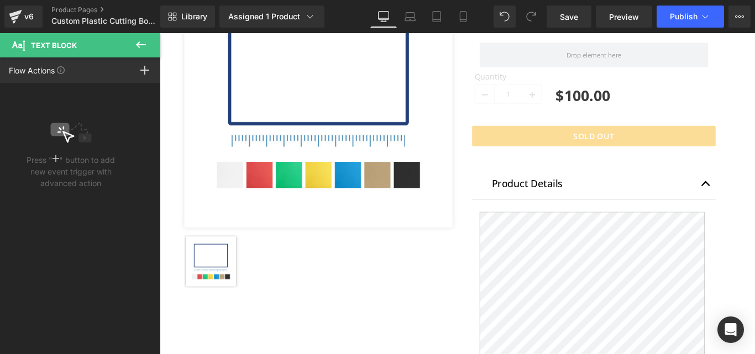
click at [132, 45] on button at bounding box center [141, 45] width 39 height 24
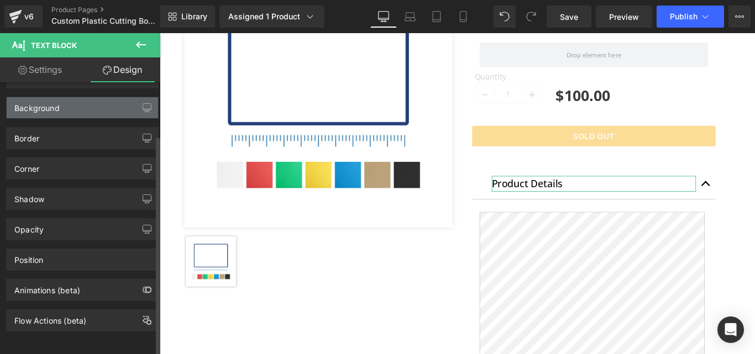
click at [64, 97] on div "Background" at bounding box center [82, 107] width 151 height 21
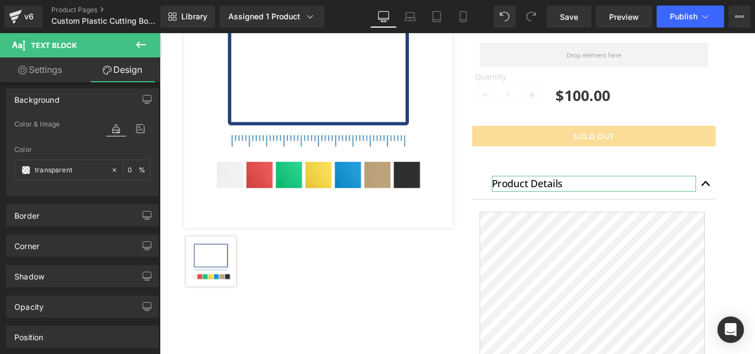
click at [44, 79] on link "Settings" at bounding box center [40, 69] width 80 height 25
type input "100"
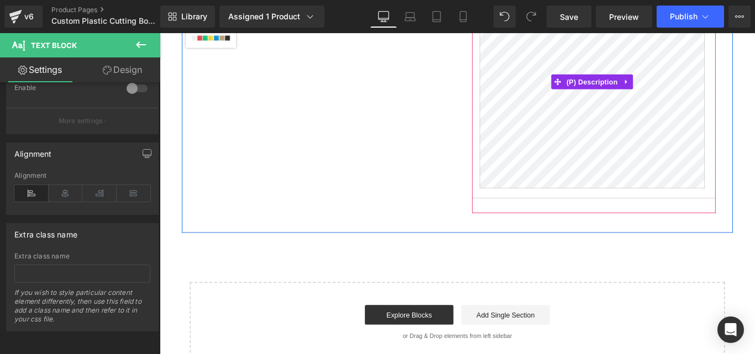
scroll to position [606, 0]
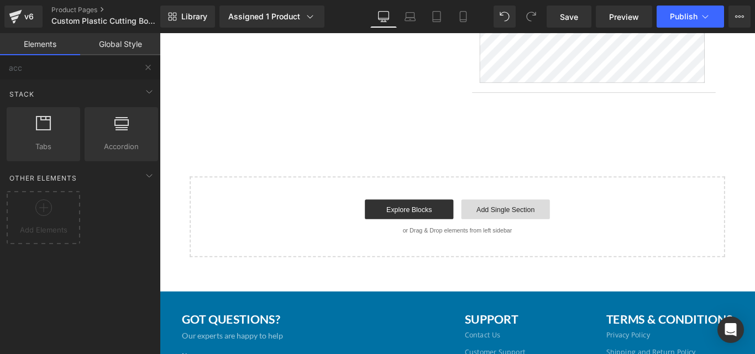
click at [534, 238] on link "Add Single Section" at bounding box center [547, 231] width 99 height 22
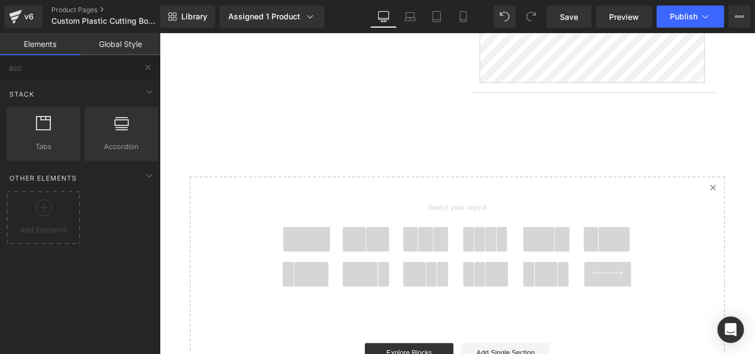
click at [306, 262] on span at bounding box center [324, 265] width 53 height 28
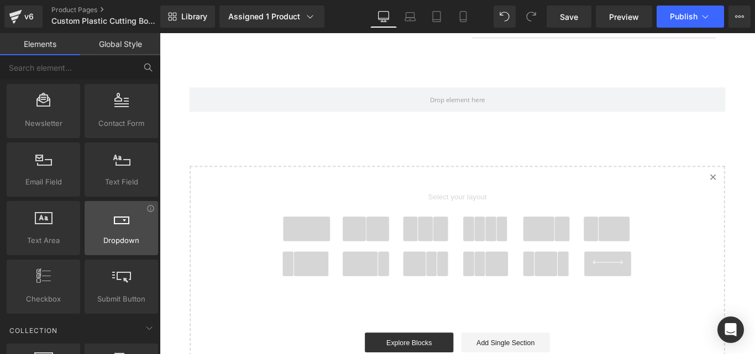
scroll to position [1713, 0]
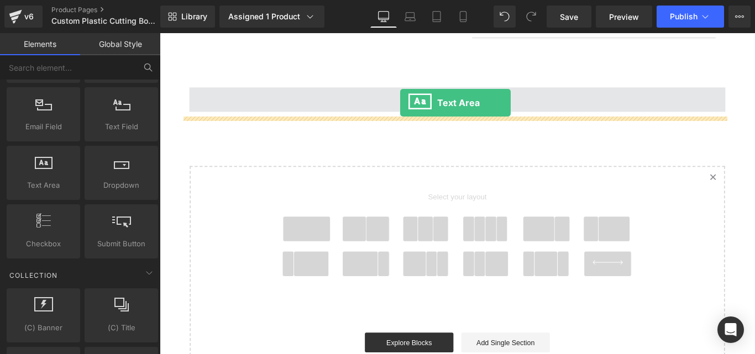
drag, startPoint x: 218, startPoint y: 207, endPoint x: 430, endPoint y: 111, distance: 232.2
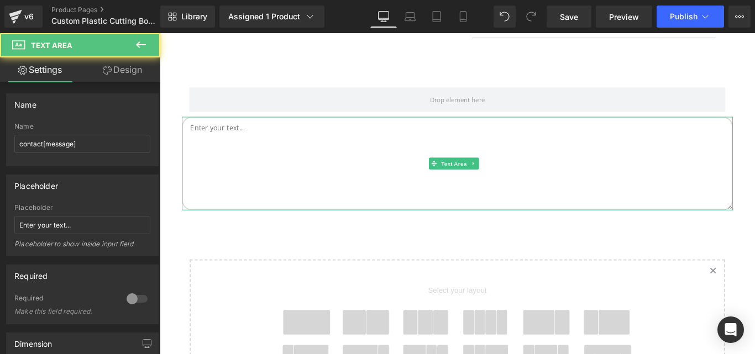
click at [246, 150] on textarea at bounding box center [494, 179] width 619 height 105
click at [334, 201] on textarea at bounding box center [494, 179] width 619 height 105
paste textarea "Step 1: Choose your color preference. Step 2: Choose your thickness, from ¼” to…"
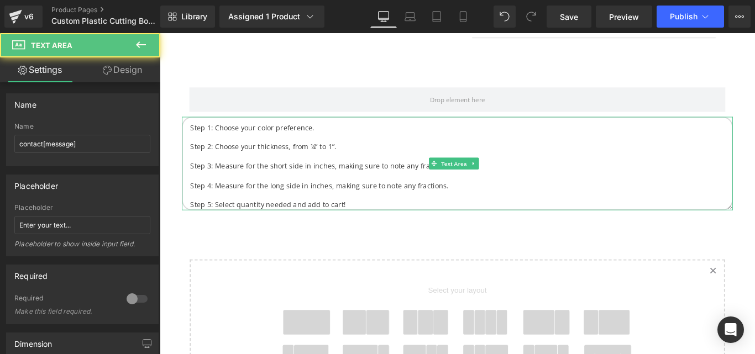
scroll to position [22, 0]
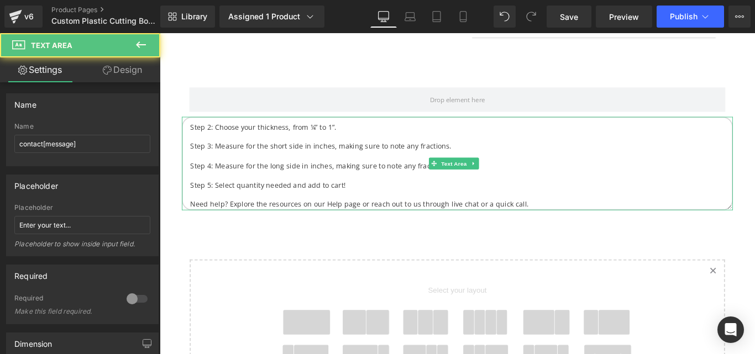
click at [274, 192] on textarea "Step 1: Choose your color preference. Step 2: Choose your thickness, from ¼” to…" at bounding box center [494, 179] width 619 height 105
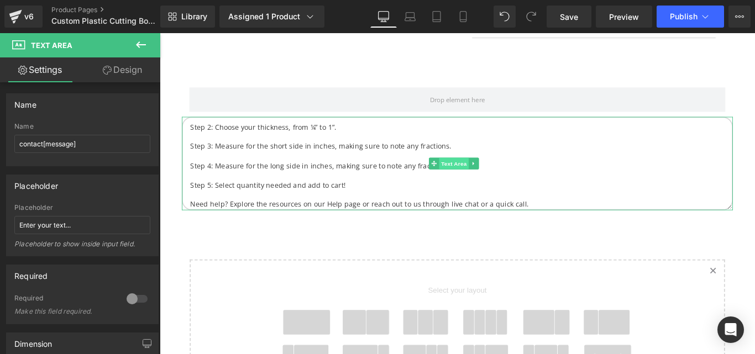
click at [496, 182] on span "Text Area" at bounding box center [490, 179] width 33 height 13
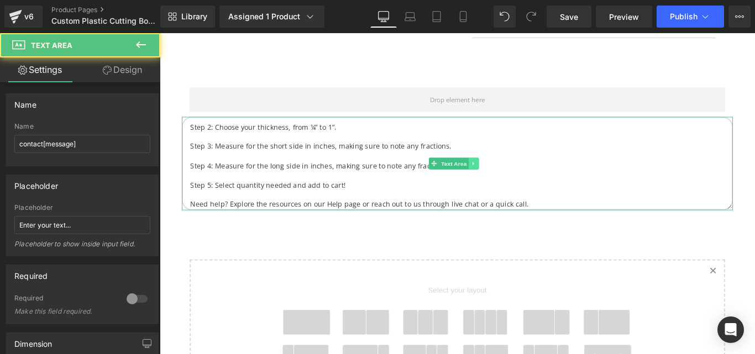
type textarea "Step 1: Choose your color preference. Step 2: Choose your thickness, from ¼” to…"
click at [507, 181] on link at bounding box center [513, 179] width 12 height 13
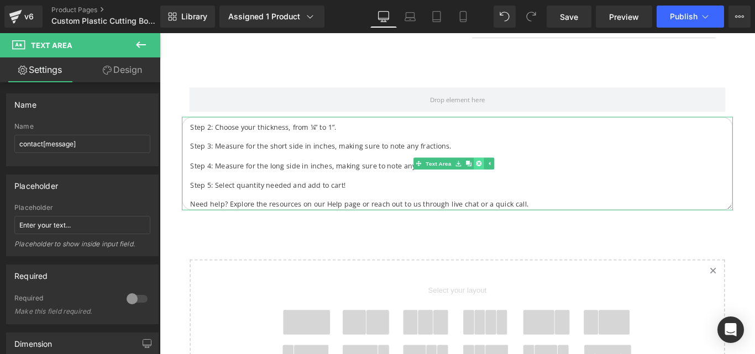
click at [512, 182] on link at bounding box center [518, 179] width 12 height 13
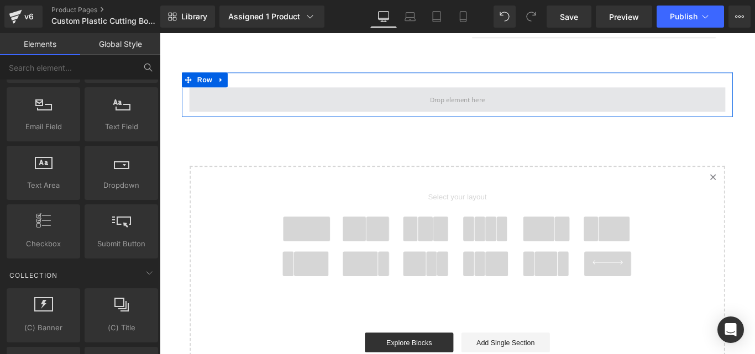
click at [450, 114] on span at bounding box center [494, 108] width 602 height 28
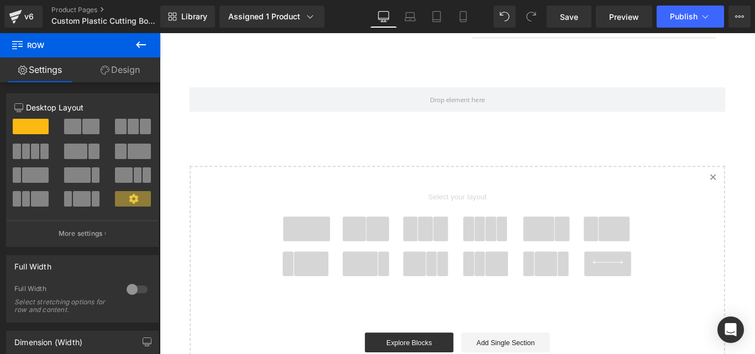
click at [141, 49] on icon at bounding box center [140, 44] width 13 height 13
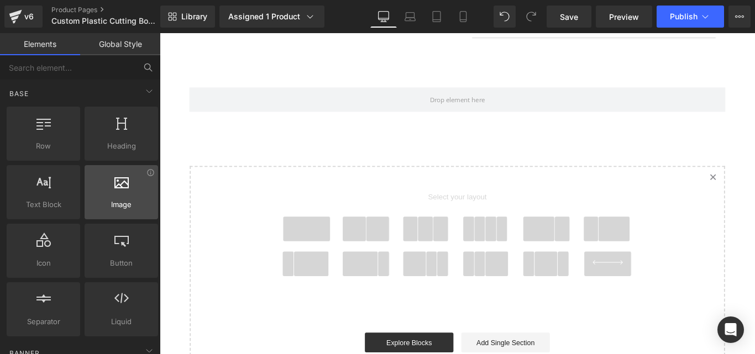
scroll to position [0, 0]
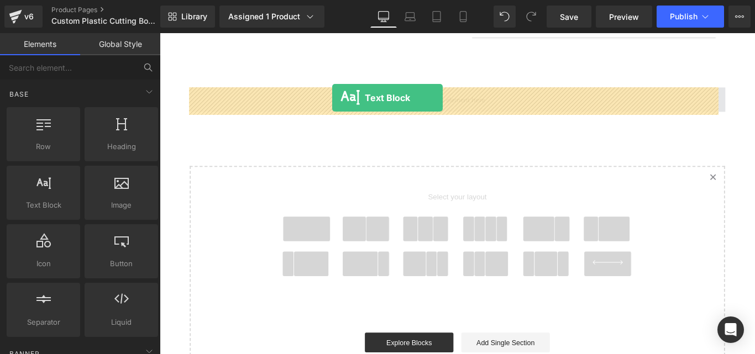
drag, startPoint x: 235, startPoint y: 229, endPoint x: 353, endPoint y: 106, distance: 170.4
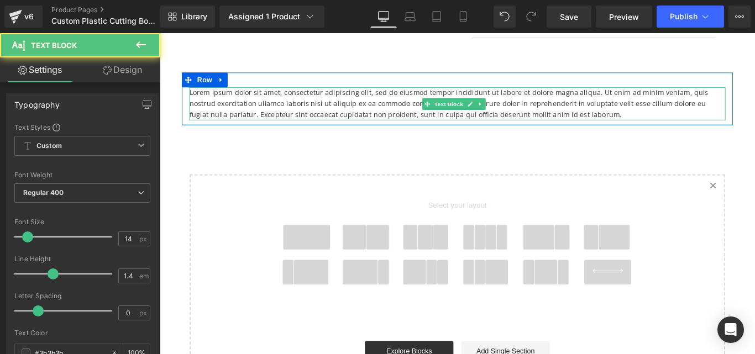
click at [249, 117] on p "Lorem ipsum dolor sit amet, consectetur adipiscing elit, sed do eiusmod tempor …" at bounding box center [494, 112] width 602 height 37
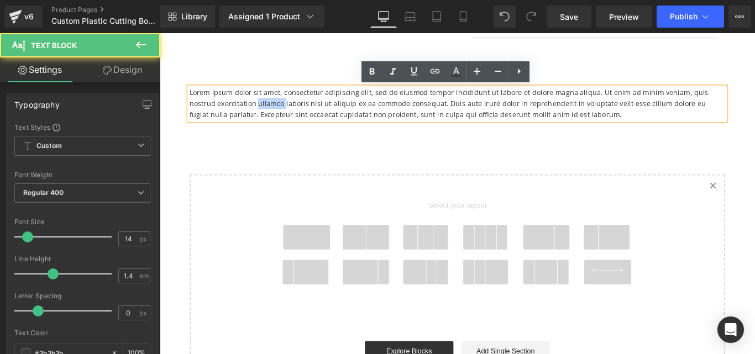
click at [249, 117] on p "Lorem ipsum dolor sit amet, consectetur adipiscing elit, sed do eiusmod tempor …" at bounding box center [494, 112] width 602 height 37
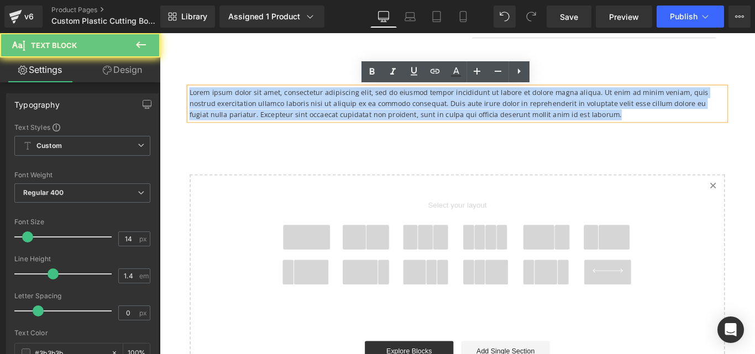
click at [249, 117] on p "Lorem ipsum dolor sit amet, consectetur adipiscing elit, sed do eiusmod tempor …" at bounding box center [494, 112] width 602 height 37
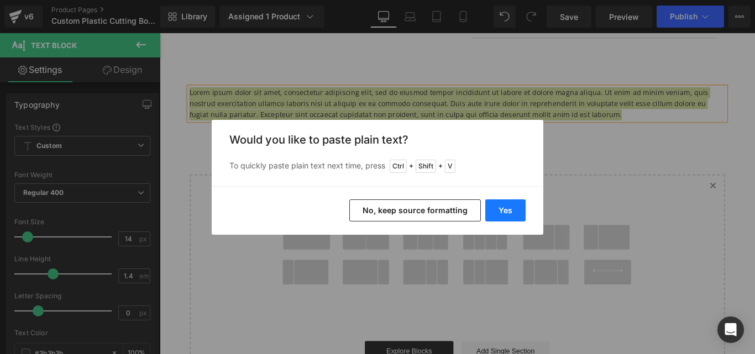
drag, startPoint x: 522, startPoint y: 212, endPoint x: 406, endPoint y: 201, distance: 116.6
click at [522, 212] on button "Yes" at bounding box center [505, 210] width 40 height 22
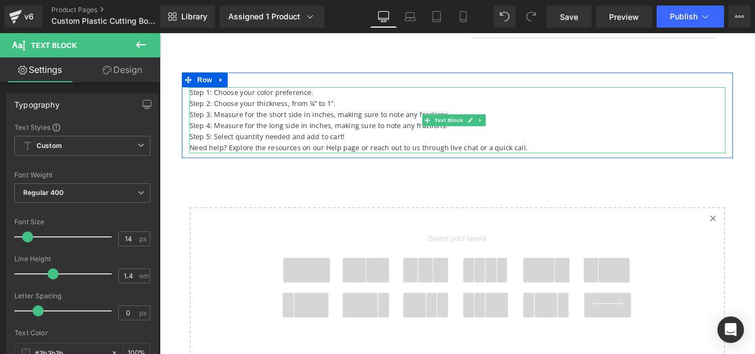
click at [238, 107] on p "Step 2: Choose your thickness, from ¼” to 1”." at bounding box center [494, 112] width 602 height 12
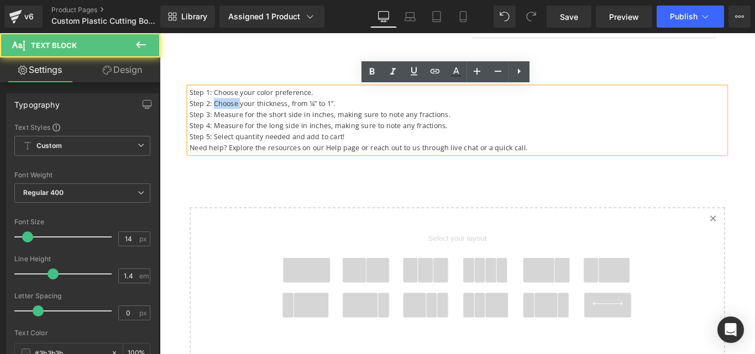
click at [238, 107] on p "Step 2: Choose your thickness, from ¼” to 1”." at bounding box center [494, 112] width 602 height 12
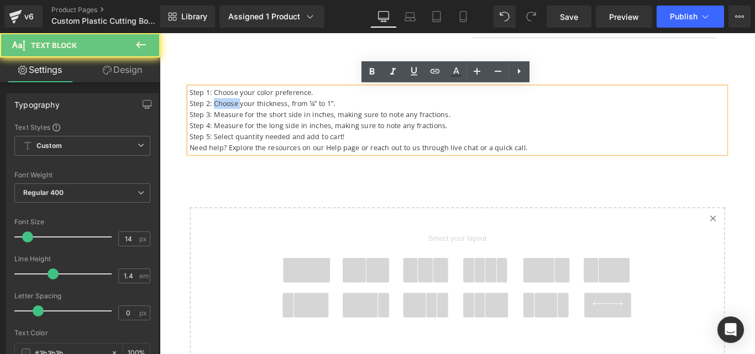
click at [230, 107] on p "Step 2: Choose your thickness, from ¼” to 1”." at bounding box center [494, 112] width 602 height 12
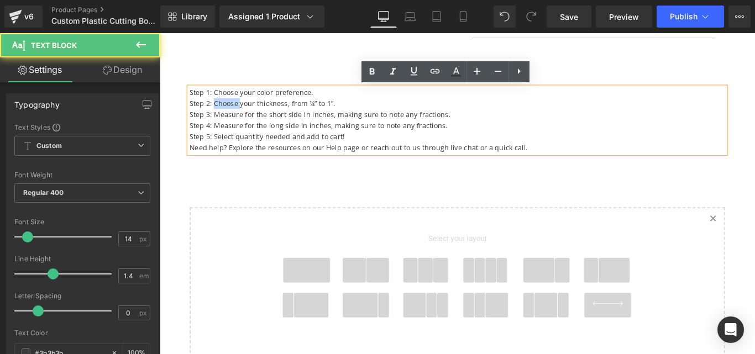
click at [230, 107] on p "Step 2: Choose your thickness, from ¼” to 1”." at bounding box center [494, 112] width 602 height 12
drag, startPoint x: 217, startPoint y: 101, endPoint x: 185, endPoint y: 101, distance: 32.1
click at [185, 101] on div "Step 1: Choose your color preference. Step 2: Choose your thickness, from ¼” t…" at bounding box center [494, 131] width 619 height 74
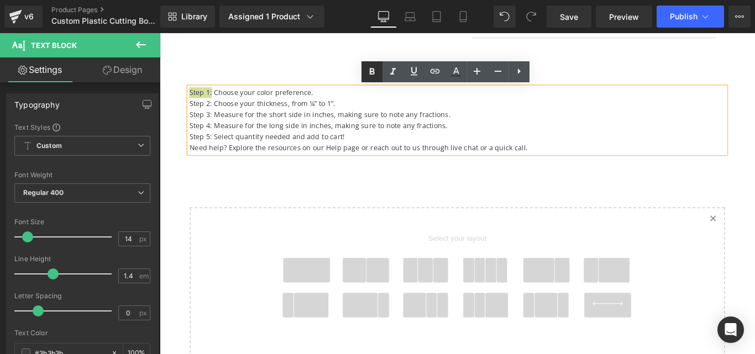
click at [370, 75] on icon at bounding box center [371, 71] width 13 height 13
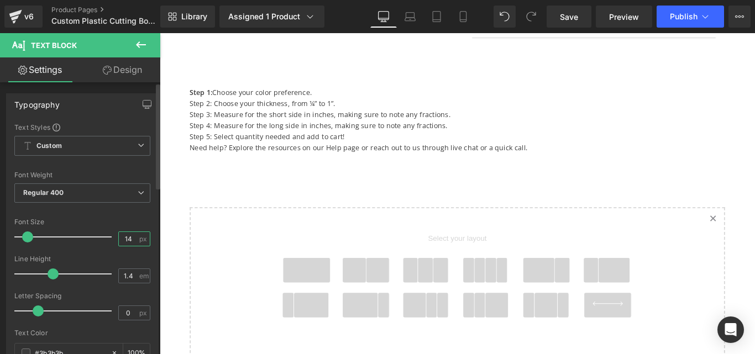
click at [125, 236] on input "14" at bounding box center [128, 239] width 19 height 14
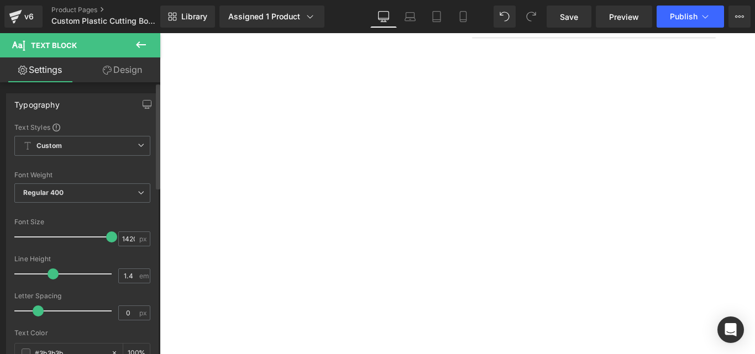
click at [130, 223] on div "Font Size" at bounding box center [82, 222] width 136 height 8
click at [121, 243] on input "1420" at bounding box center [128, 239] width 19 height 14
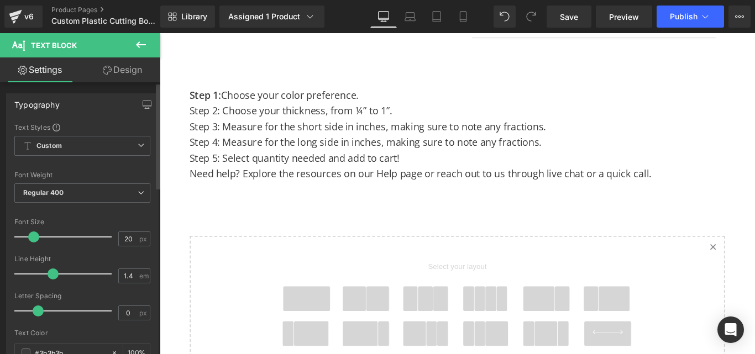
click at [126, 216] on div "Font Default Open Sans Kanit Default Default Open Sans Kanit Open Font Manager" at bounding box center [82, 256] width 136 height 267
click at [125, 235] on input "20" at bounding box center [128, 239] width 19 height 14
type input "18"
click at [119, 219] on div "Font Size" at bounding box center [82, 222] width 136 height 8
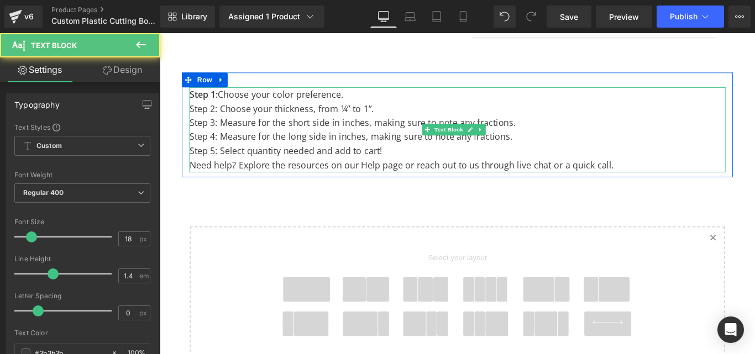
drag, startPoint x: 223, startPoint y: 115, endPoint x: 196, endPoint y: 115, distance: 26.5
click at [196, 115] on p "Step 2: Choose your thickness, from ¼” to 1”." at bounding box center [494, 118] width 602 height 16
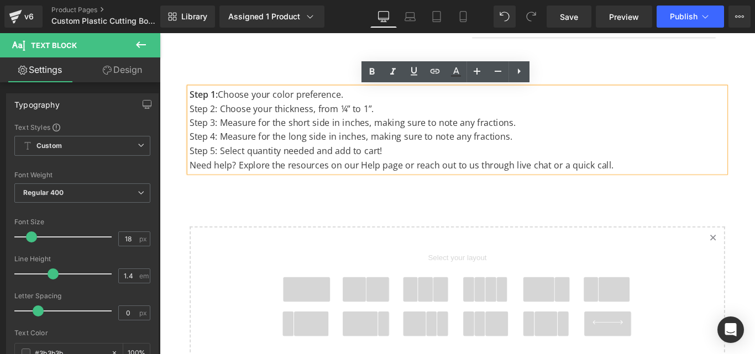
click at [222, 119] on p "Step 2: Choose your thickness, from ¼” to 1”." at bounding box center [494, 118] width 602 height 16
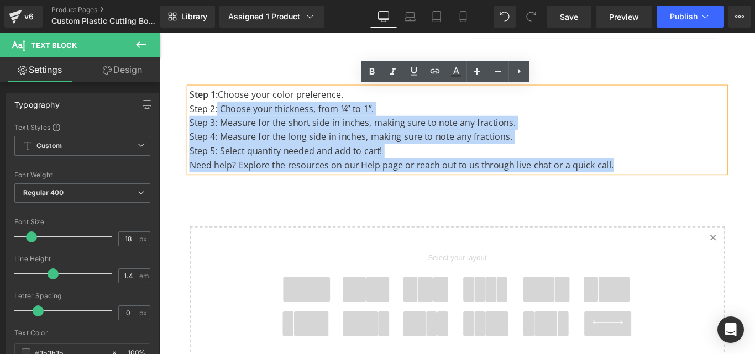
drag, startPoint x: 225, startPoint y: 119, endPoint x: 192, endPoint y: 119, distance: 33.7
click at [193, 119] on div "Step 1: Choose your color preference. Step 2: Choose your thickness, from ¼” t…" at bounding box center [494, 142] width 602 height 96
click at [280, 158] on p "Step 5: Select quantity needed and add to cart!" at bounding box center [494, 165] width 602 height 16
click at [255, 127] on p "Step 3: Measure for the short side in inches, making sure to note any fractions." at bounding box center [494, 134] width 602 height 16
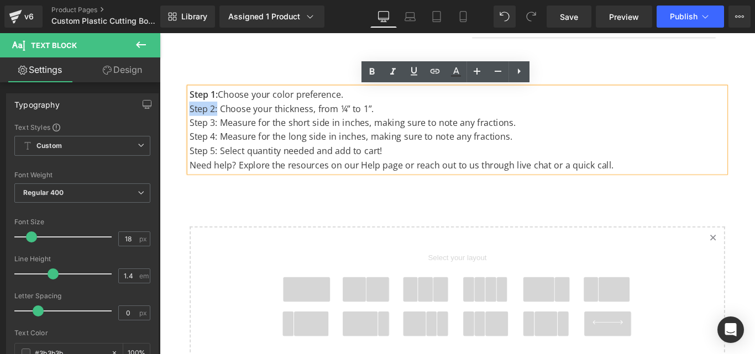
drag, startPoint x: 224, startPoint y: 117, endPoint x: 185, endPoint y: 118, distance: 39.2
click at [185, 118] on div "Step 1: Choose your color preference. Step 2: Choose your thickness, from ¼” t…" at bounding box center [494, 142] width 619 height 96
click at [370, 76] on icon at bounding box center [371, 71] width 13 height 13
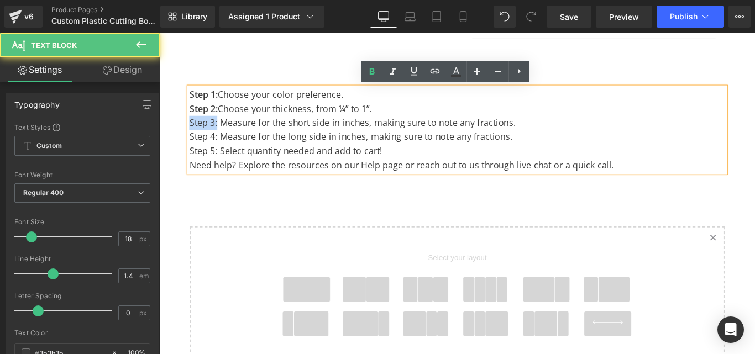
drag, startPoint x: 224, startPoint y: 132, endPoint x: 188, endPoint y: 131, distance: 35.9
click at [188, 131] on div "Step 1: Choose your color preference. Step 2: Choose your thickness, from ¼” t…" at bounding box center [494, 142] width 619 height 96
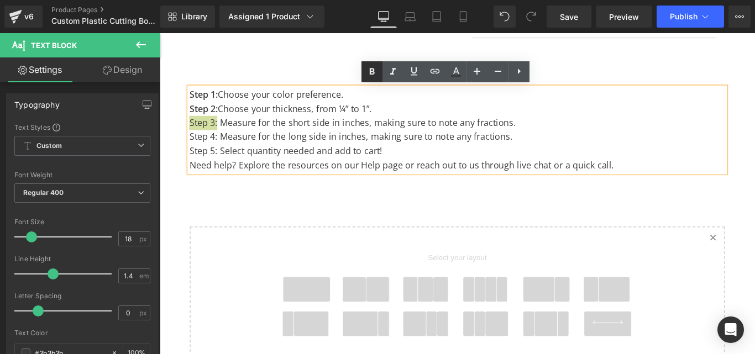
drag, startPoint x: 367, startPoint y: 73, endPoint x: 78, endPoint y: 108, distance: 290.5
click at [367, 73] on icon at bounding box center [371, 71] width 13 height 13
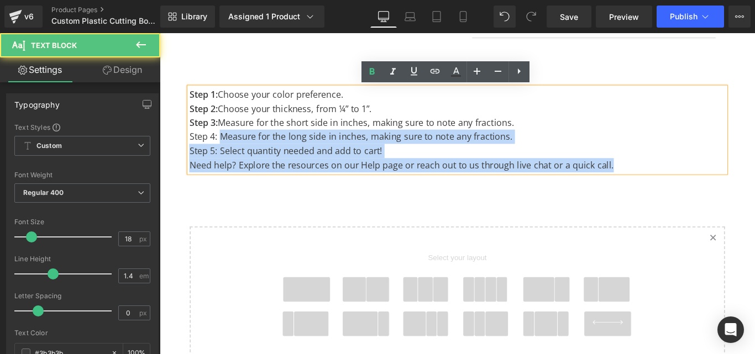
drag, startPoint x: 226, startPoint y: 148, endPoint x: 191, endPoint y: 149, distance: 35.4
click at [193, 149] on div "Step 1: Choose your color preference. Step 2: Choose your thickness, from ¼” t…" at bounding box center [494, 142] width 602 height 96
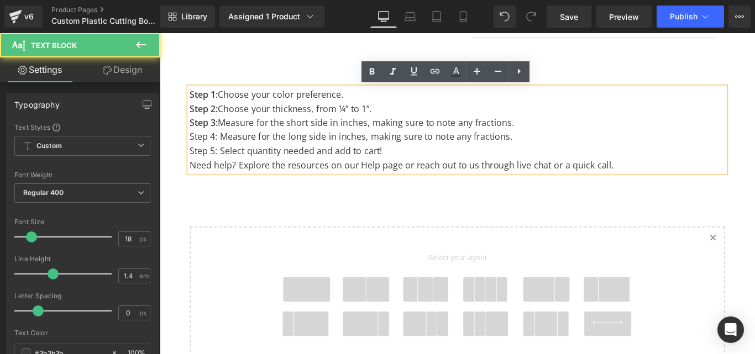
click at [208, 151] on p "Step 4: Measure for the long side in inches, making sure to note any fractions." at bounding box center [494, 149] width 602 height 16
drag, startPoint x: 224, startPoint y: 151, endPoint x: 188, endPoint y: 150, distance: 35.4
click at [188, 150] on div "Step 1: Choose your color preference. Step 2: Choose your thickness, from ¼” t…" at bounding box center [494, 142] width 619 height 96
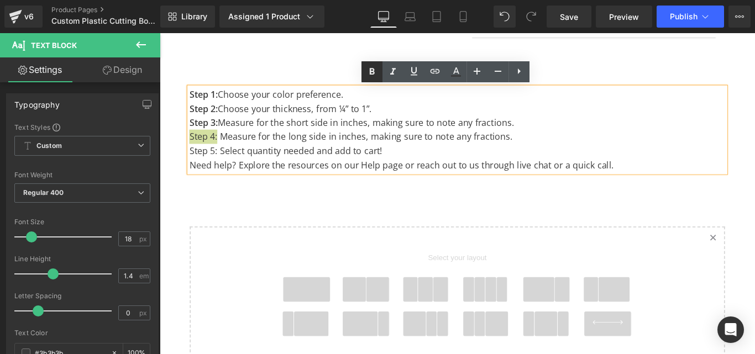
drag, startPoint x: 374, startPoint y: 76, endPoint x: 91, endPoint y: 112, distance: 284.6
click at [374, 76] on icon at bounding box center [371, 71] width 13 height 13
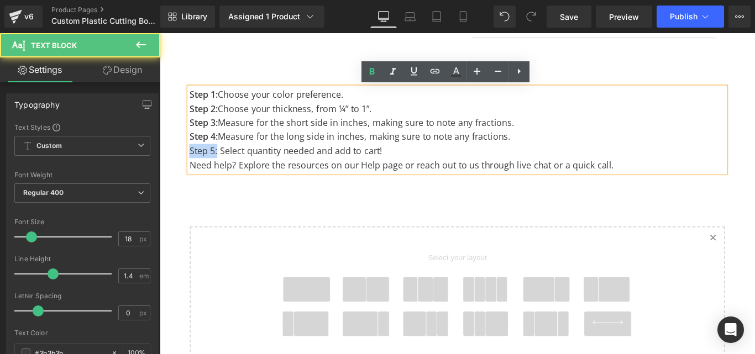
drag, startPoint x: 223, startPoint y: 165, endPoint x: 193, endPoint y: 165, distance: 29.8
click at [193, 165] on p "Step 5: Select quantity needed and add to cart!" at bounding box center [494, 165] width 602 height 16
click at [366, 71] on icon at bounding box center [371, 71] width 13 height 13
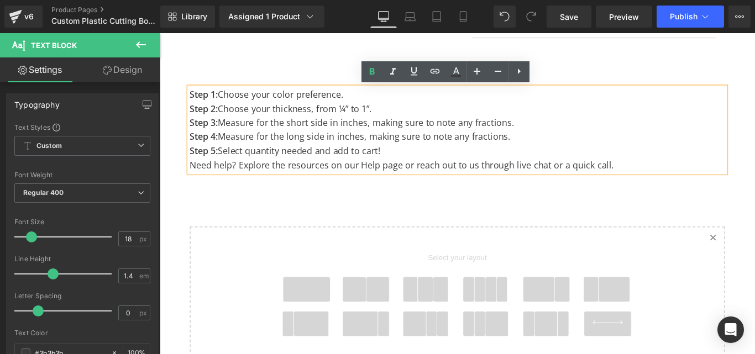
click at [424, 161] on p "Step 5: Select quantity needed and add to cart!" at bounding box center [494, 165] width 602 height 16
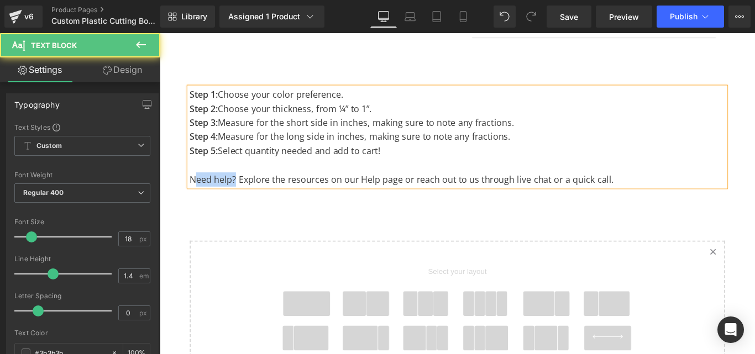
drag, startPoint x: 245, startPoint y: 198, endPoint x: 197, endPoint y: 197, distance: 48.6
click at [197, 197] on p "Need help? Explore the resources on our Help page or reach out to us through li…" at bounding box center [494, 198] width 602 height 16
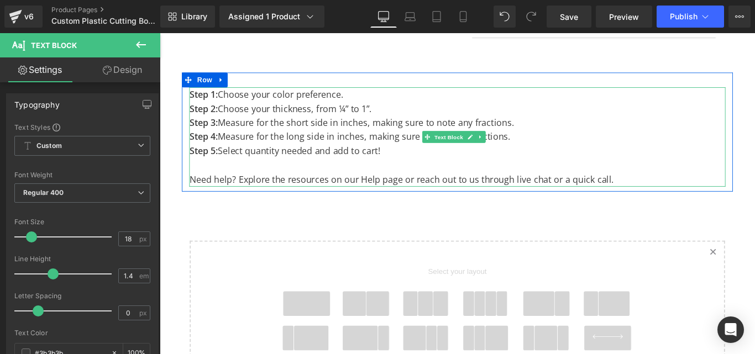
click at [455, 201] on p "Need help? Explore the resources on our Help page or reach out to us through li…" at bounding box center [494, 198] width 602 height 16
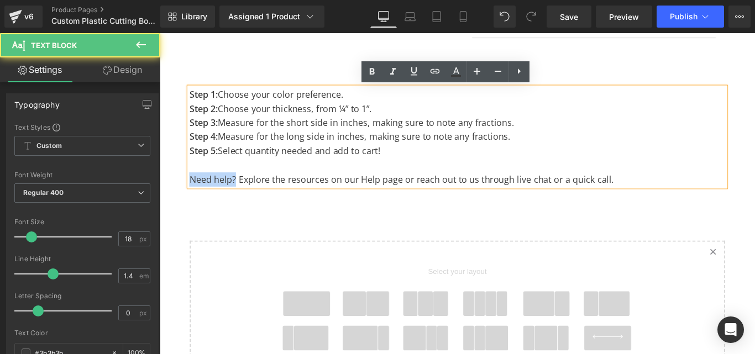
click at [187, 201] on div "Step 1: Choose your color preference. Step 2: Choose your thickness, from ¼” t…" at bounding box center [494, 150] width 619 height 112
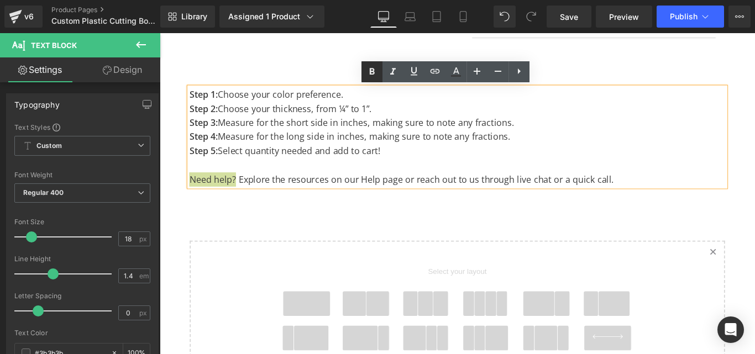
click at [373, 73] on icon at bounding box center [372, 71] width 5 height 7
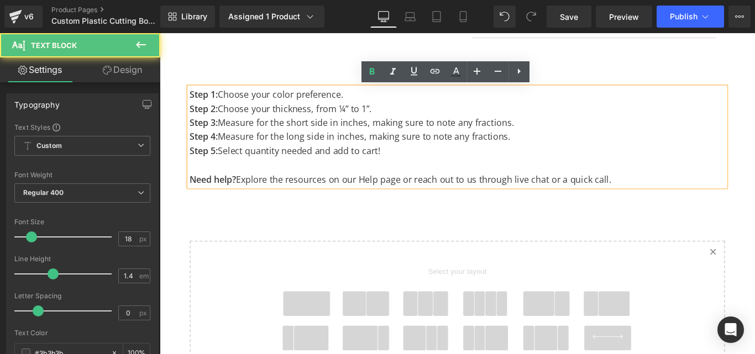
click at [417, 202] on p "Need help? Explore the resources on our Help page or reach out to us through li…" at bounding box center [494, 198] width 602 height 16
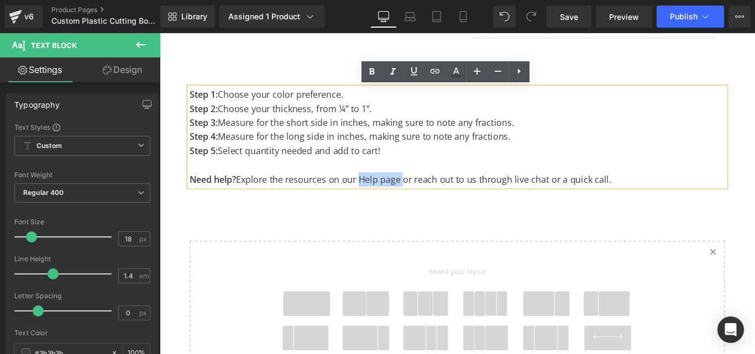
drag, startPoint x: 384, startPoint y: 197, endPoint x: 430, endPoint y: 198, distance: 46.4
click at [430, 198] on p "Need help? Explore the resources on our Help page or reach out to us through li…" at bounding box center [494, 198] width 602 height 16
click at [400, 202] on p "Need help? Explore the resources on our Help page or reach out to us through li…" at bounding box center [494, 198] width 602 height 16
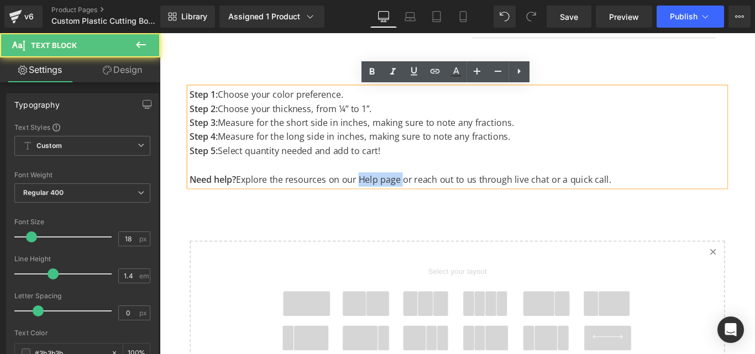
click at [389, 198] on p "Need help? Explore the resources on our Help page or reach out to us through li…" at bounding box center [494, 198] width 602 height 16
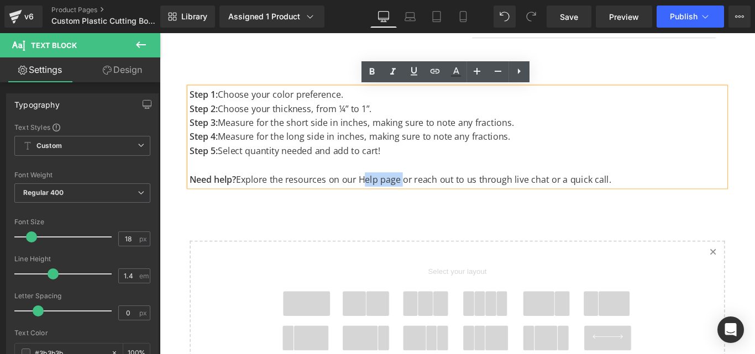
drag, startPoint x: 386, startPoint y: 196, endPoint x: 474, endPoint y: 54, distance: 167.0
click at [433, 200] on p "Need help? Explore the resources on our Help page or reach out to us through li…" at bounding box center [494, 198] width 602 height 16
click at [437, 70] on icon at bounding box center [434, 71] width 13 height 13
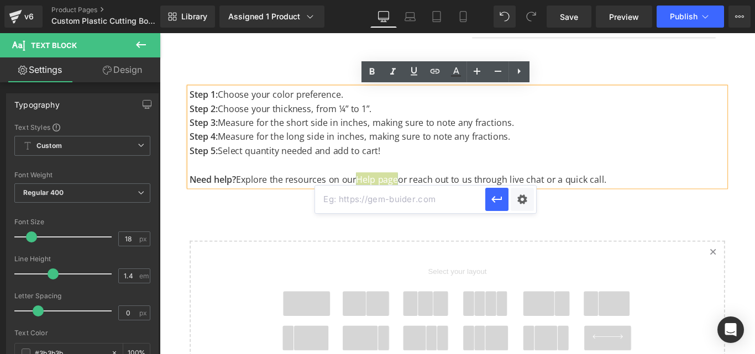
click at [377, 198] on input "text" at bounding box center [400, 200] width 170 height 28
type input "#"
click at [505, 199] on button "button" at bounding box center [496, 199] width 23 height 23
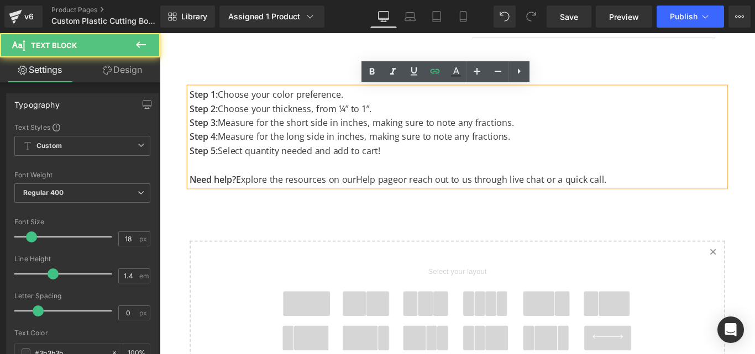
click at [506, 153] on p "Step 4: Measure for the long side in inches, making sure to note any fractions." at bounding box center [494, 149] width 602 height 16
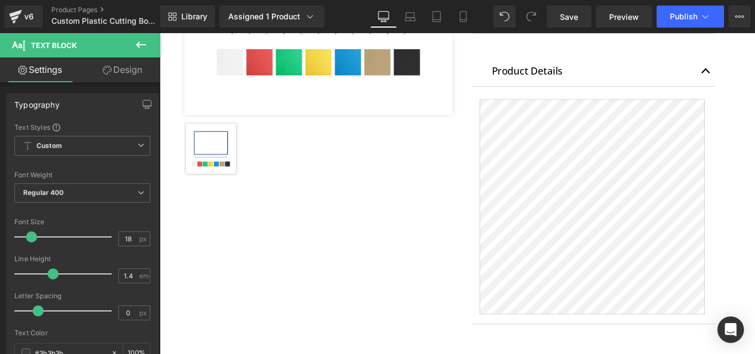
scroll to position [502, 0]
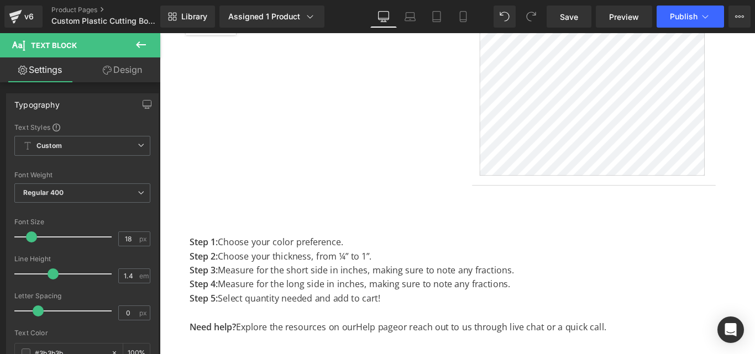
click at [148, 39] on button at bounding box center [141, 45] width 39 height 24
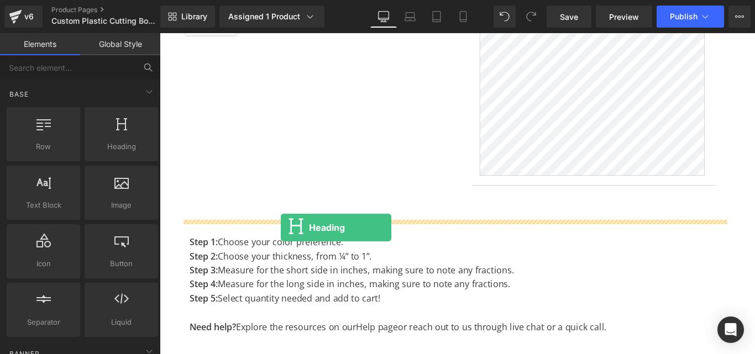
drag, startPoint x: 302, startPoint y: 177, endPoint x: 297, endPoint y: 251, distance: 74.8
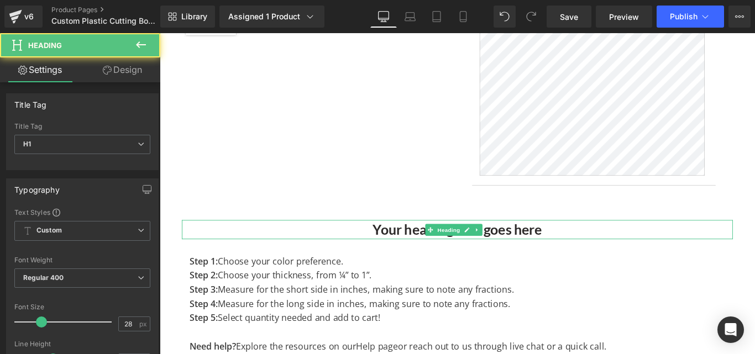
click at [419, 253] on h1 "Your heading text goes here" at bounding box center [494, 254] width 619 height 22
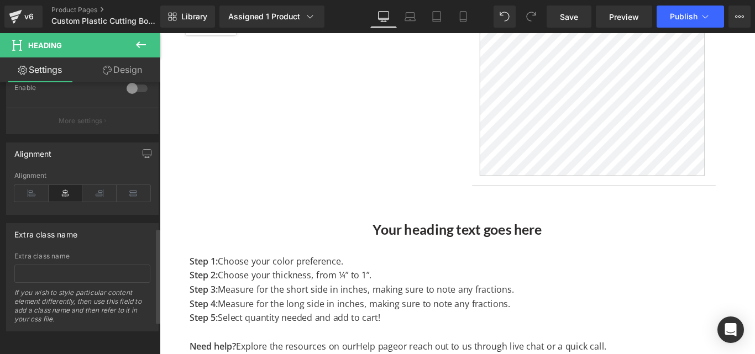
scroll to position [512, 0]
click at [36, 193] on icon at bounding box center [31, 193] width 34 height 17
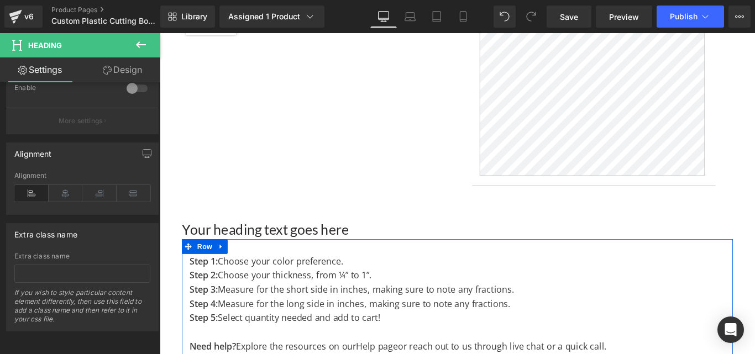
click at [259, 275] on div "Step 1: Choose your color preference. Step 2: Choose your thickness, from ¼” t…" at bounding box center [494, 332] width 619 height 134
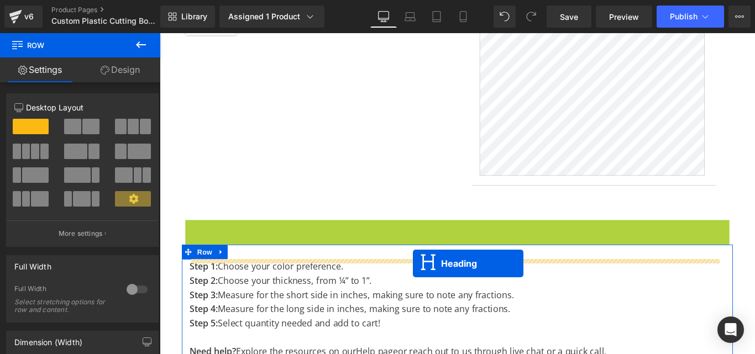
drag, startPoint x: 485, startPoint y: 250, endPoint x: 444, endPoint y: 292, distance: 59.0
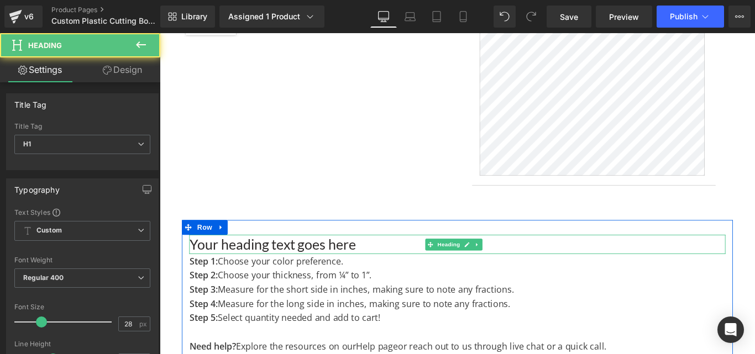
click at [264, 267] on h1 "Your heading text goes here" at bounding box center [494, 271] width 602 height 22
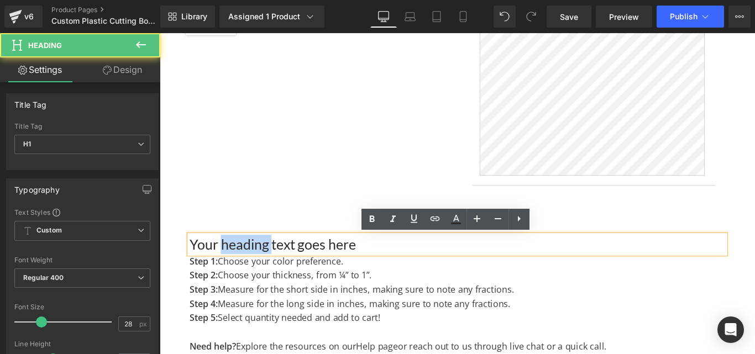
click at [264, 267] on h1 "Your heading text goes here" at bounding box center [494, 271] width 602 height 22
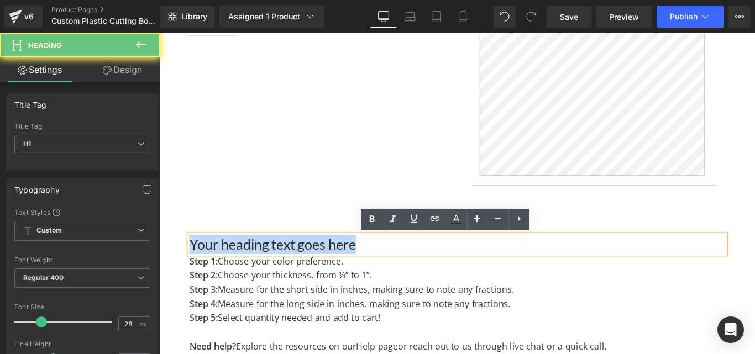
click at [264, 267] on h1 "Your heading text goes here" at bounding box center [494, 271] width 602 height 22
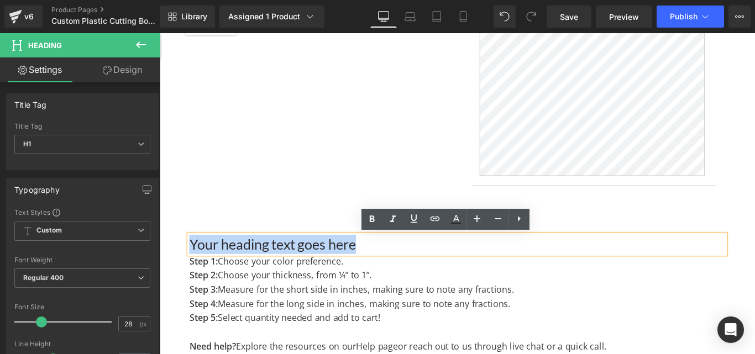
paste div
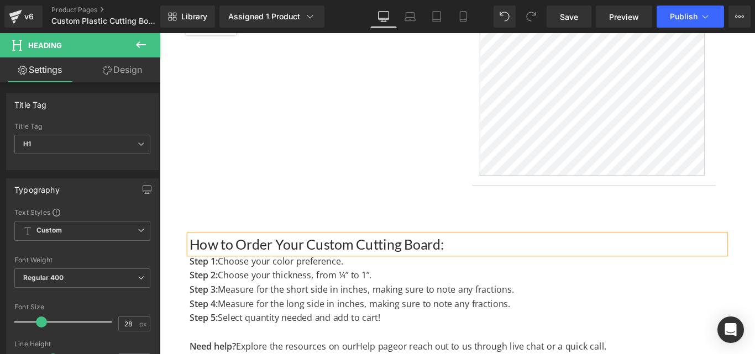
click at [312, 265] on h1 "How to Order Your Custom Cutting Board:" at bounding box center [494, 271] width 602 height 22
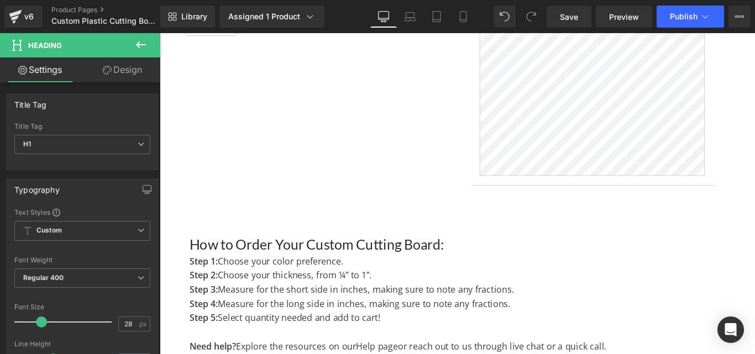
click at [111, 79] on link "Design" at bounding box center [122, 69] width 80 height 25
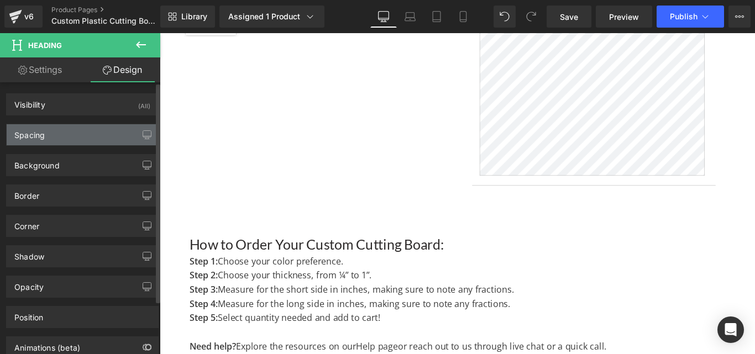
type input "0"
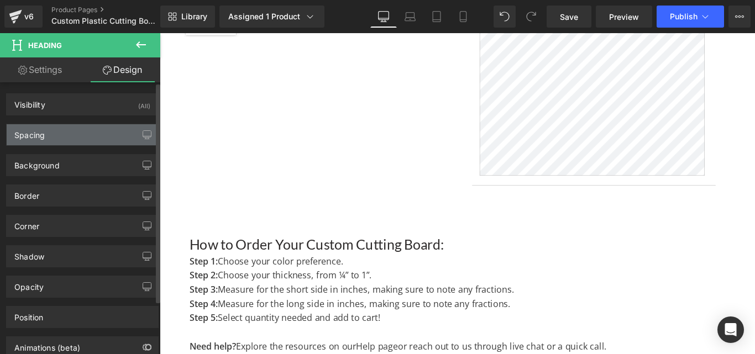
type input "0"
click at [53, 134] on div "Spacing" at bounding box center [82, 134] width 151 height 21
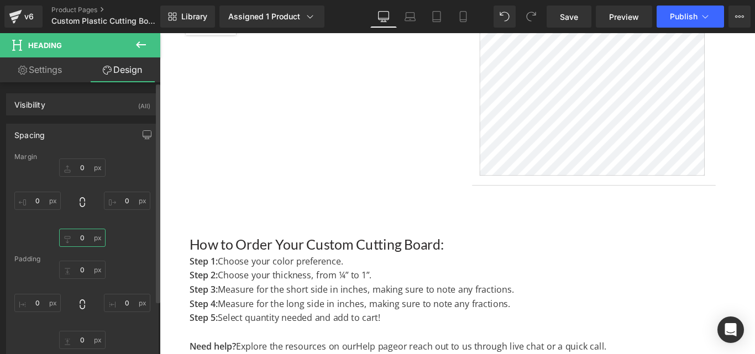
click at [76, 239] on input "0" at bounding box center [82, 238] width 46 height 18
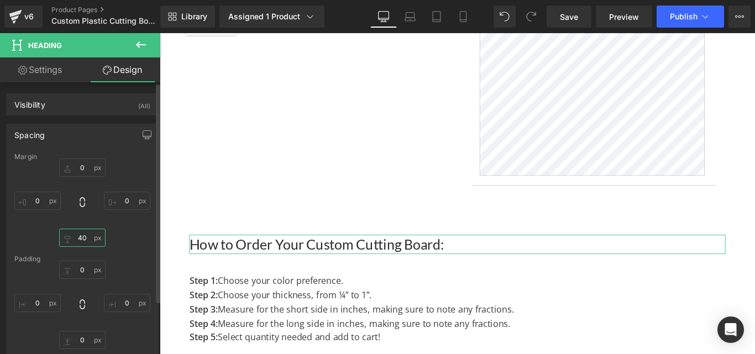
type input "40"
click at [118, 234] on div "0px 0 0px 0 40 40 0px 0" at bounding box center [82, 203] width 136 height 88
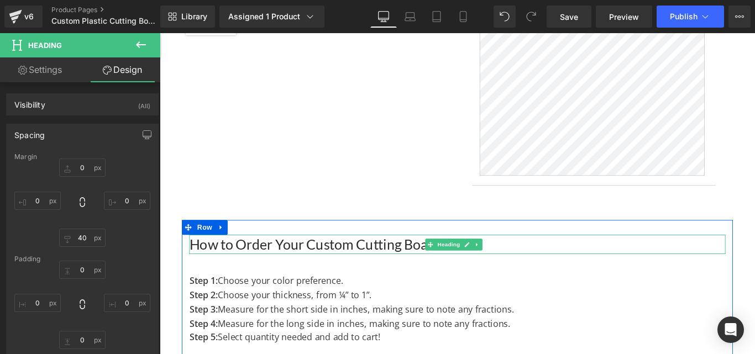
click at [391, 266] on h1 "How to Order Your Custom Cutting Board:" at bounding box center [494, 271] width 602 height 22
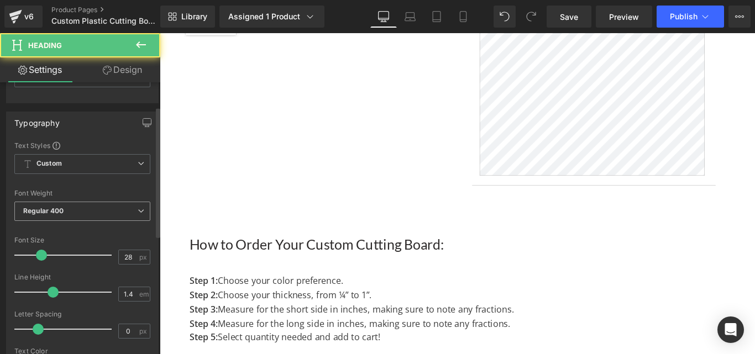
scroll to position [111, 0]
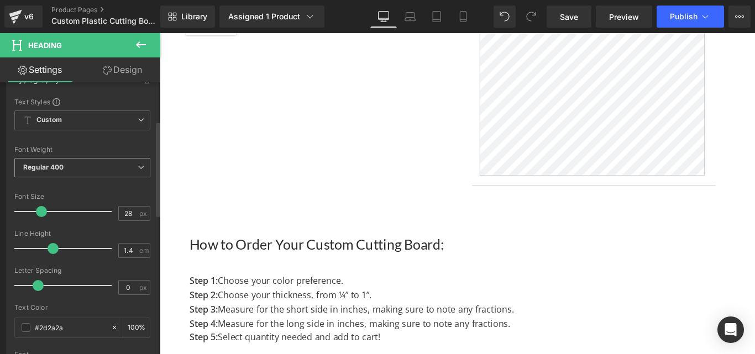
click at [70, 170] on span "Regular 400" at bounding box center [82, 167] width 136 height 19
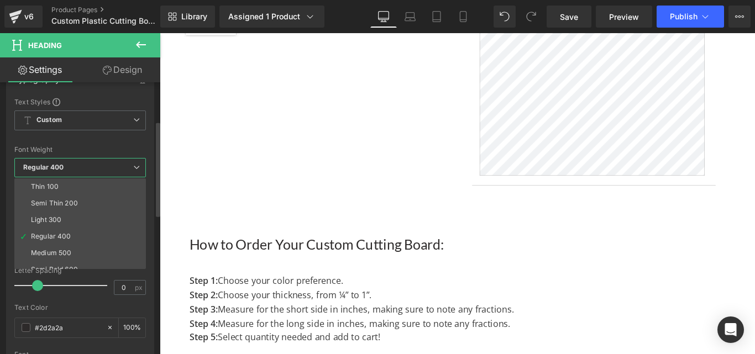
click at [65, 247] on li "Medium 500" at bounding box center [82, 253] width 136 height 17
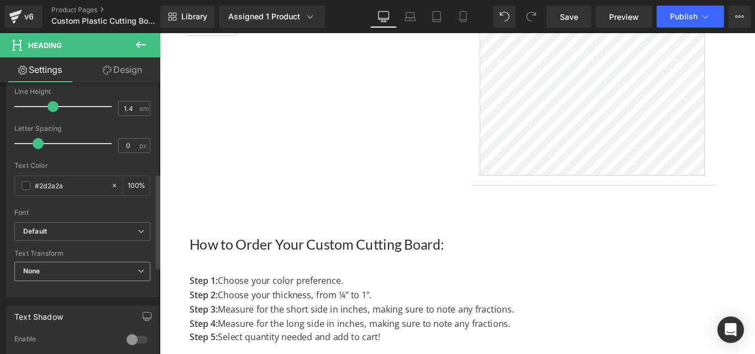
scroll to position [276, 0]
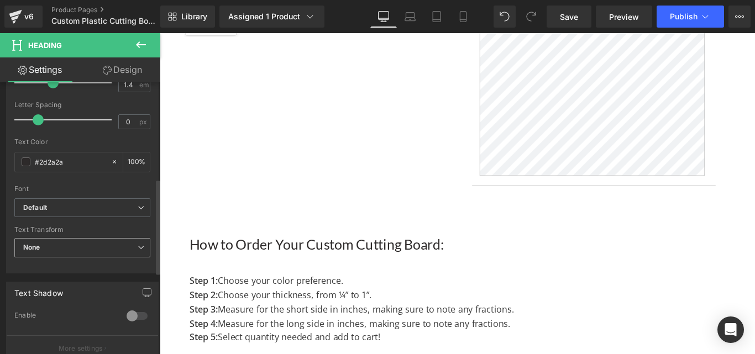
click at [71, 245] on span "None" at bounding box center [82, 247] width 136 height 19
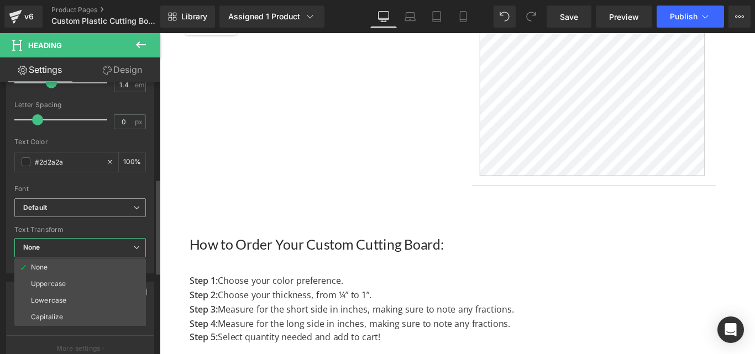
click at [66, 204] on b "Default" at bounding box center [78, 207] width 110 height 9
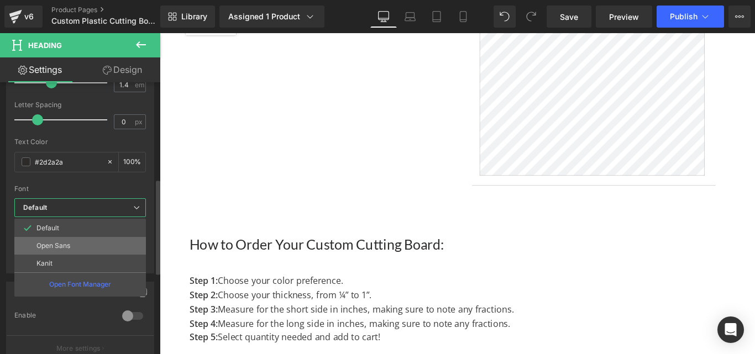
click at [66, 253] on li "Open Sans" at bounding box center [80, 246] width 132 height 18
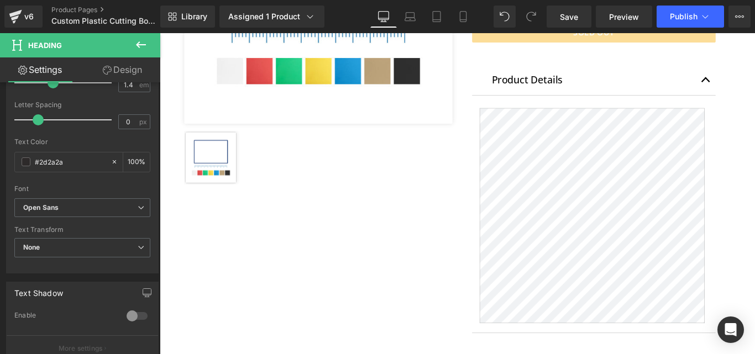
scroll to position [557, 0]
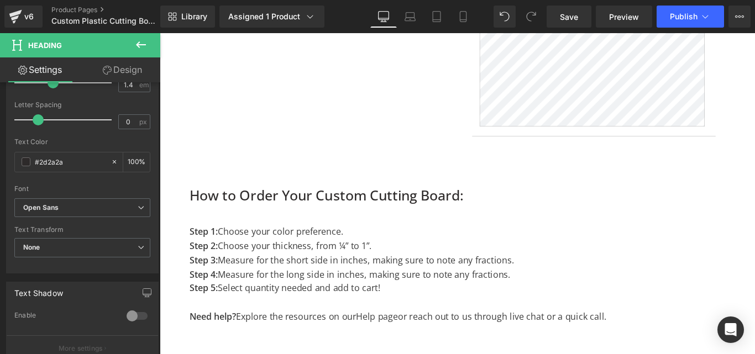
click at [251, 243] on div "How to Order Your Custom Cutting Board: Heading Step 1: Choose your color prefe…" at bounding box center [494, 281] width 619 height 155
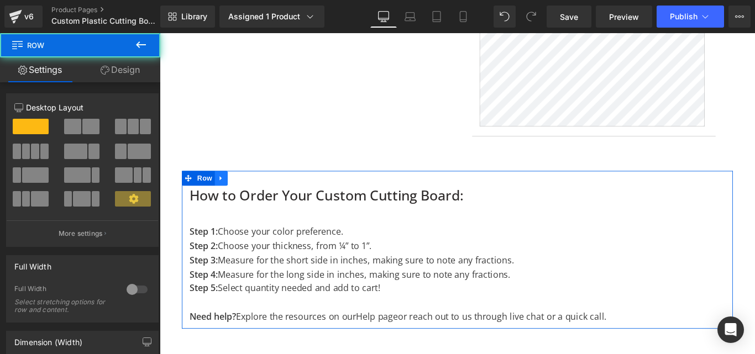
click at [232, 200] on icon at bounding box center [229, 196] width 8 height 8
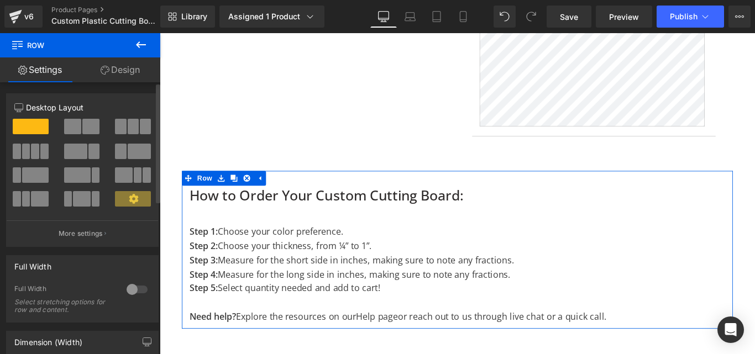
click at [88, 148] on span at bounding box center [93, 151] width 11 height 15
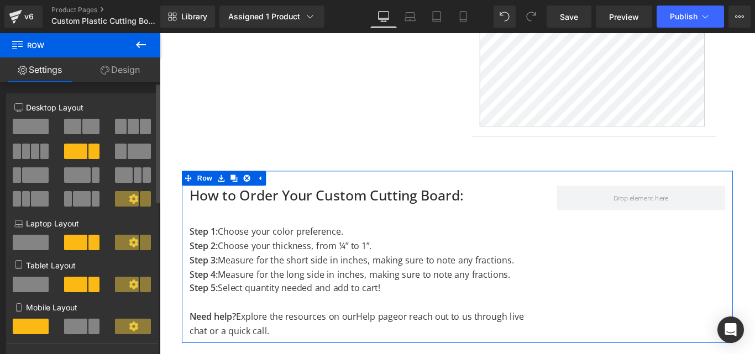
click at [83, 129] on span at bounding box center [90, 126] width 17 height 15
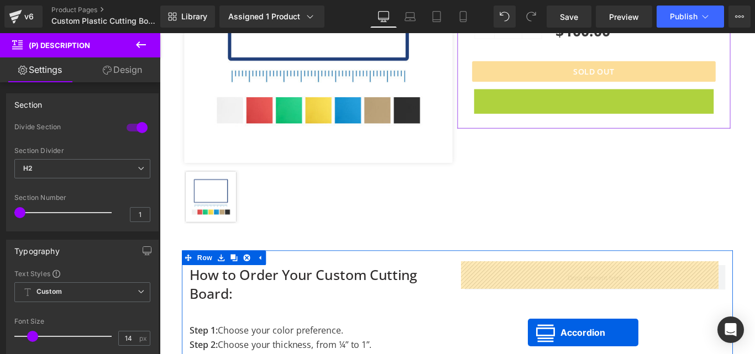
scroll to position [391, 0]
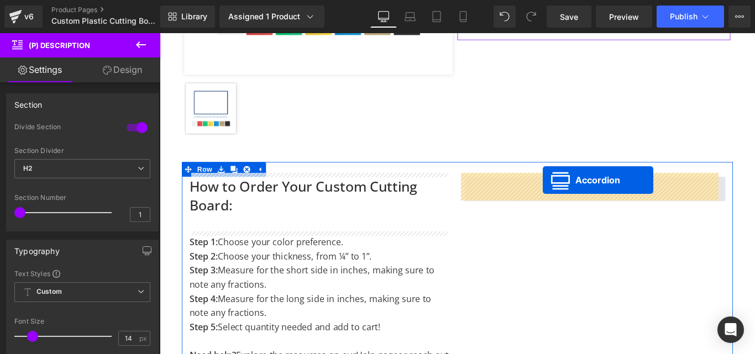
drag, startPoint x: 635, startPoint y: 118, endPoint x: 590, endPoint y: 198, distance: 92.3
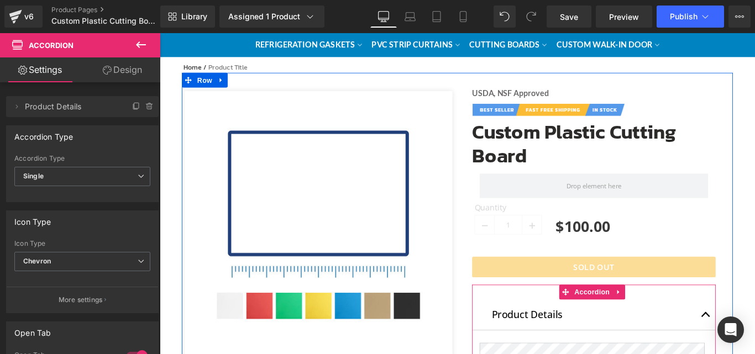
scroll to position [60, 0]
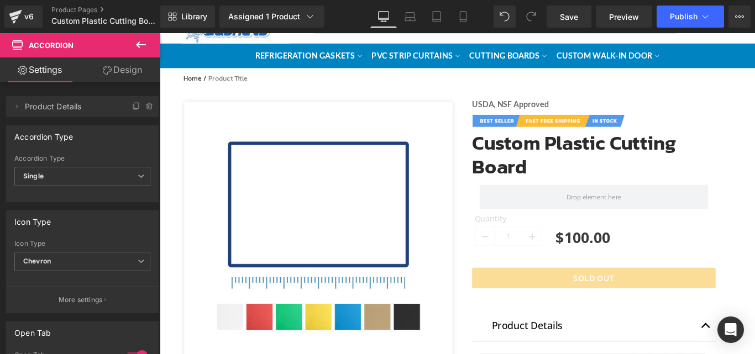
click at [144, 52] on button at bounding box center [141, 45] width 39 height 24
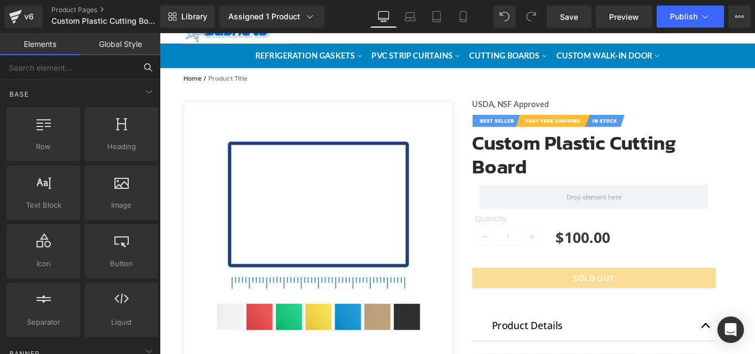
click at [47, 63] on input "text" at bounding box center [68, 67] width 136 height 24
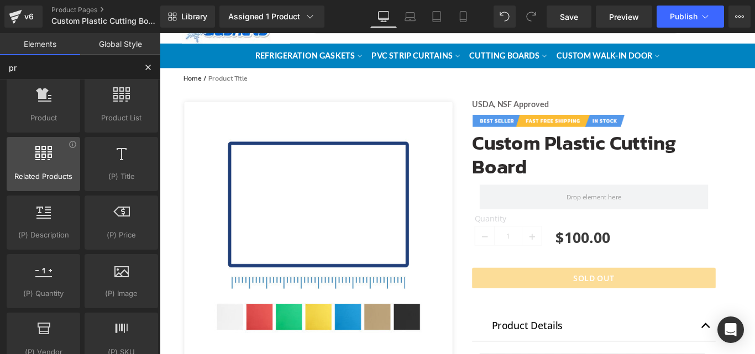
scroll to position [166, 0]
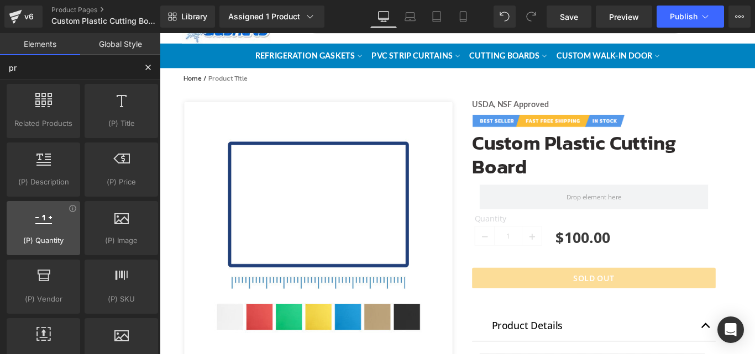
type input "p"
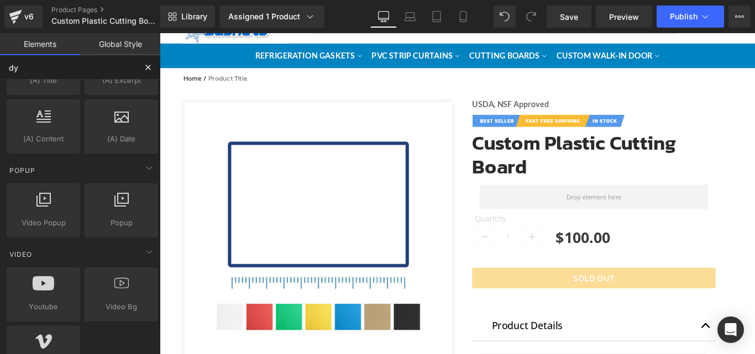
scroll to position [0, 0]
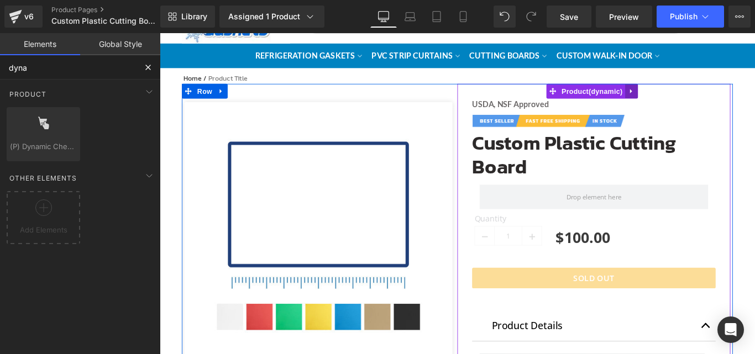
type input "dyna"
click at [686, 97] on icon at bounding box center [690, 98] width 8 height 8
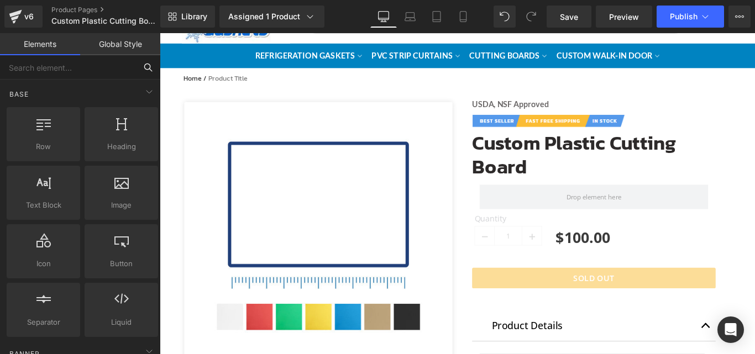
click at [65, 72] on input "text" at bounding box center [68, 67] width 136 height 24
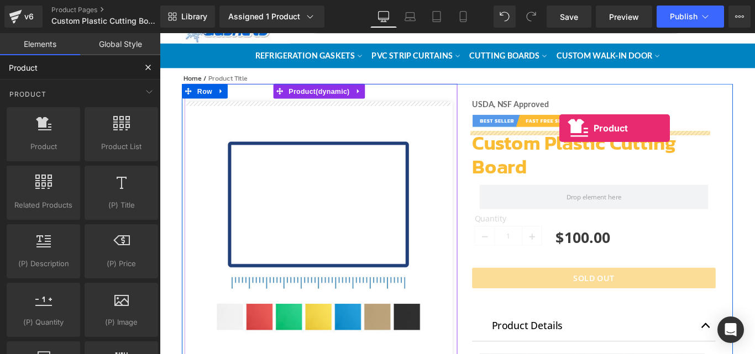
drag, startPoint x: 208, startPoint y: 163, endPoint x: 608, endPoint y: 140, distance: 401.3
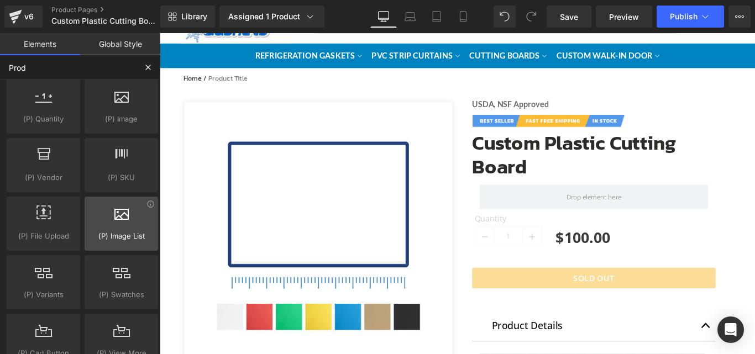
scroll to position [387, 0]
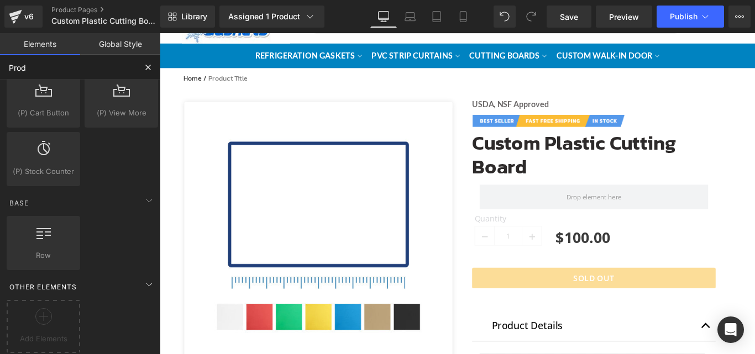
type input "Prod"
click at [129, 282] on div "Other Elements" at bounding box center [82, 287] width 156 height 22
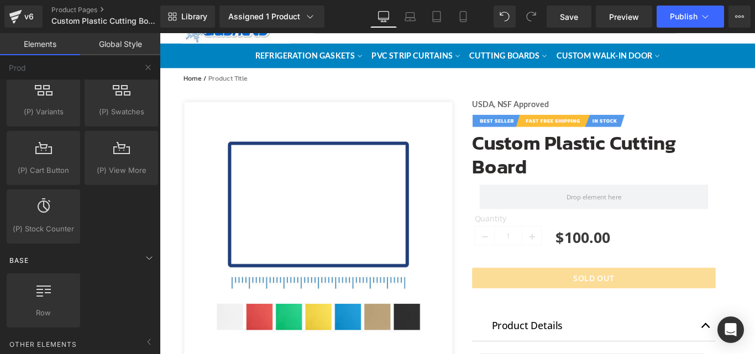
click at [120, 253] on div "Base" at bounding box center [82, 260] width 156 height 22
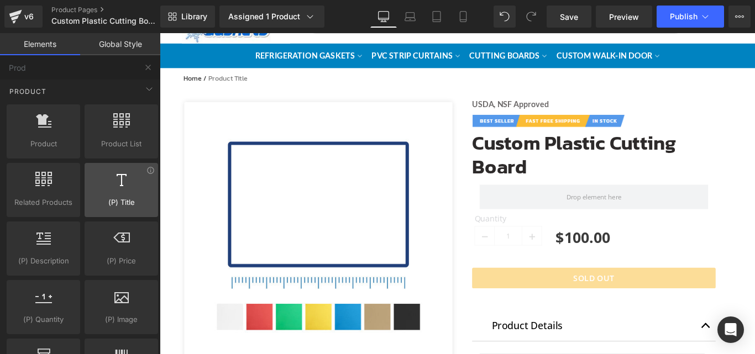
scroll to position [0, 0]
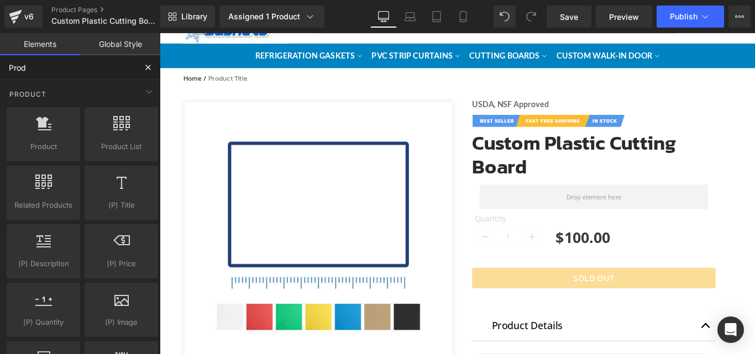
click at [70, 71] on input "Prod" at bounding box center [68, 67] width 136 height 24
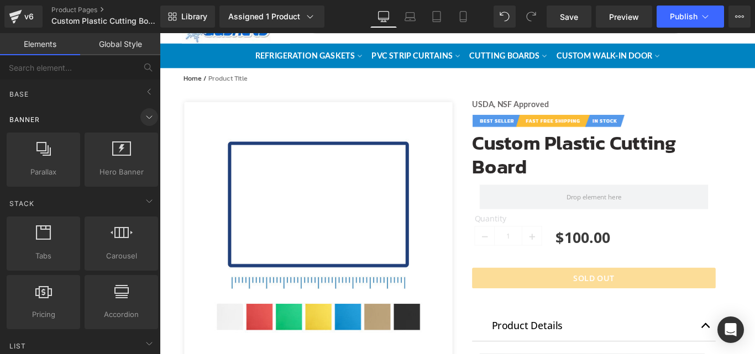
click at [143, 111] on icon at bounding box center [149, 117] width 13 height 13
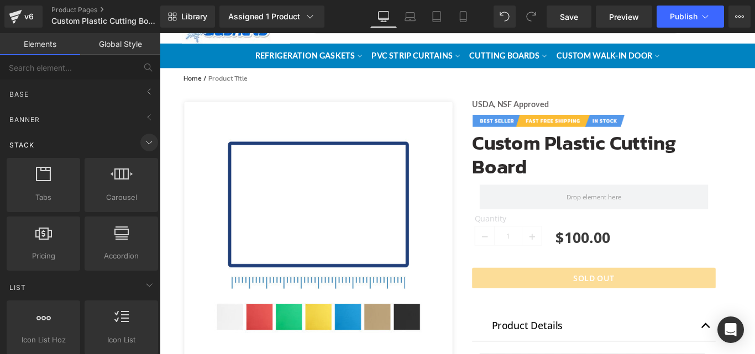
click at [146, 142] on icon at bounding box center [149, 142] width 13 height 13
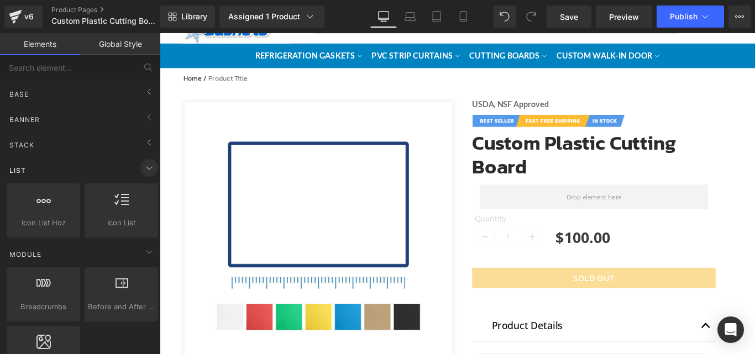
click at [145, 165] on icon at bounding box center [149, 167] width 13 height 13
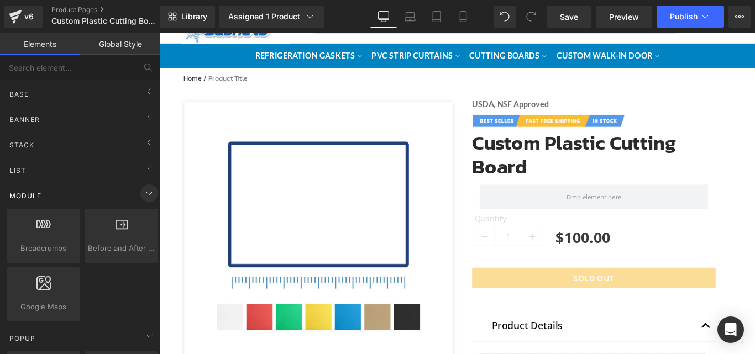
click at [145, 188] on icon at bounding box center [149, 193] width 13 height 13
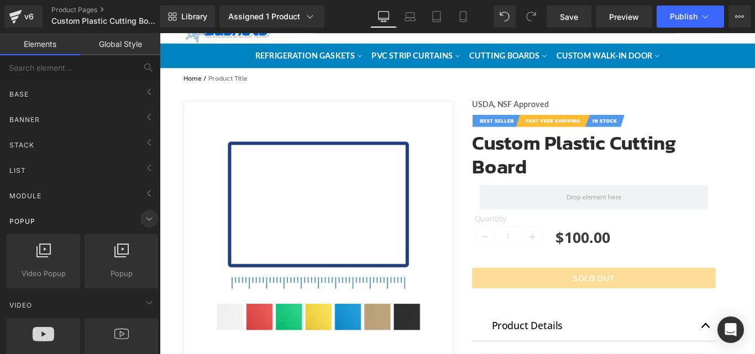
click at [145, 217] on icon at bounding box center [149, 218] width 13 height 13
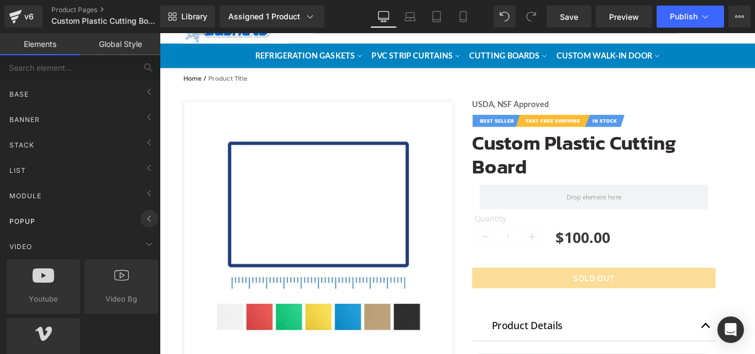
scroll to position [55, 0]
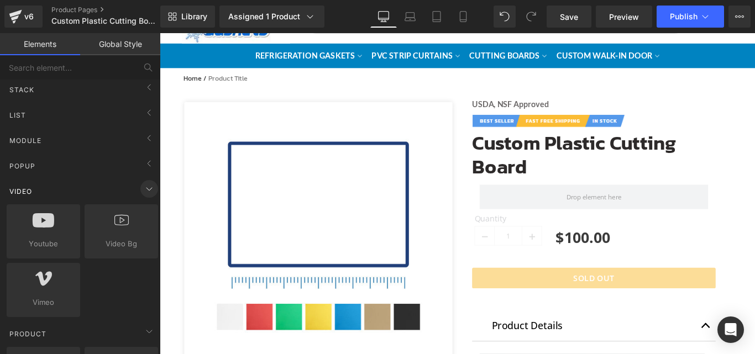
click at [144, 191] on icon at bounding box center [149, 188] width 13 height 13
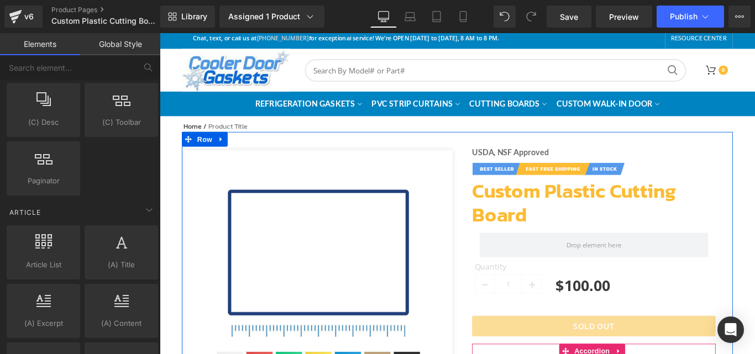
scroll to position [4, 0]
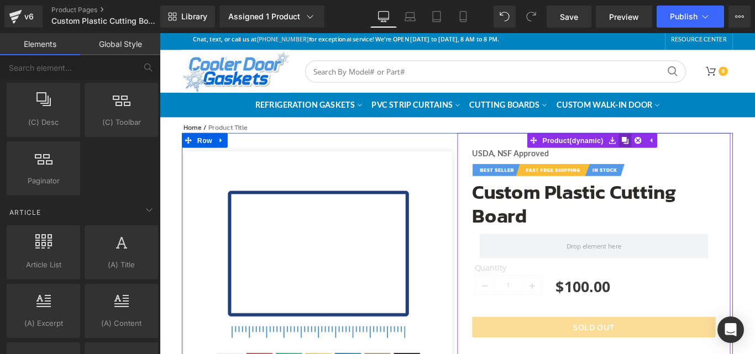
click at [680, 152] on icon at bounding box center [683, 154] width 8 height 8
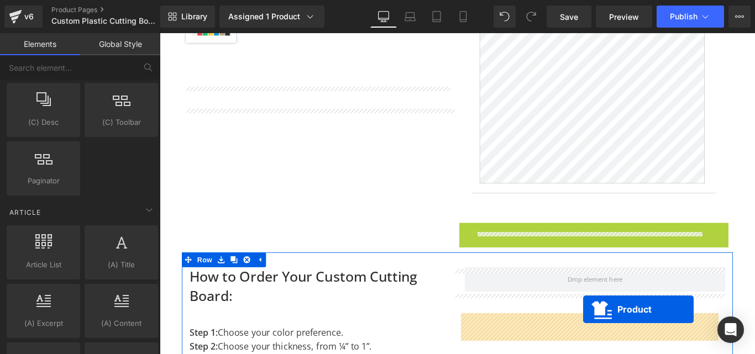
scroll to position [596, 0]
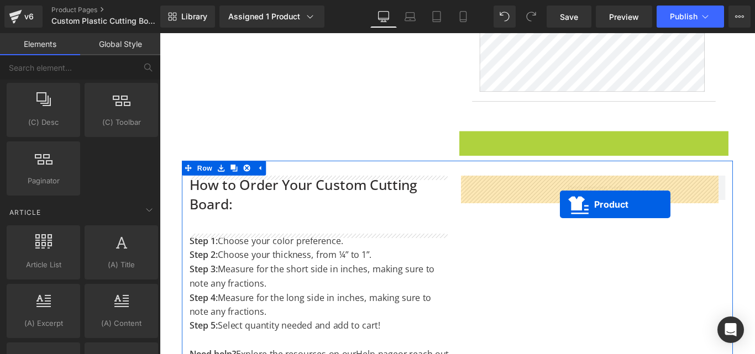
drag, startPoint x: 626, startPoint y: 305, endPoint x: 609, endPoint y: 225, distance: 81.4
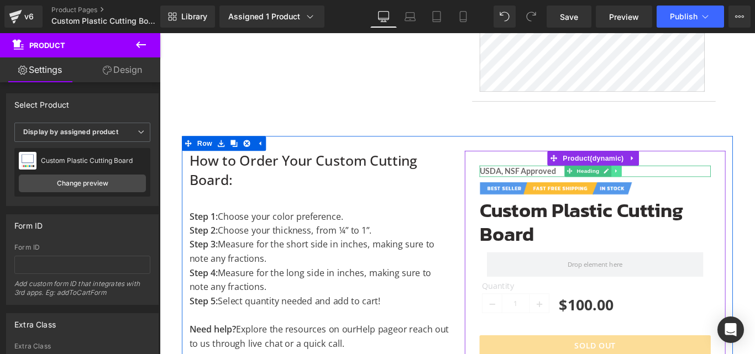
click at [670, 188] on icon at bounding box center [673, 188] width 6 height 7
click at [676, 187] on icon at bounding box center [679, 189] width 6 height 6
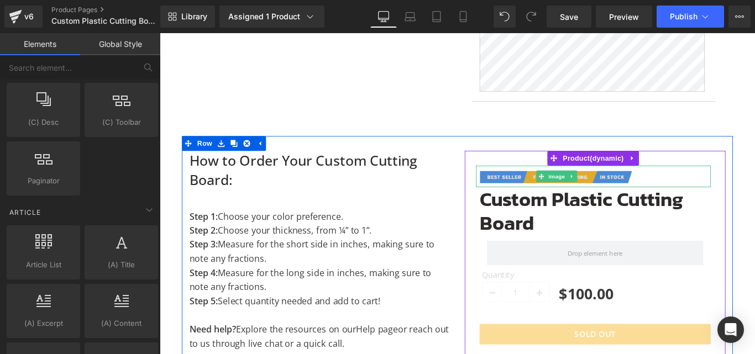
click at [658, 196] on img at bounding box center [605, 194] width 181 height 24
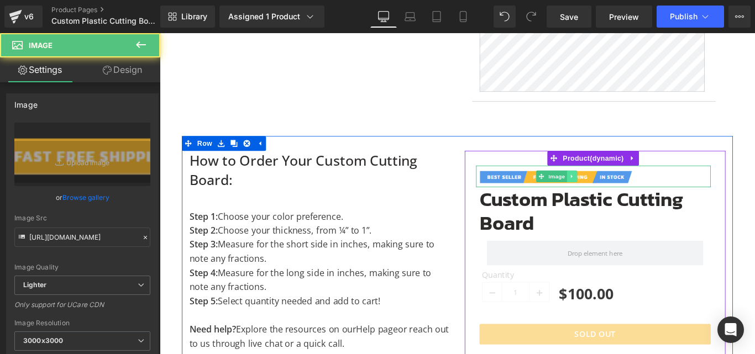
click at [619, 196] on icon at bounding box center [622, 194] width 6 height 7
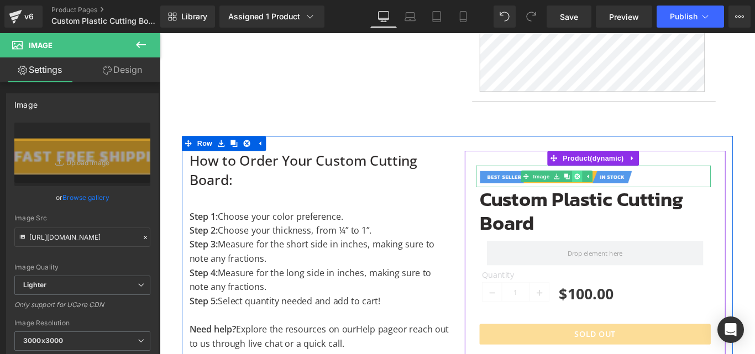
click at [625, 196] on icon at bounding box center [628, 194] width 6 height 6
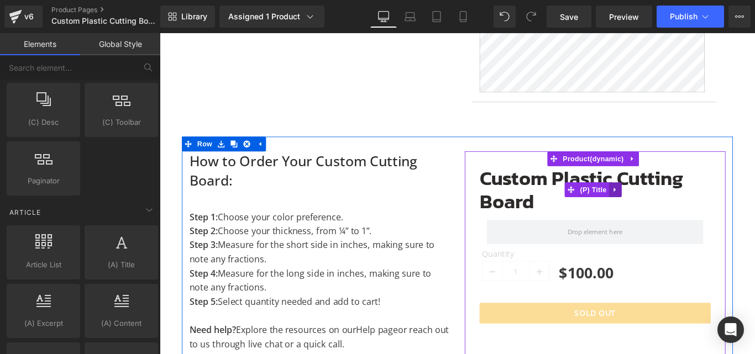
drag, startPoint x: 622, startPoint y: 212, endPoint x: 661, endPoint y: 200, distance: 40.9
click at [622, 212] on span at bounding box center [621, 209] width 14 height 17
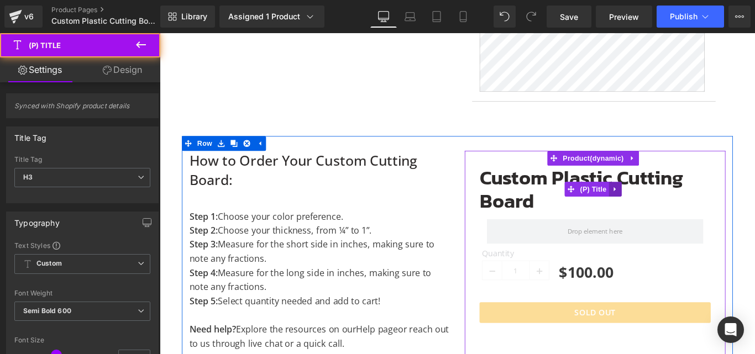
click at [668, 206] on icon at bounding box center [672, 209] width 8 height 8
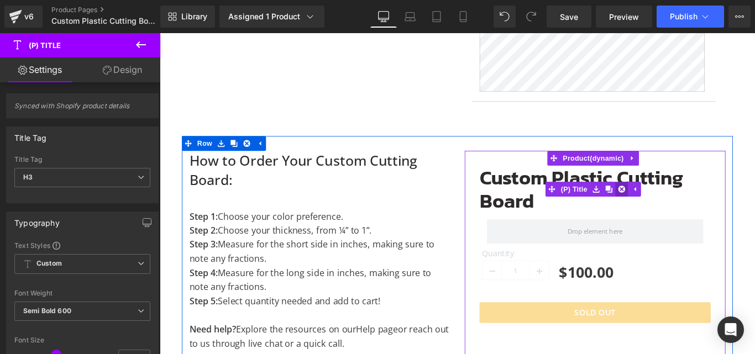
click at [675, 206] on icon at bounding box center [679, 209] width 8 height 8
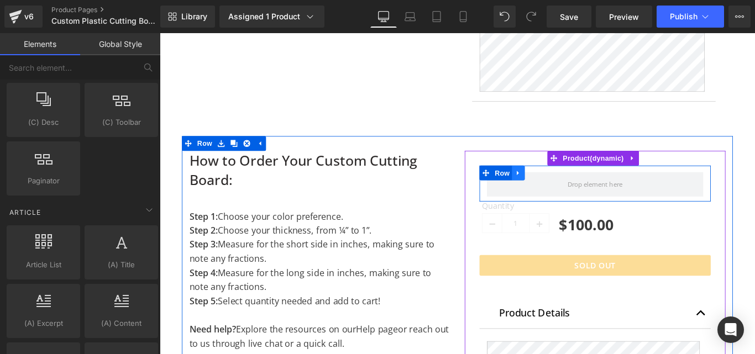
click at [561, 191] on icon at bounding box center [562, 190] width 2 height 5
click at [587, 188] on icon at bounding box center [591, 191] width 8 height 8
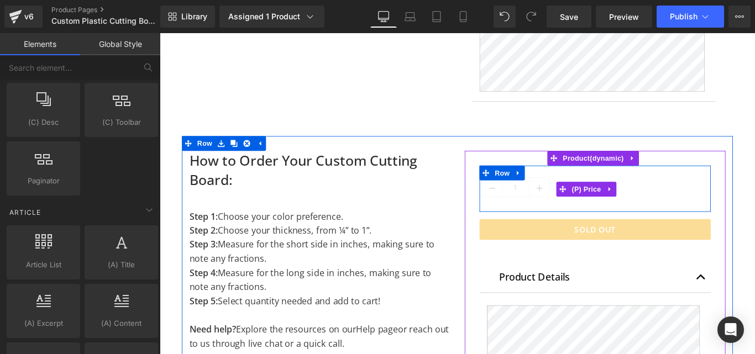
click at [626, 211] on span "(P) Price" at bounding box center [639, 209] width 39 height 17
click at [559, 193] on icon at bounding box center [563, 191] width 8 height 8
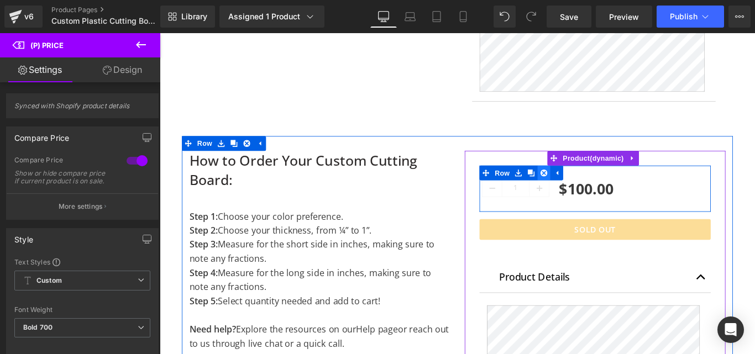
click at [587, 191] on icon at bounding box center [591, 191] width 8 height 8
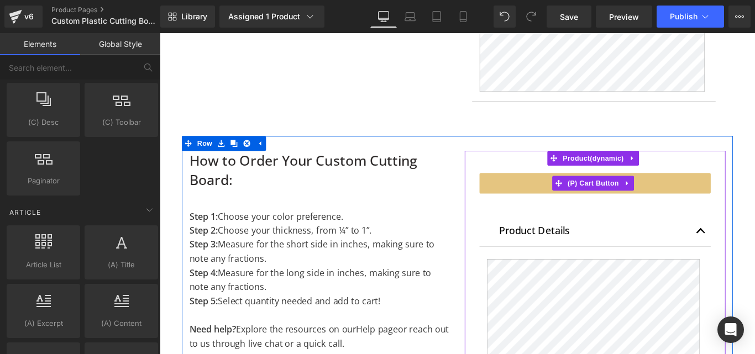
click at [593, 207] on button "Sold Out" at bounding box center [649, 202] width 260 height 23
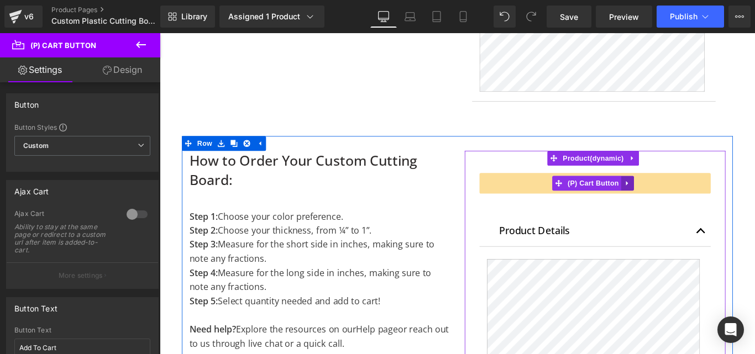
click at [685, 200] on link at bounding box center [685, 202] width 14 height 17
click at [685, 202] on link at bounding box center [692, 202] width 14 height 17
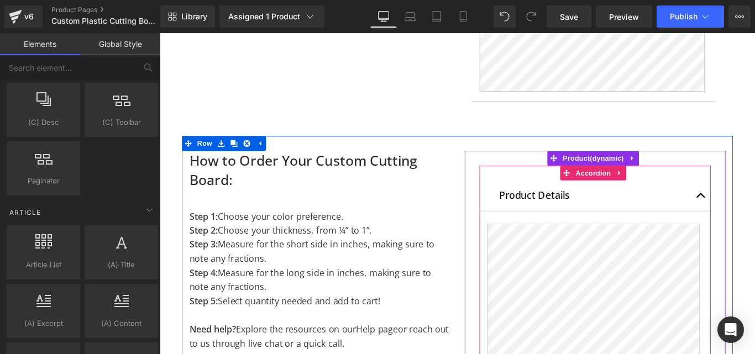
click at [554, 203] on div "Product Details Text Block" at bounding box center [649, 216] width 260 height 35
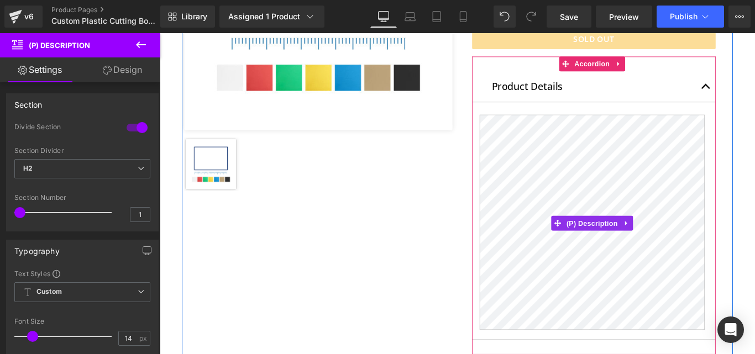
scroll to position [209, 0]
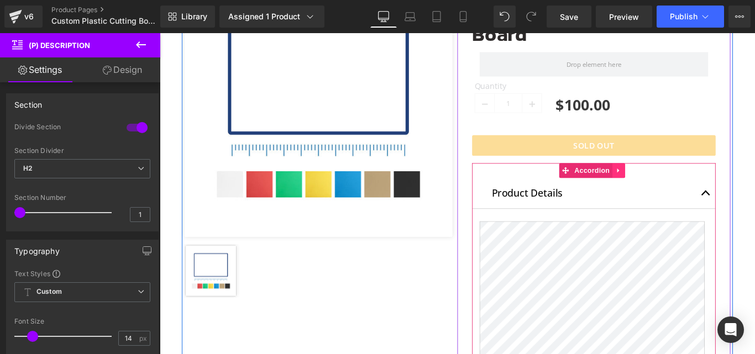
click at [675, 192] on link at bounding box center [675, 187] width 14 height 17
click at [679, 190] on icon at bounding box center [683, 187] width 8 height 8
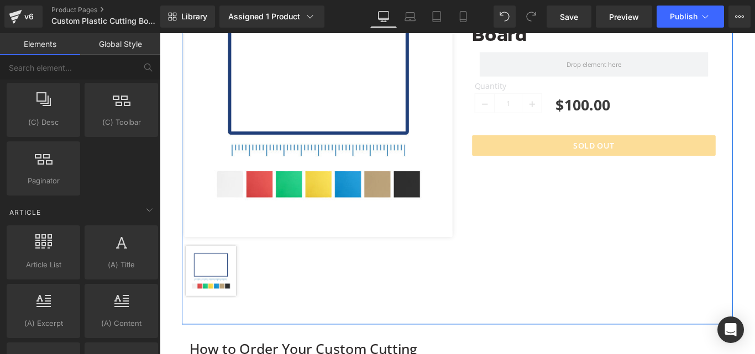
scroll to position [430, 0]
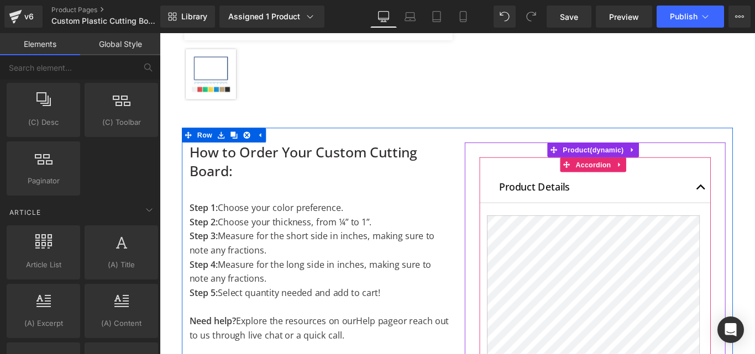
click at [550, 189] on div "Product Details Text Block" at bounding box center [649, 206] width 260 height 35
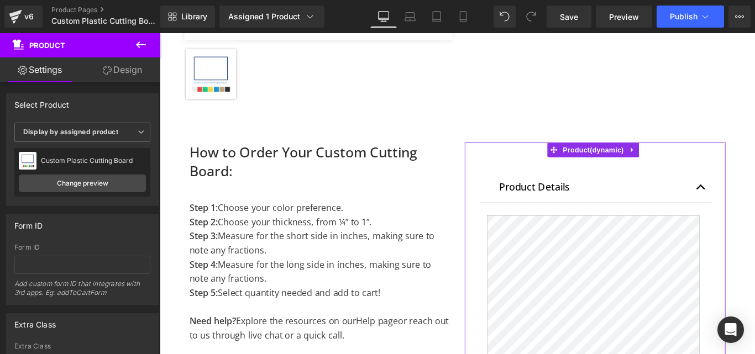
click at [135, 68] on link "Design" at bounding box center [122, 69] width 80 height 25
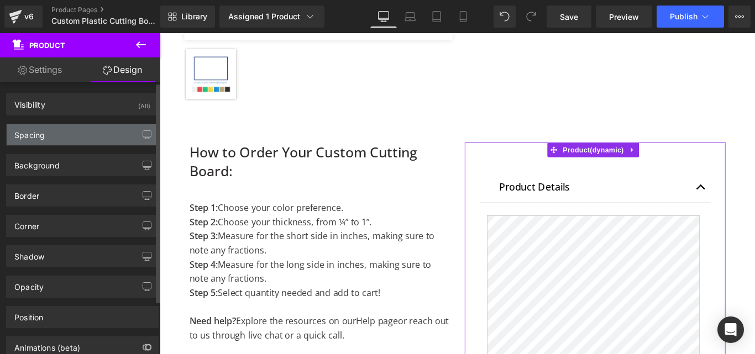
click at [84, 141] on div "Spacing" at bounding box center [82, 134] width 151 height 21
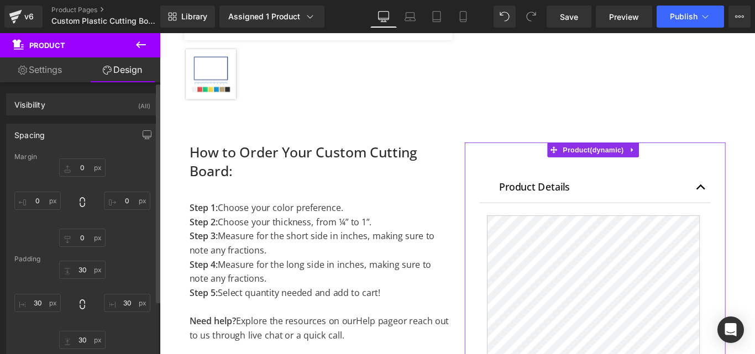
type input "0"
type input "30"
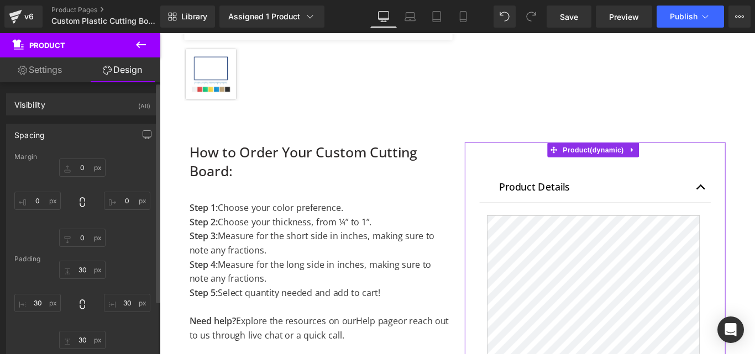
type input "30"
click at [38, 297] on input "30" at bounding box center [37, 303] width 46 height 18
type input "0"
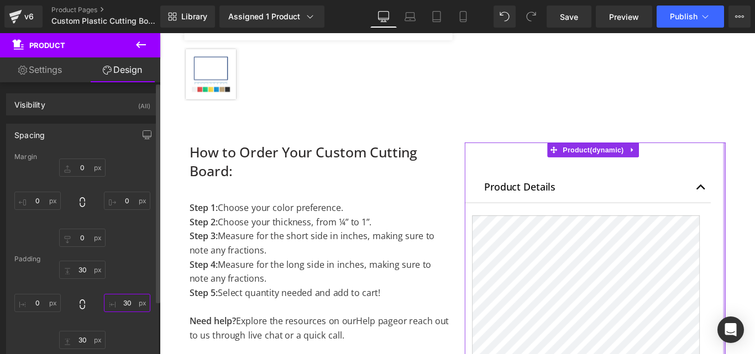
click at [118, 298] on input "30" at bounding box center [127, 303] width 46 height 18
type input "0"
click at [125, 275] on div "30px 30 0 0 30px 30 0 0" at bounding box center [82, 305] width 136 height 88
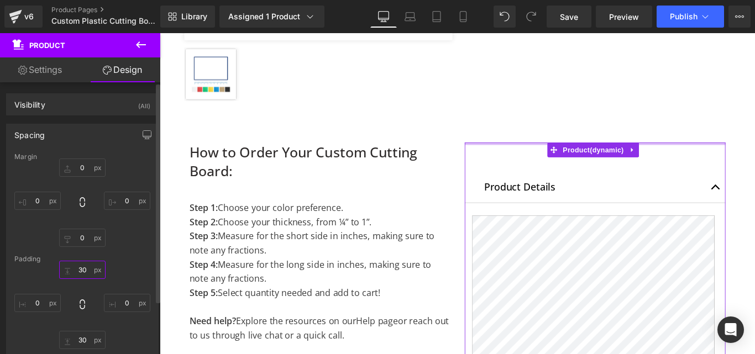
click at [77, 275] on input "30" at bounding box center [82, 270] width 46 height 18
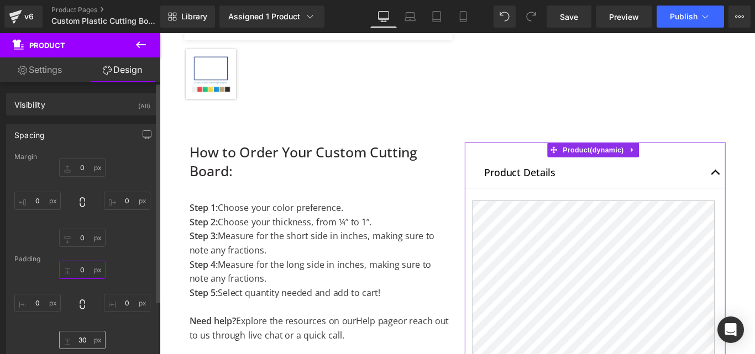
type input "0"
click at [83, 341] on input "30" at bounding box center [82, 340] width 46 height 18
type input "0"
click at [132, 334] on div "0 0 0 0 0 0 0 0" at bounding box center [82, 305] width 136 height 88
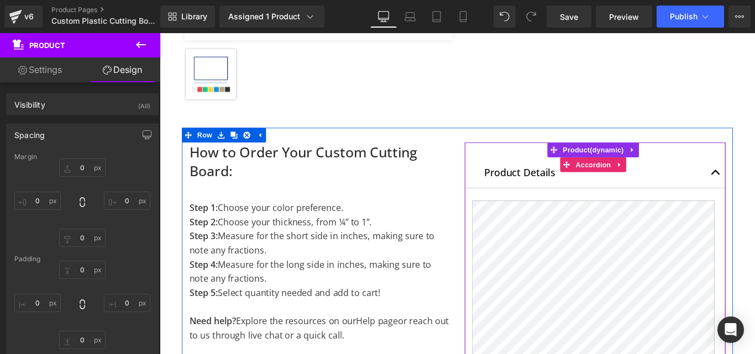
click at [546, 172] on div "Product Details Text Block" at bounding box center [648, 189] width 293 height 35
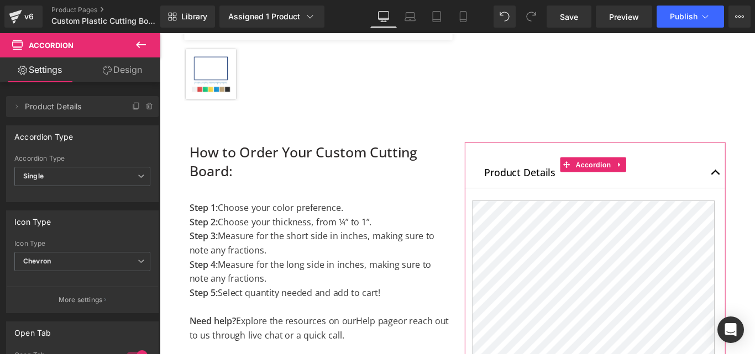
click at [128, 71] on link "Design" at bounding box center [122, 69] width 80 height 25
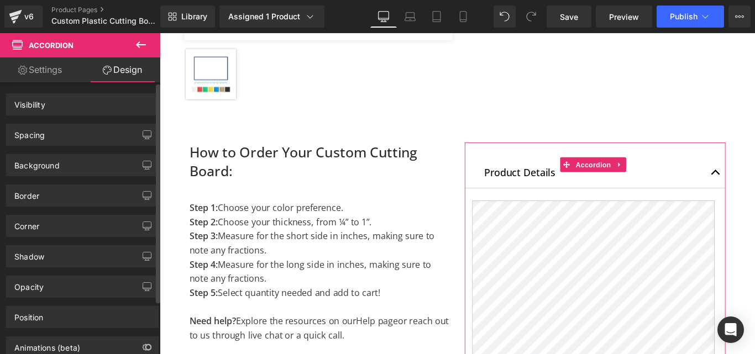
click at [47, 121] on div "Spacing Margin Padding" at bounding box center [82, 130] width 165 height 30
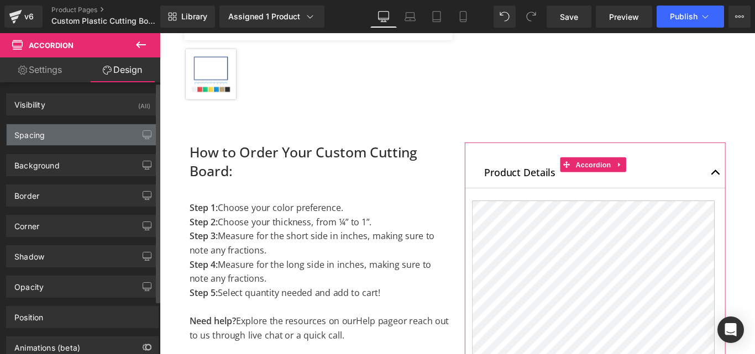
type input "0"
type input "30"
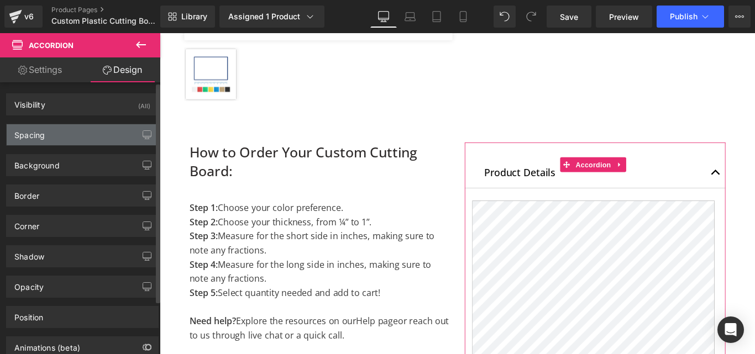
type input "0"
type input "30"
type input "0"
click at [47, 132] on div "Spacing" at bounding box center [82, 134] width 151 height 21
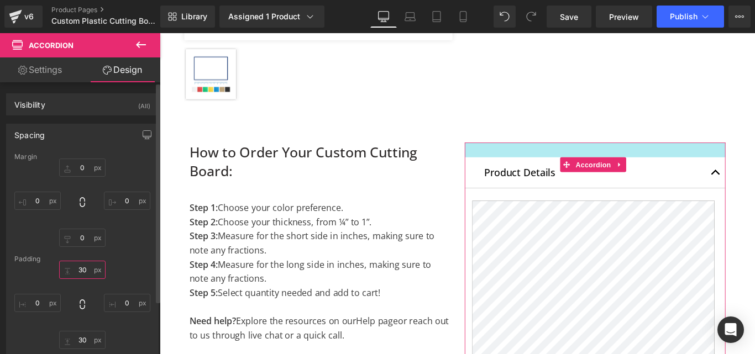
click at [83, 274] on input "30" at bounding box center [82, 270] width 46 height 18
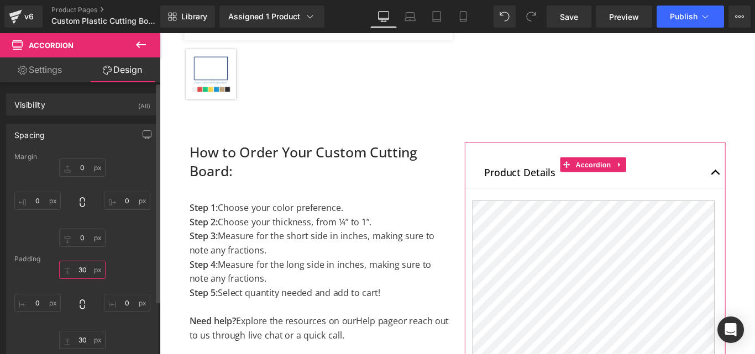
click at [83, 274] on input "30" at bounding box center [82, 270] width 46 height 18
type input "0"
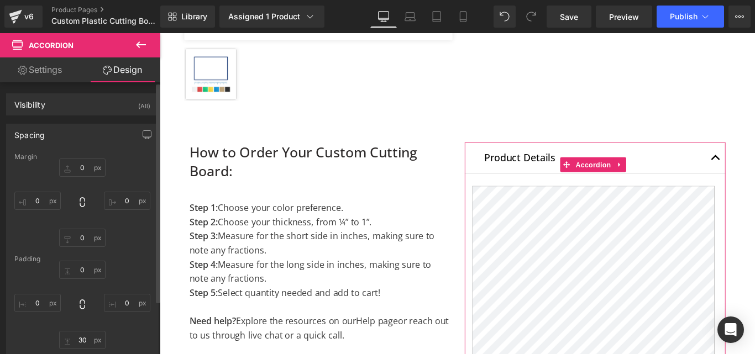
click at [134, 242] on div "0px 0 0px 0 0px 0 0px 0" at bounding box center [82, 203] width 136 height 88
click at [76, 337] on input "30" at bounding box center [82, 340] width 46 height 18
type input "0"
click at [130, 332] on div "0 0 0px 0 0 0 0px 0" at bounding box center [82, 305] width 136 height 88
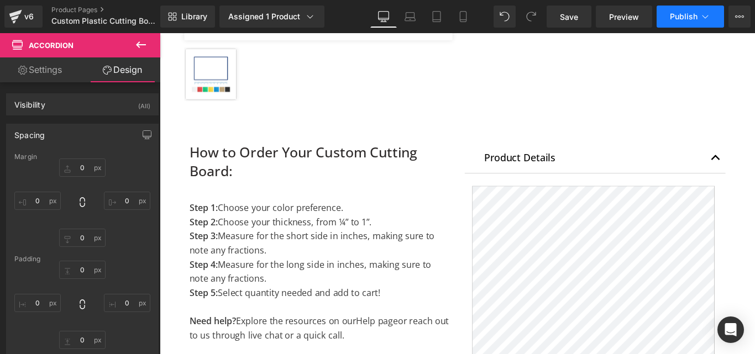
click at [681, 20] on span "Publish" at bounding box center [684, 16] width 28 height 9
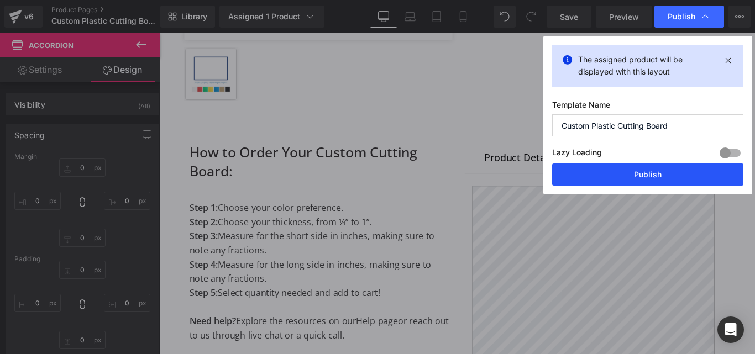
click at [657, 171] on button "Publish" at bounding box center [647, 175] width 191 height 22
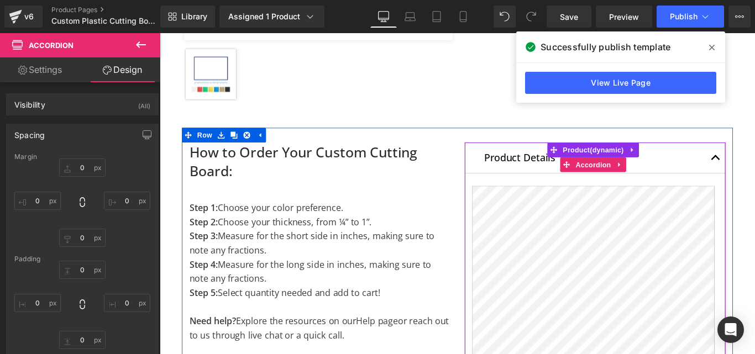
click at [555, 167] on p "Product Details" at bounding box center [648, 173] width 249 height 18
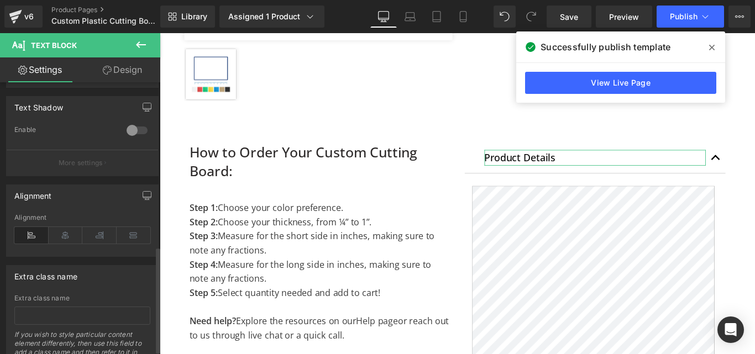
scroll to position [427, 0]
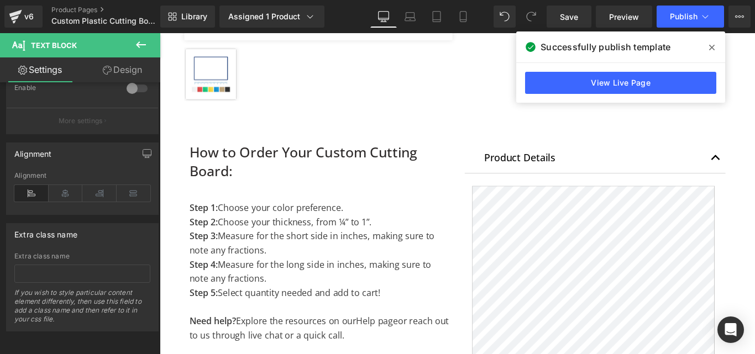
click at [707, 51] on span at bounding box center [712, 48] width 18 height 18
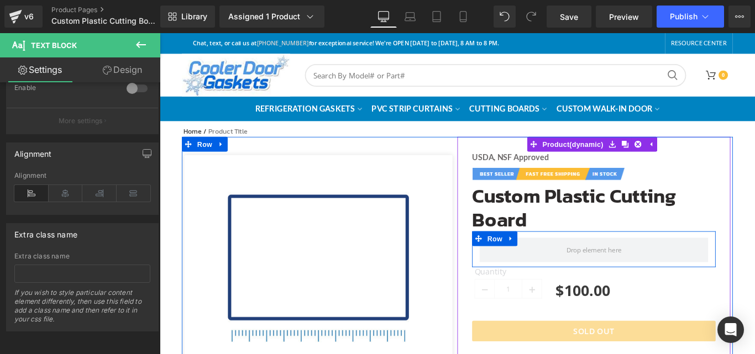
scroll to position [111, 0]
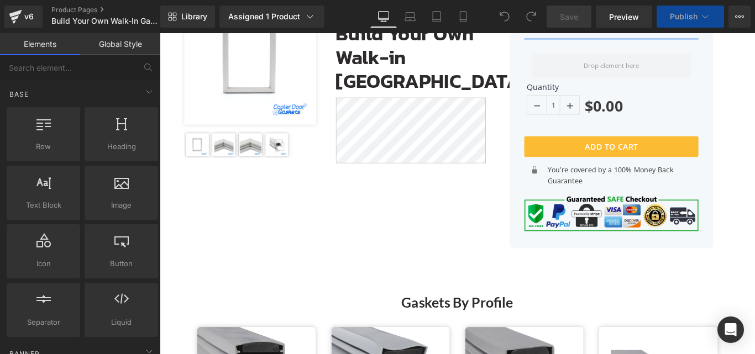
scroll to position [332, 0]
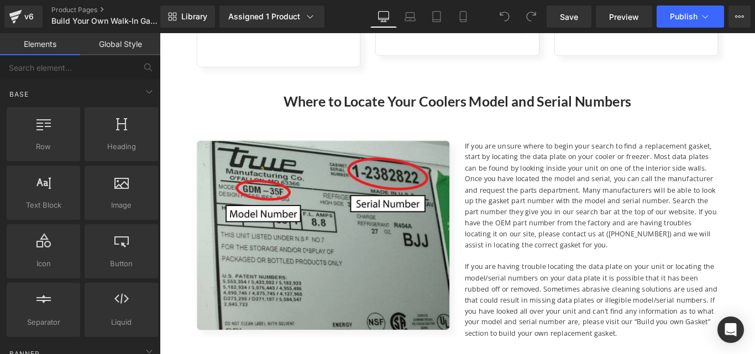
scroll to position [1271, 0]
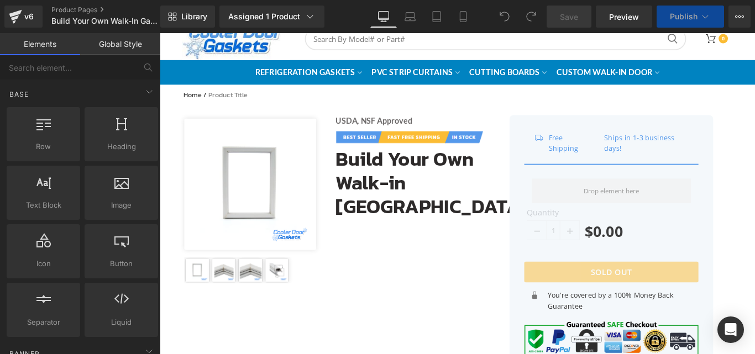
scroll to position [111, 0]
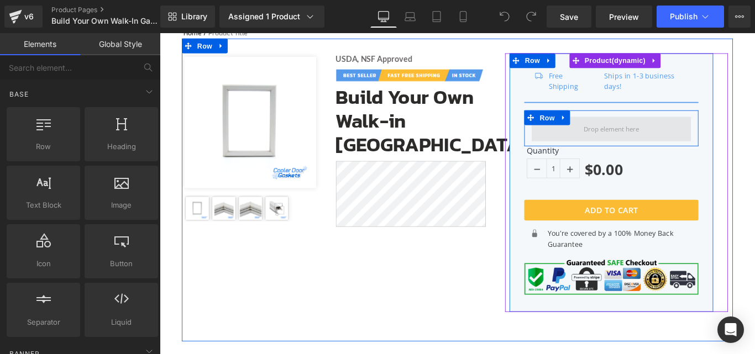
click at [632, 136] on span at bounding box center [667, 140] width 70 height 15
click at [584, 128] on span "Row" at bounding box center [595, 128] width 22 height 17
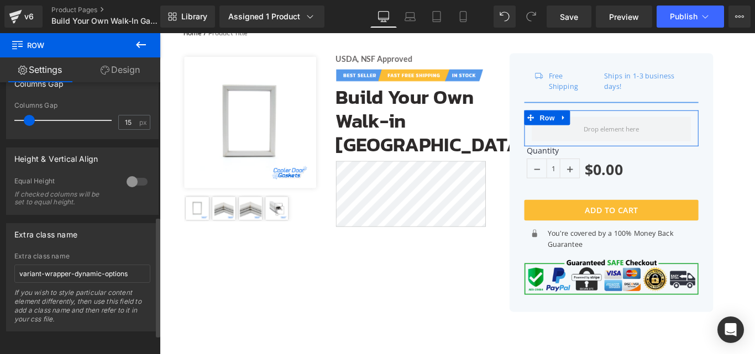
scroll to position [348, 0]
click at [97, 267] on input "variant-wrapper-dynamic-options" at bounding box center [82, 274] width 136 height 18
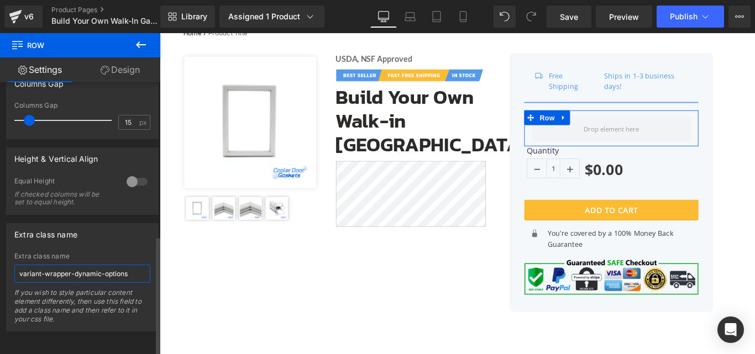
click at [60, 269] on input "variant-wrapper-dynamic-options" at bounding box center [82, 274] width 136 height 18
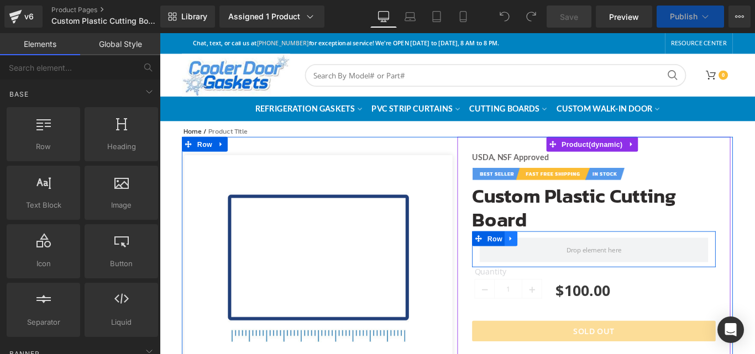
click at [547, 263] on link at bounding box center [554, 264] width 14 height 17
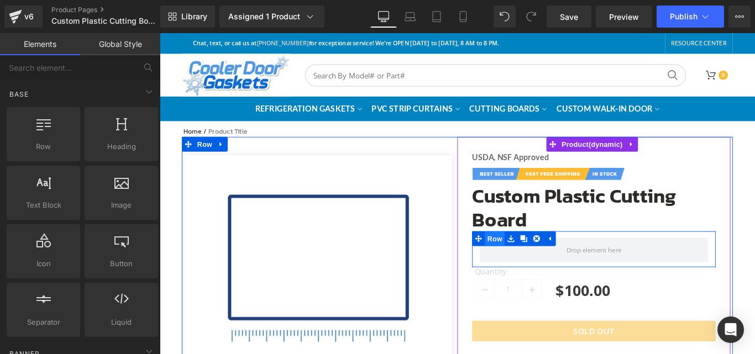
click at [535, 264] on span "Row" at bounding box center [536, 264] width 22 height 17
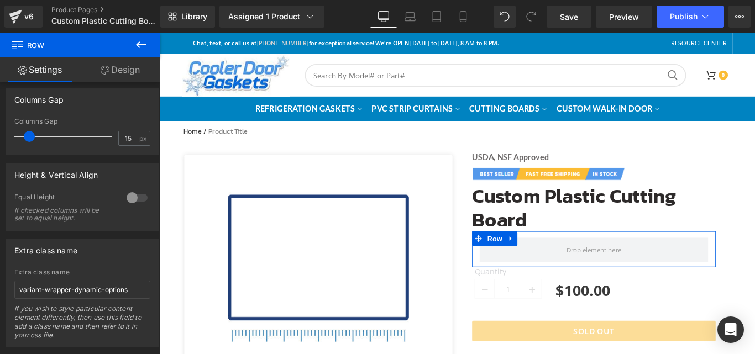
scroll to position [348, 0]
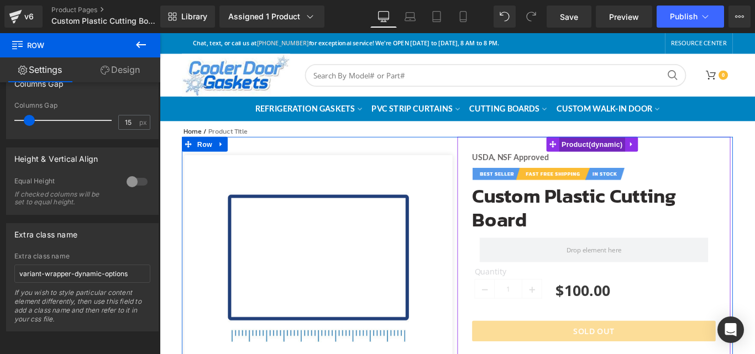
click at [631, 155] on span "Product" at bounding box center [645, 158] width 74 height 17
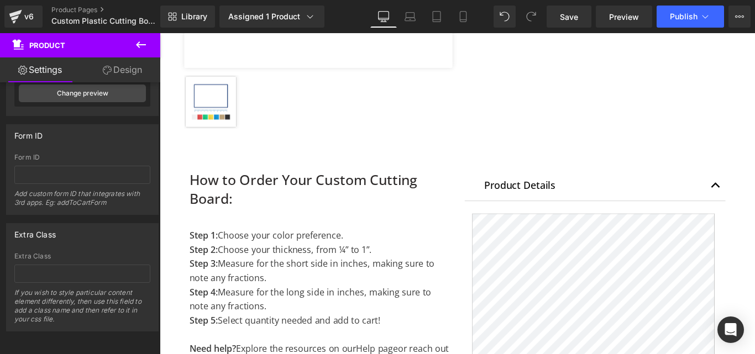
scroll to position [497, 0]
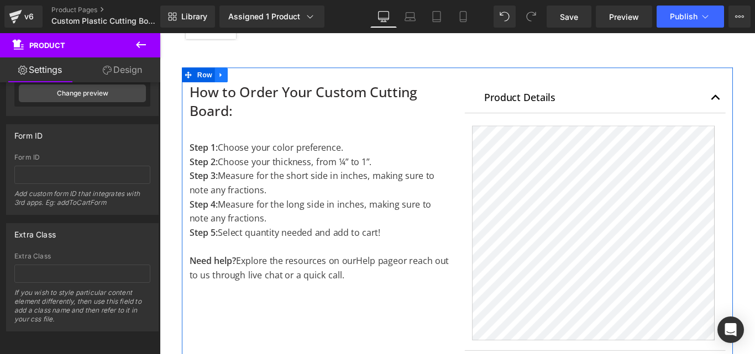
click at [229, 76] on icon at bounding box center [229, 80] width 8 height 8
click at [254, 77] on icon at bounding box center [258, 80] width 8 height 8
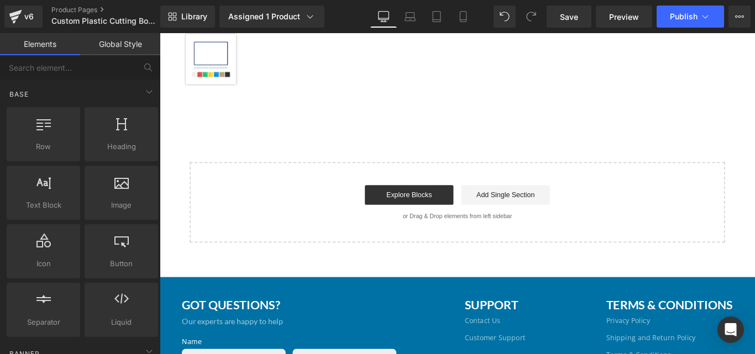
scroll to position [387, 0]
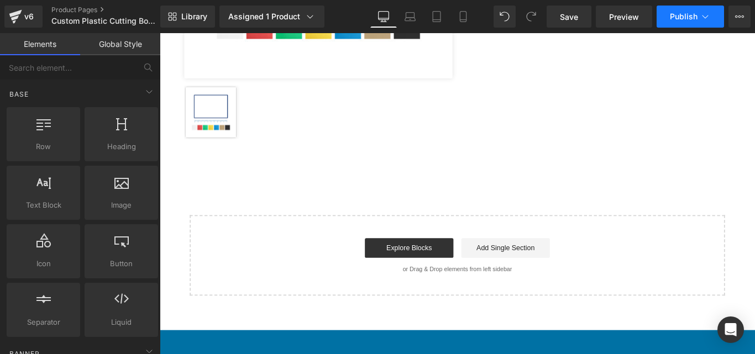
click at [684, 16] on span "Publish" at bounding box center [684, 16] width 28 height 9
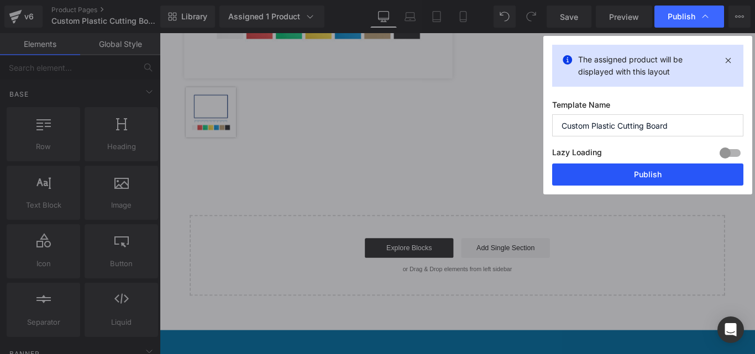
click at [644, 177] on button "Publish" at bounding box center [647, 175] width 191 height 22
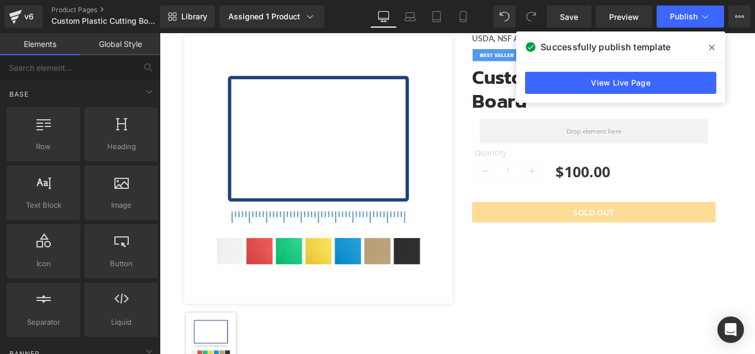
scroll to position [166, 0]
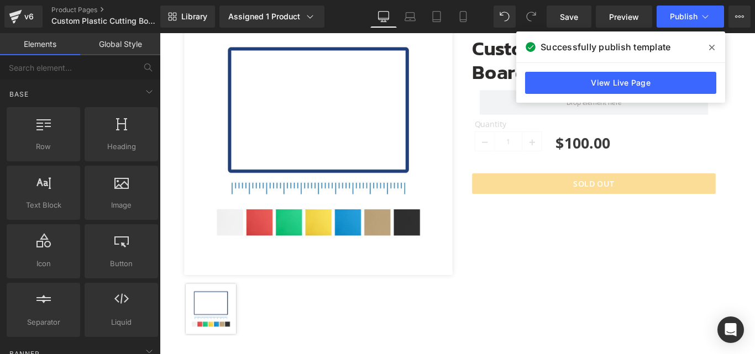
drag, startPoint x: 711, startPoint y: 49, endPoint x: 616, endPoint y: 44, distance: 95.2
click at [711, 49] on icon at bounding box center [712, 47] width 6 height 9
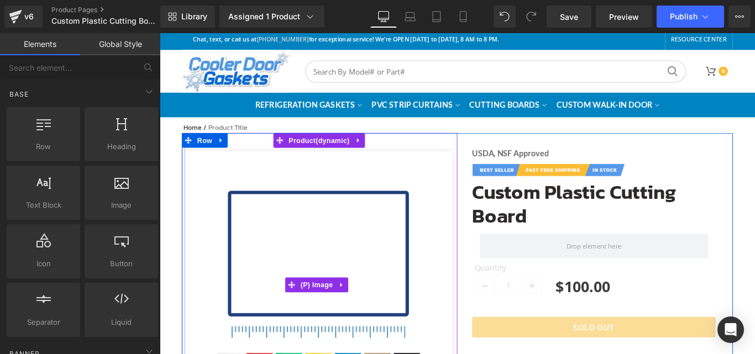
scroll to position [0, 0]
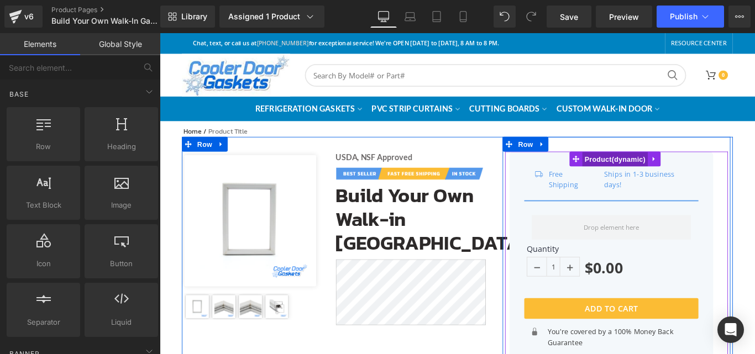
click at [653, 179] on span "Product" at bounding box center [671, 175] width 74 height 17
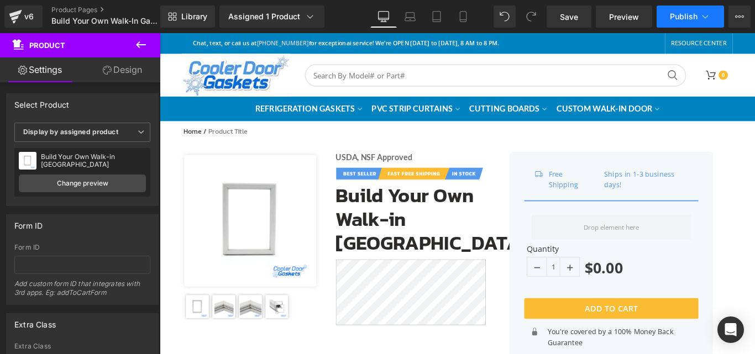
click at [703, 14] on icon at bounding box center [705, 16] width 11 height 11
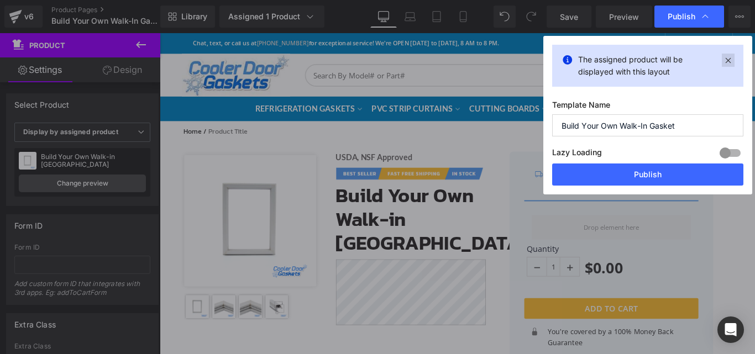
click at [729, 60] on icon at bounding box center [728, 60] width 13 height 13
